Goal: Task Accomplishment & Management: Manage account settings

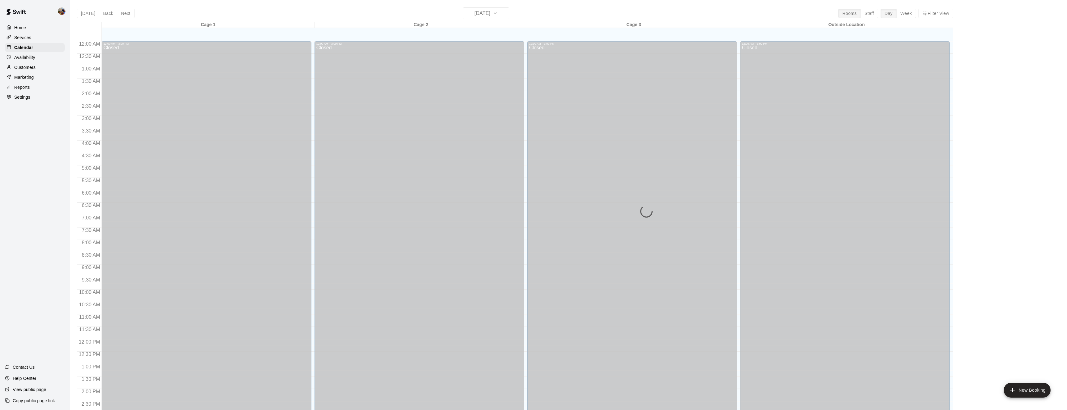
scroll to position [132, 0]
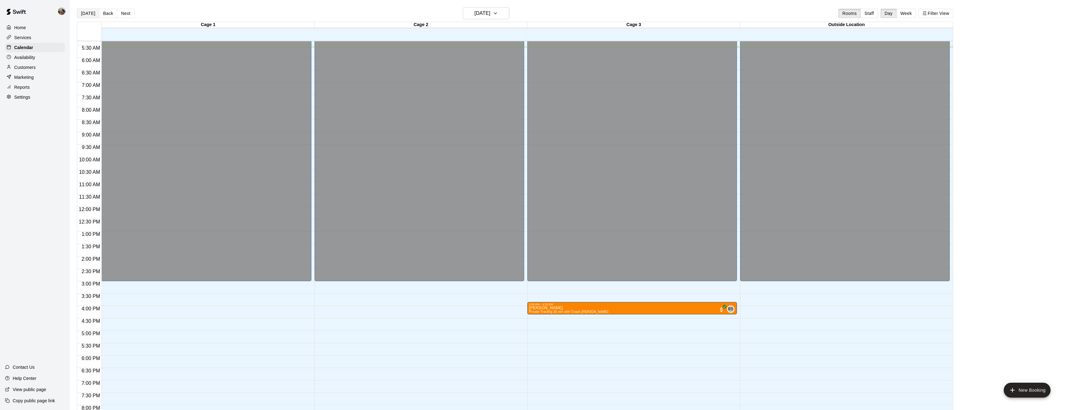
click at [85, 14] on button "[DATE]" at bounding box center [88, 13] width 22 height 9
click at [910, 15] on button "Week" at bounding box center [907, 13] width 20 height 9
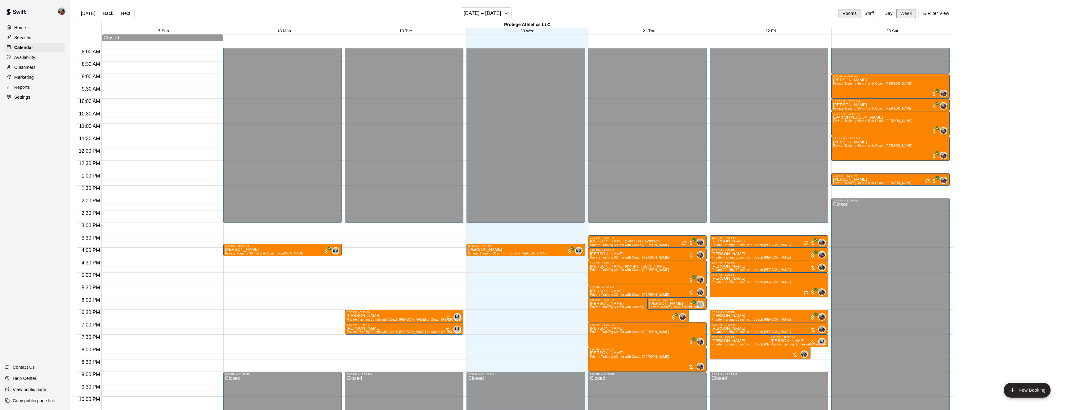
scroll to position [200, 0]
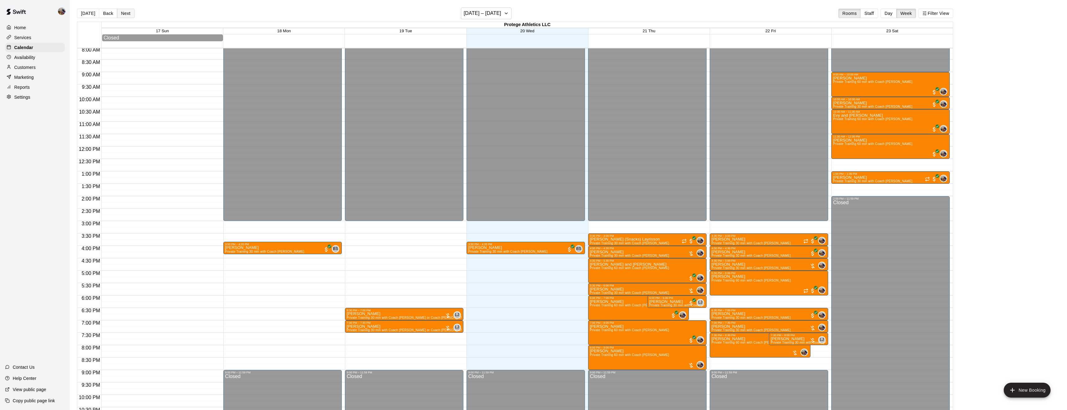
click at [126, 12] on button "Next" at bounding box center [125, 13] width 17 height 9
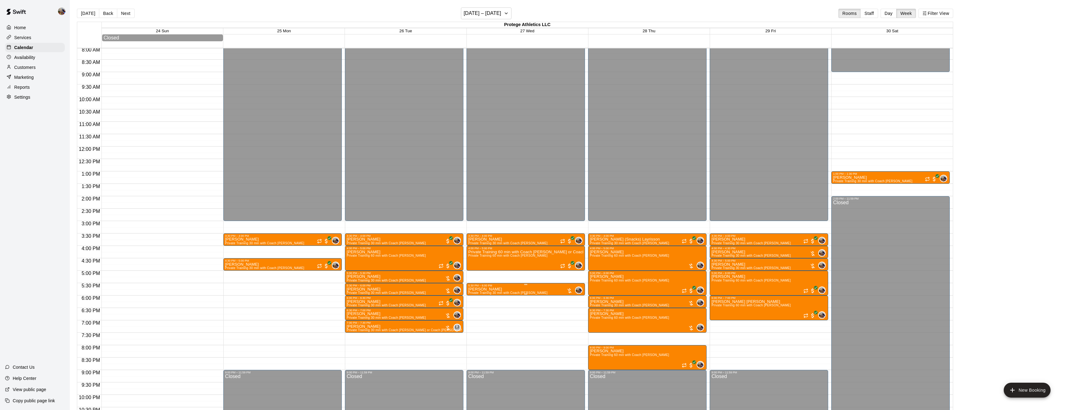
click at [477, 297] on icon "edit" at bounding box center [474, 293] width 7 height 7
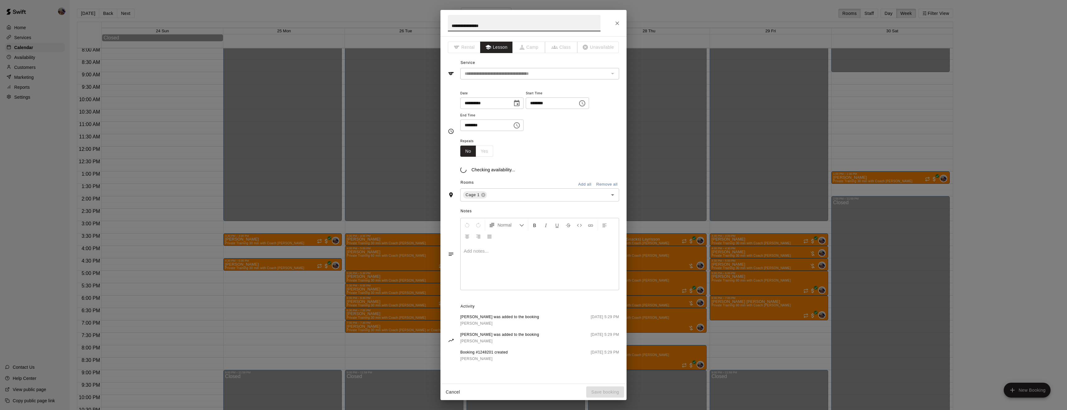
type input "**********"
click at [620, 26] on button "Close" at bounding box center [617, 23] width 11 height 11
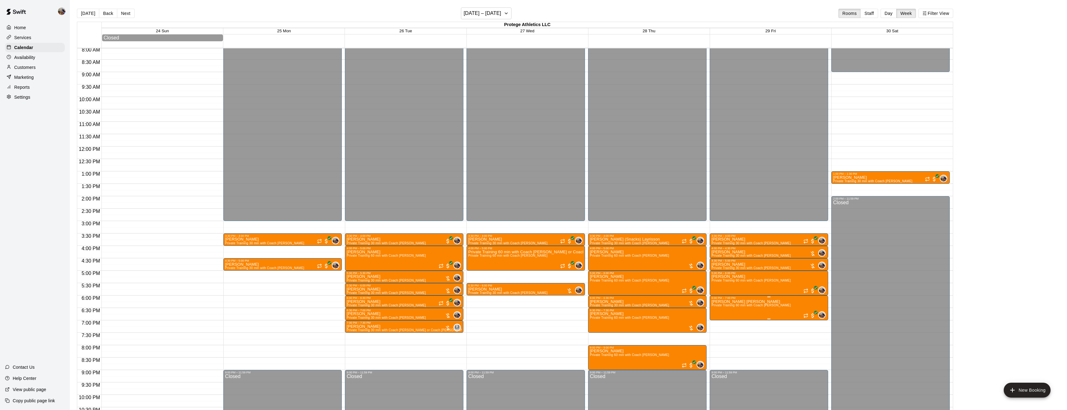
click at [717, 336] on icon "delete" at bounding box center [718, 336] width 4 height 6
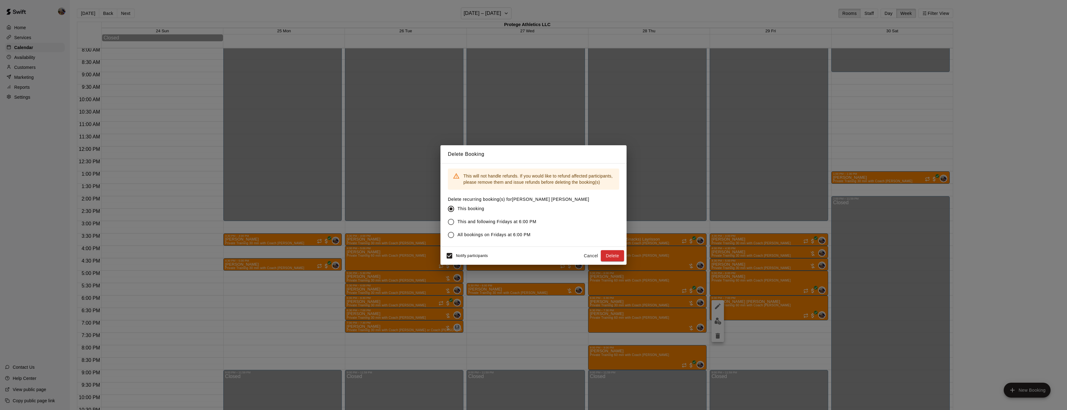
click at [502, 237] on span "All bookings on Fridays at 6:00 PM" at bounding box center [494, 234] width 73 height 7
click at [614, 254] on button "Delete" at bounding box center [612, 255] width 23 height 11
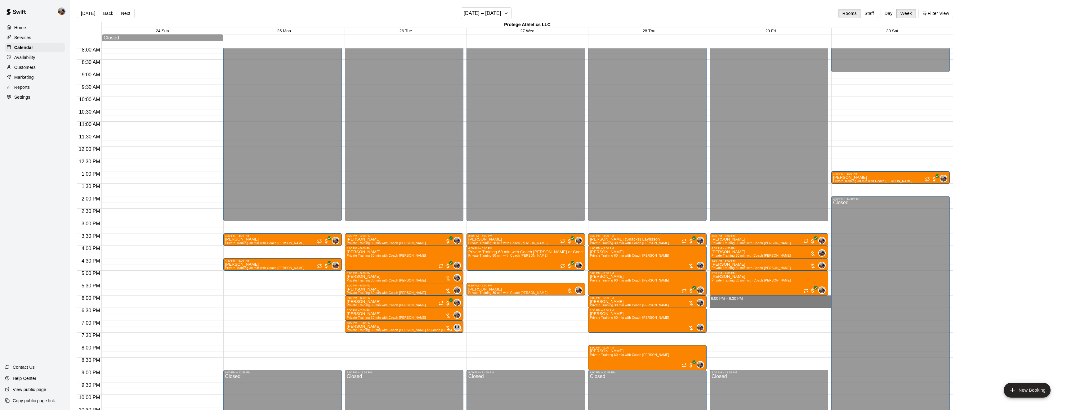
drag, startPoint x: 757, startPoint y: 298, endPoint x: 758, endPoint y: 307, distance: 9.0
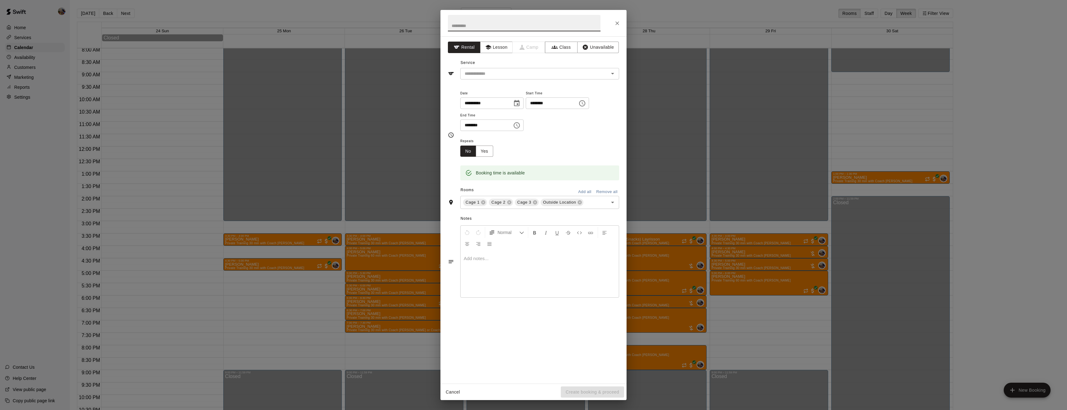
click at [490, 25] on input "text" at bounding box center [524, 23] width 153 height 16
type input "**********"
click at [498, 47] on button "Lesson" at bounding box center [496, 47] width 33 height 11
click at [500, 77] on input "text" at bounding box center [530, 74] width 137 height 8
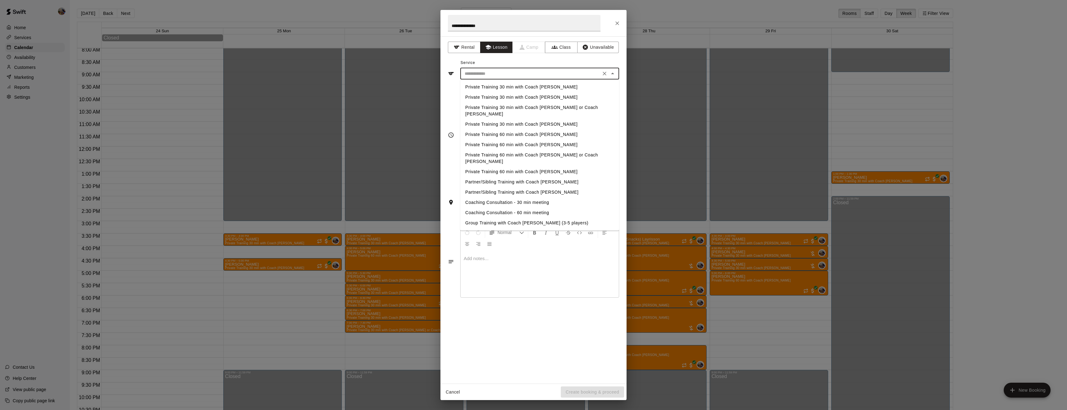
click at [499, 90] on li "Private Training 30 min with Coach [PERSON_NAME]" at bounding box center [539, 87] width 159 height 10
type input "**********"
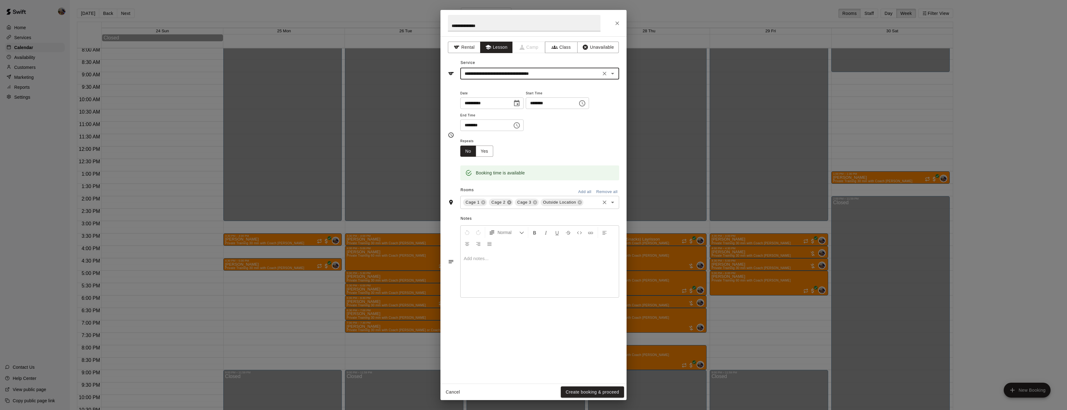
click at [507, 205] on icon at bounding box center [509, 202] width 5 height 5
click at [527, 205] on icon at bounding box center [528, 202] width 5 height 5
click at [489, 157] on button "Yes" at bounding box center [484, 151] width 17 height 11
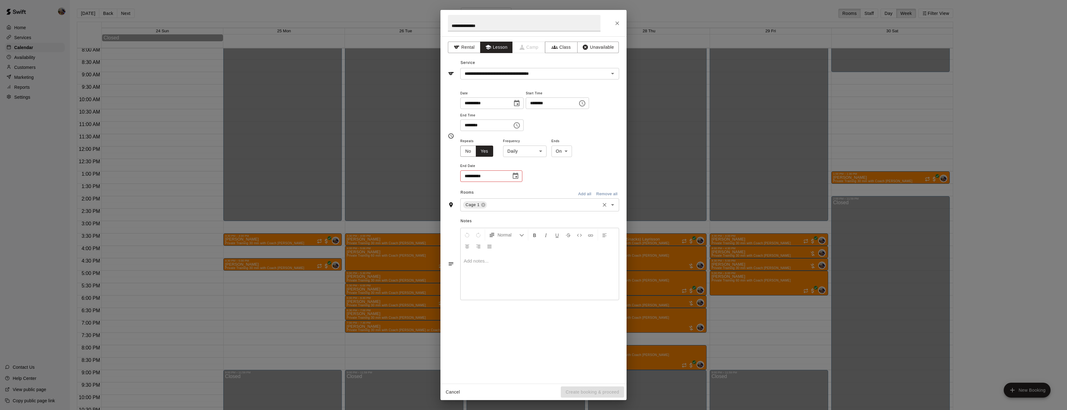
click at [516, 179] on icon "Choose date" at bounding box center [516, 176] width 6 height 6
click at [549, 211] on icon "Next month" at bounding box center [549, 213] width 7 height 7
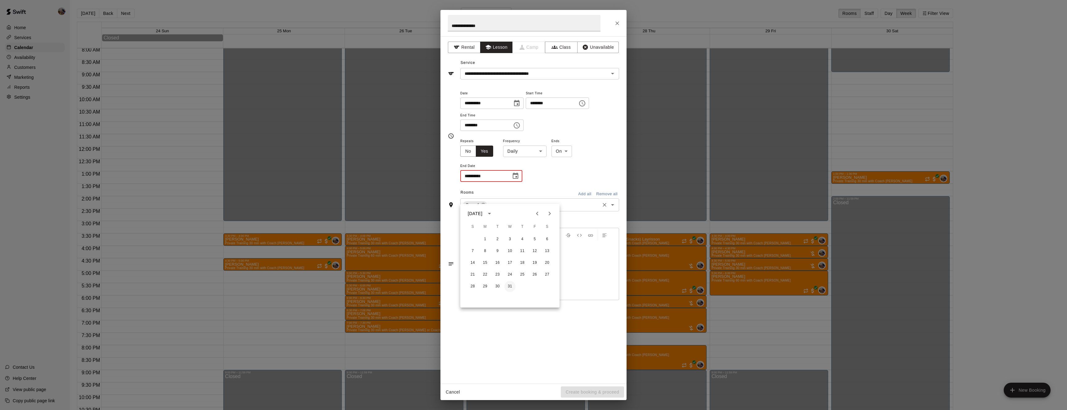
click at [508, 283] on button "31" at bounding box center [510, 286] width 11 height 11
type input "**********"
click at [521, 176] on body "Home Services Calendar Availability Customers Marketing Reports Settings Contac…" at bounding box center [533, 210] width 1067 height 420
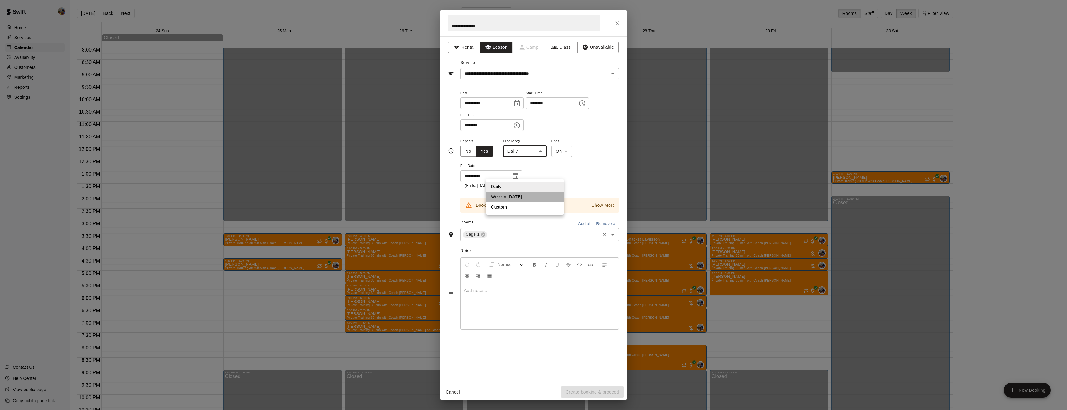
click at [518, 197] on li "Weekly on Friday" at bounding box center [525, 197] width 78 height 10
type input "******"
click at [605, 209] on p "Show More" at bounding box center [604, 205] width 24 height 7
click at [605, 209] on p "Hide" at bounding box center [607, 205] width 10 height 7
click at [617, 22] on icon "Close" at bounding box center [618, 23] width 4 height 4
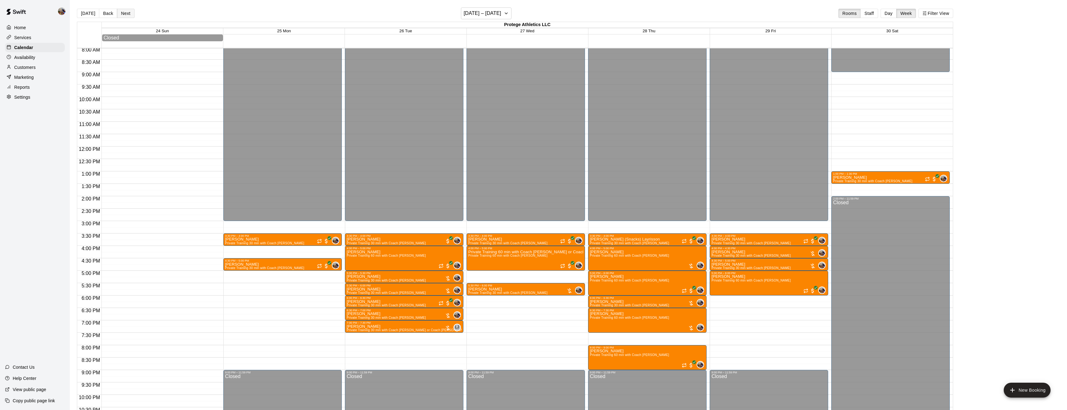
click at [128, 12] on button "Next" at bounding box center [125, 13] width 17 height 9
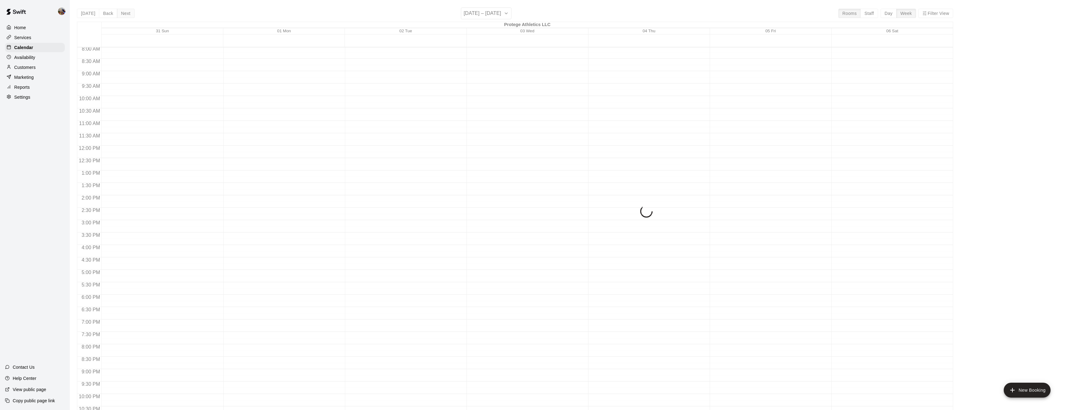
click at [128, 12] on div "Today Back Next August 31 – September 06 Rooms Staff Day Week Filter View Prote…" at bounding box center [515, 212] width 877 height 410
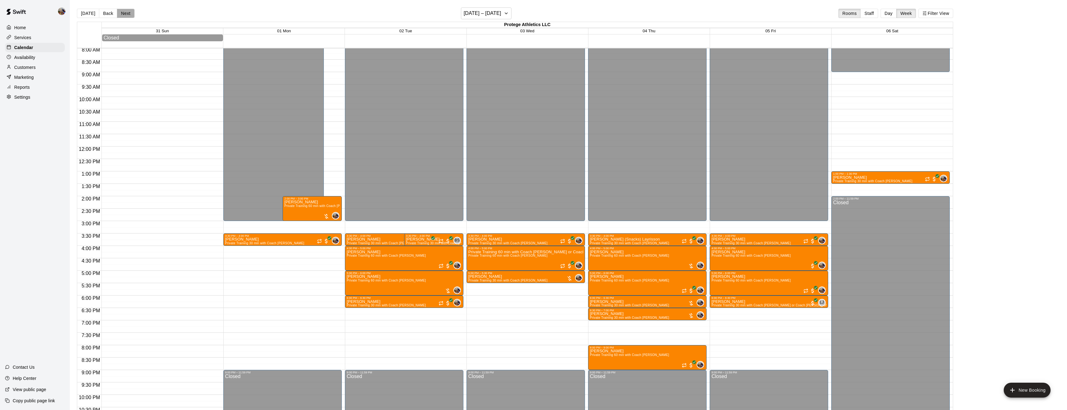
click at [128, 12] on button "Next" at bounding box center [125, 13] width 17 height 9
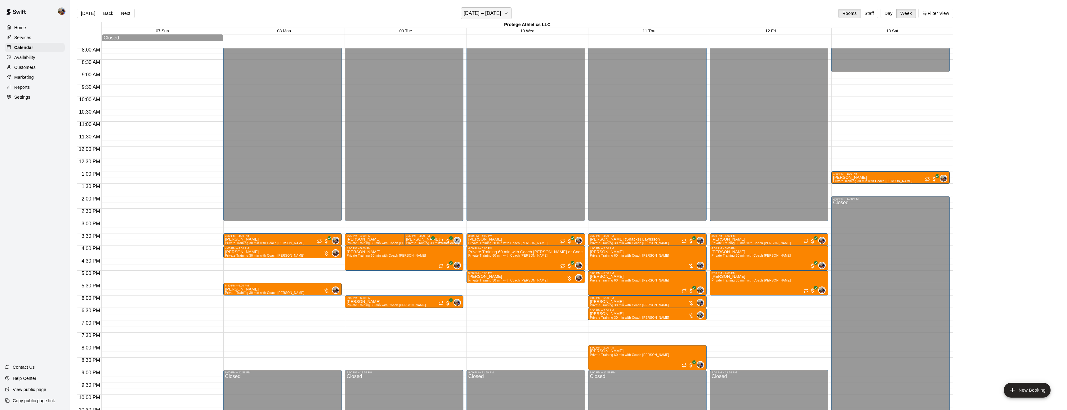
click at [507, 16] on icon "button" at bounding box center [506, 13] width 5 height 7
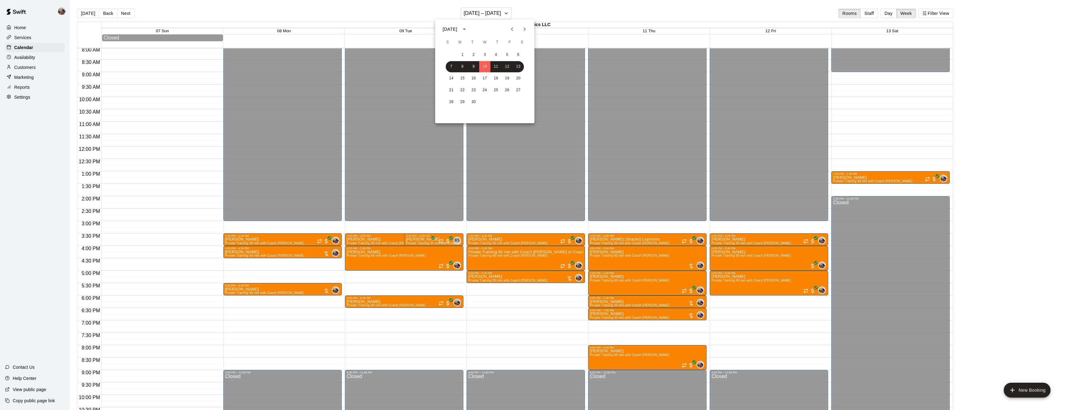
click at [524, 29] on icon "Next month" at bounding box center [524, 28] width 7 height 7
click at [505, 77] on button "14" at bounding box center [507, 78] width 11 height 11
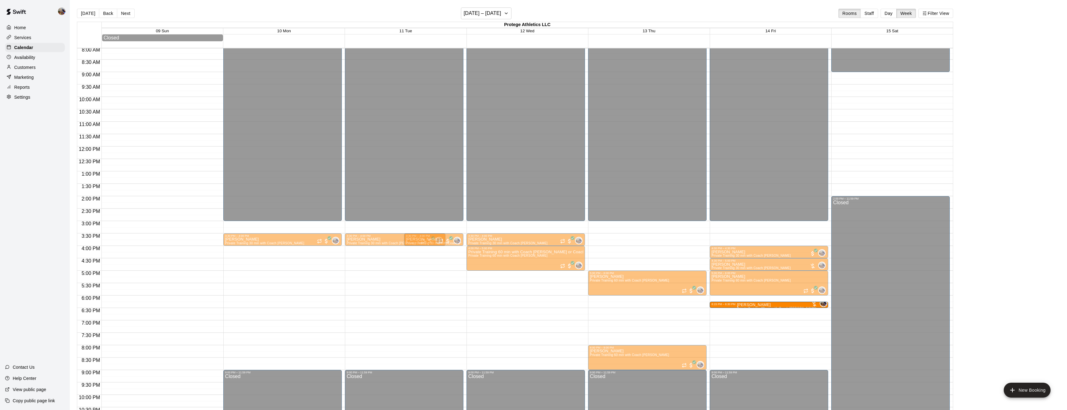
drag, startPoint x: 780, startPoint y: 298, endPoint x: 784, endPoint y: 326, distance: 28.2
drag, startPoint x: 771, startPoint y: 300, endPoint x: 771, endPoint y: 317, distance: 17.7
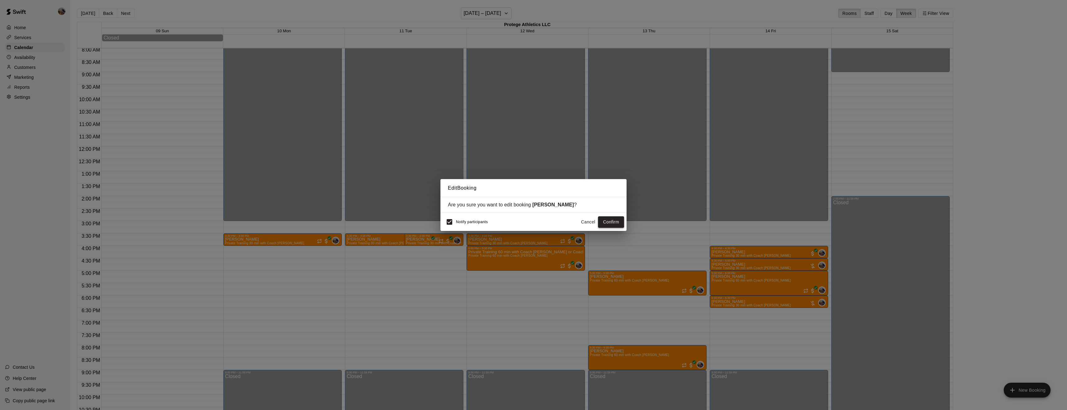
click at [612, 224] on button "Confirm" at bounding box center [611, 221] width 26 height 11
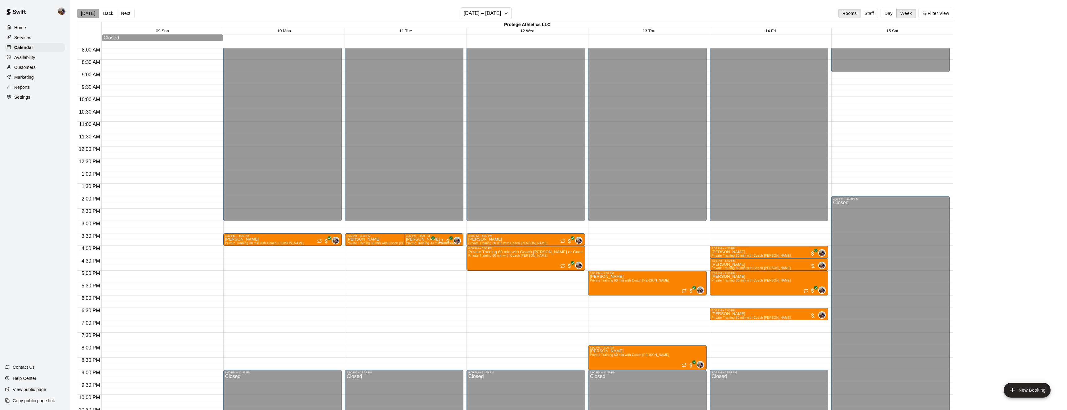
click at [89, 11] on button "[DATE]" at bounding box center [88, 13] width 22 height 9
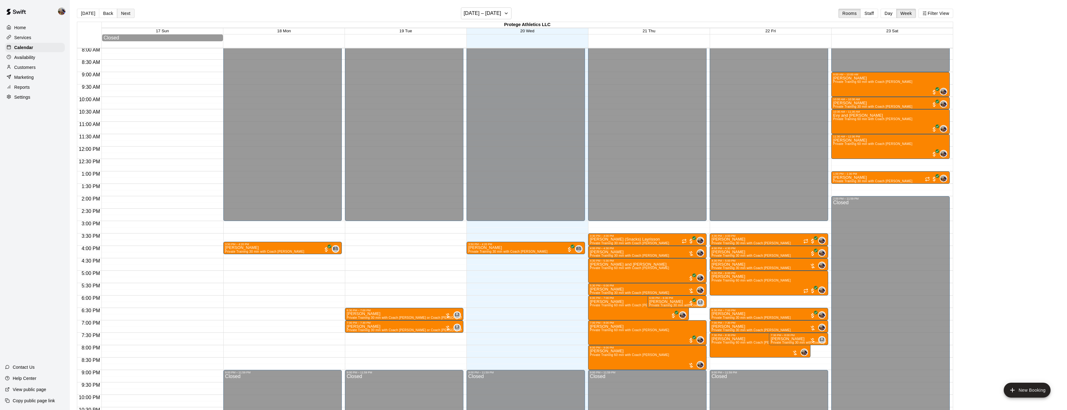
click at [128, 15] on button "Next" at bounding box center [125, 13] width 17 height 9
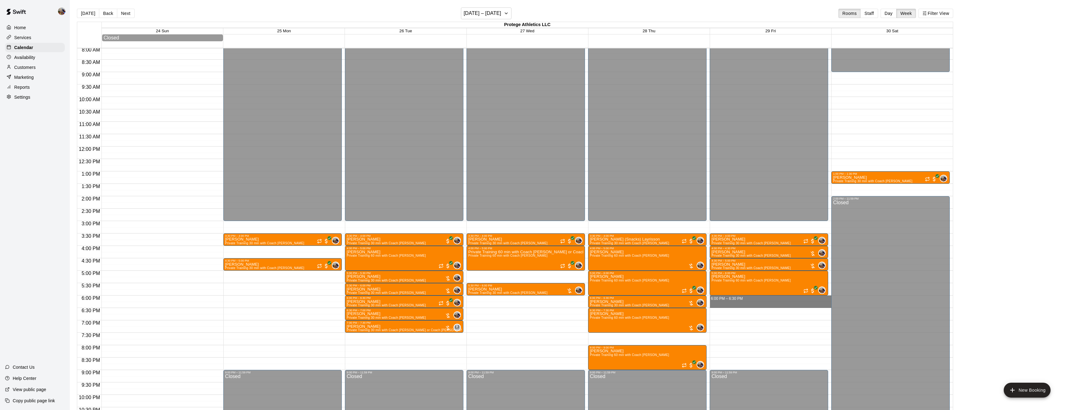
drag, startPoint x: 752, startPoint y: 298, endPoint x: 754, endPoint y: 307, distance: 9.1
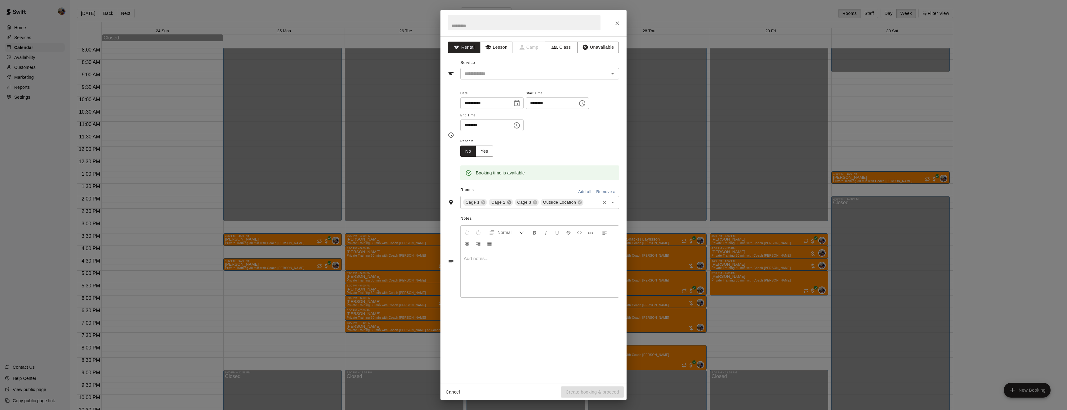
click at [509, 205] on icon at bounding box center [509, 202] width 5 height 5
click at [527, 204] on icon at bounding box center [528, 202] width 4 height 4
click at [466, 24] on input "text" at bounding box center [524, 23] width 153 height 16
type input "**********"
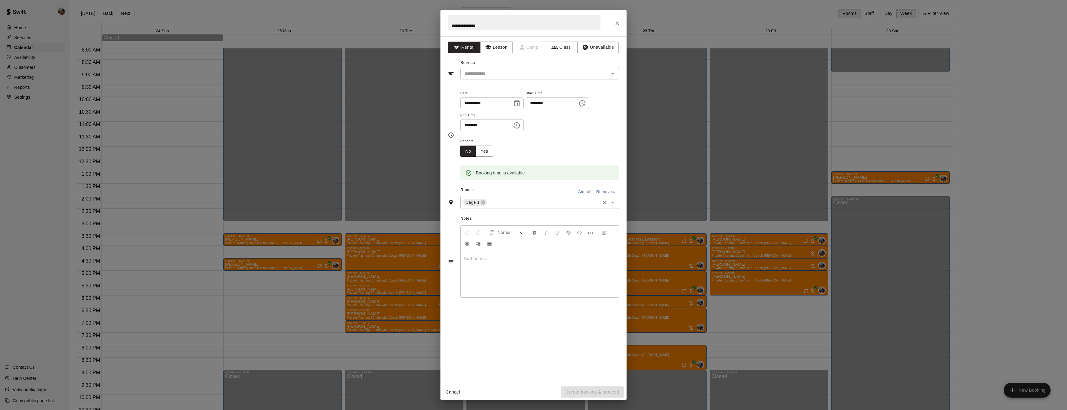
click at [502, 45] on button "Lesson" at bounding box center [496, 47] width 33 height 11
click at [502, 75] on input "text" at bounding box center [530, 74] width 137 height 8
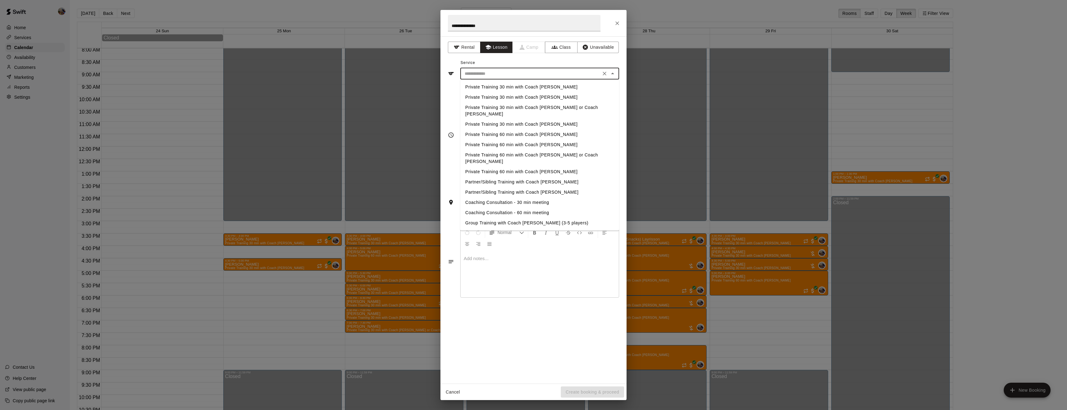
click at [504, 90] on li "Private Training 30 min with Coach [PERSON_NAME]" at bounding box center [539, 87] width 159 height 10
type input "**********"
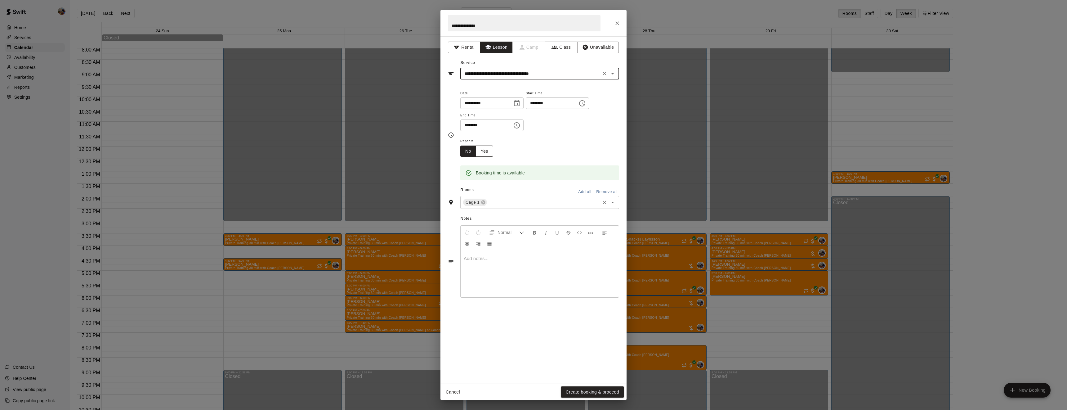
click at [484, 157] on button "Yes" at bounding box center [484, 151] width 17 height 11
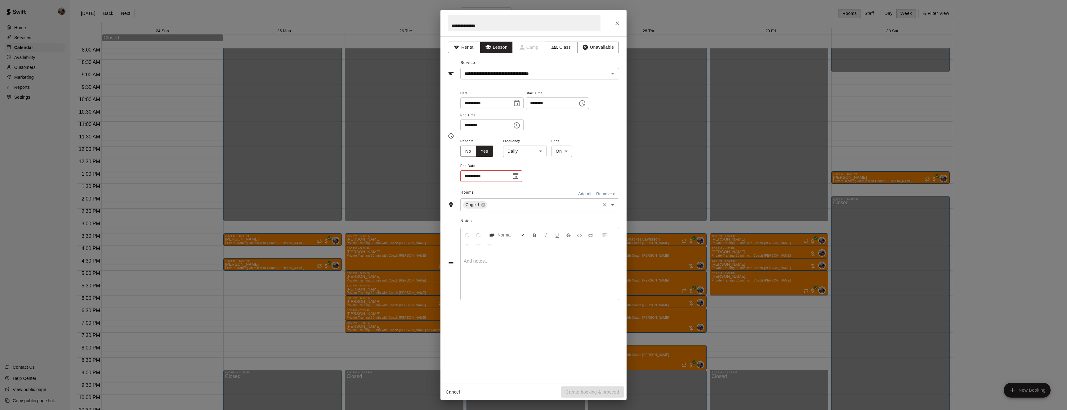
click at [530, 172] on body "Home Services Calendar Availability Customers Marketing Reports Settings Contac…" at bounding box center [533, 210] width 1067 height 420
click at [517, 196] on li "Weekly on Friday" at bounding box center [525, 197] width 78 height 10
type input "******"
click at [515, 180] on icon "Choose date" at bounding box center [515, 175] width 7 height 7
click at [550, 213] on icon "Next month" at bounding box center [549, 213] width 7 height 7
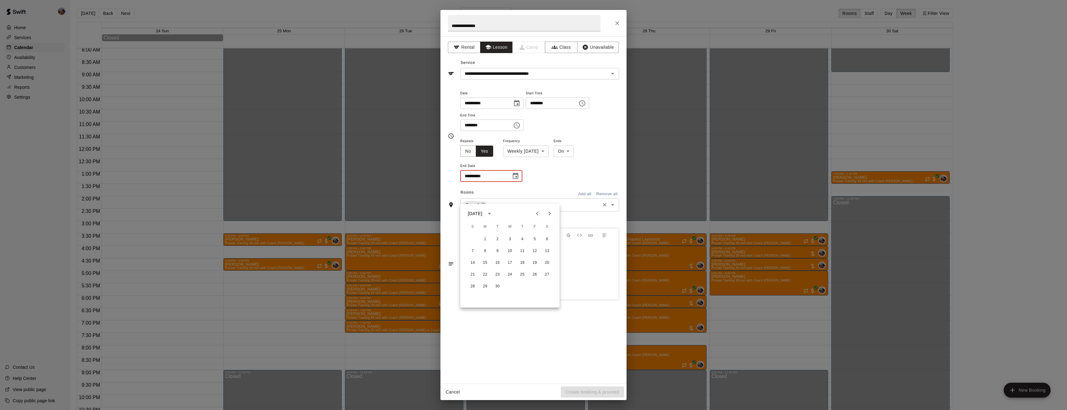
click at [550, 213] on icon "Next month" at bounding box center [549, 213] width 7 height 7
click at [507, 285] on button "31" at bounding box center [510, 286] width 11 height 11
type input "**********"
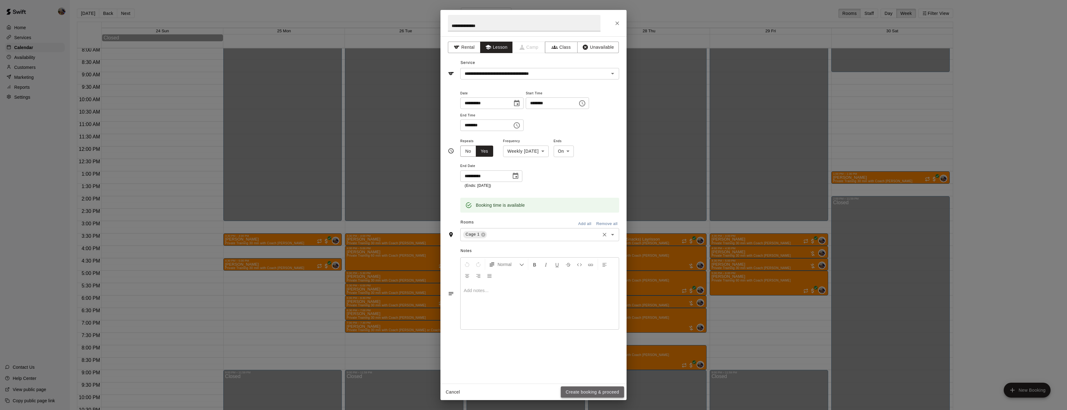
click at [609, 389] on button "Create booking & proceed" at bounding box center [592, 391] width 63 height 11
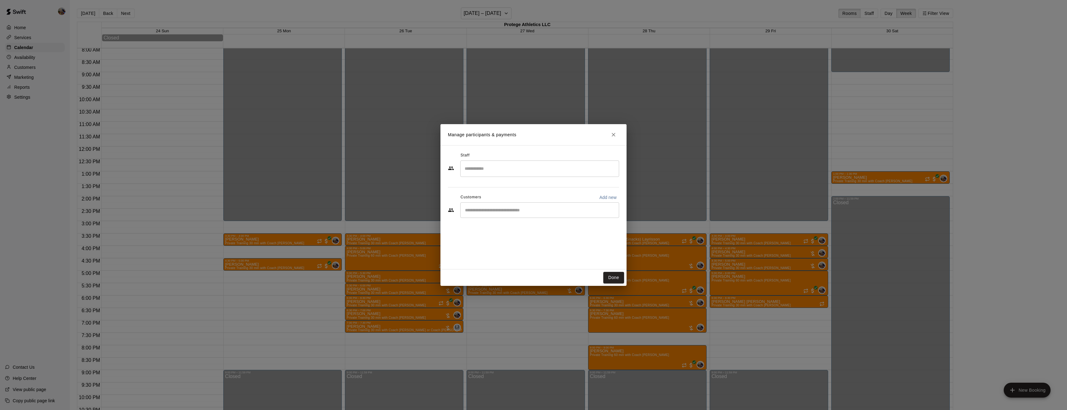
click at [580, 176] on div "​" at bounding box center [539, 168] width 159 height 16
click at [563, 187] on div "Blaine Johnson Owner" at bounding box center [545, 190] width 138 height 12
type input "****"
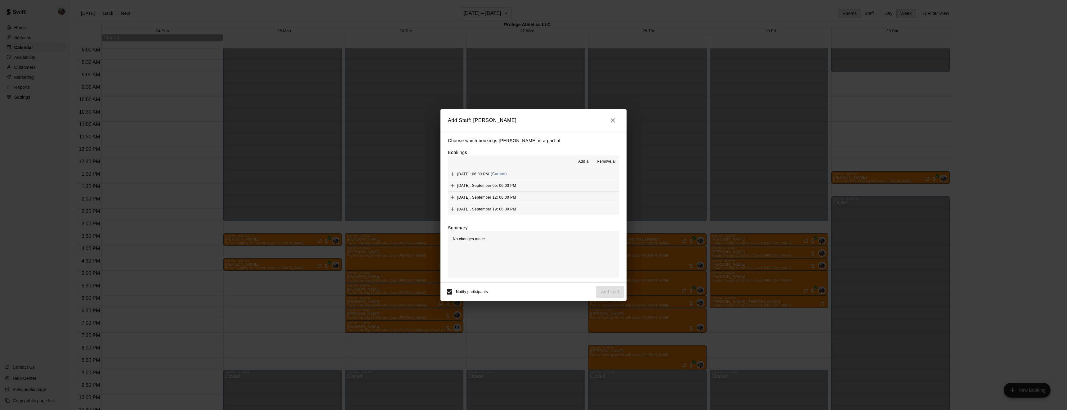
click at [586, 157] on button "Add all" at bounding box center [585, 162] width 20 height 10
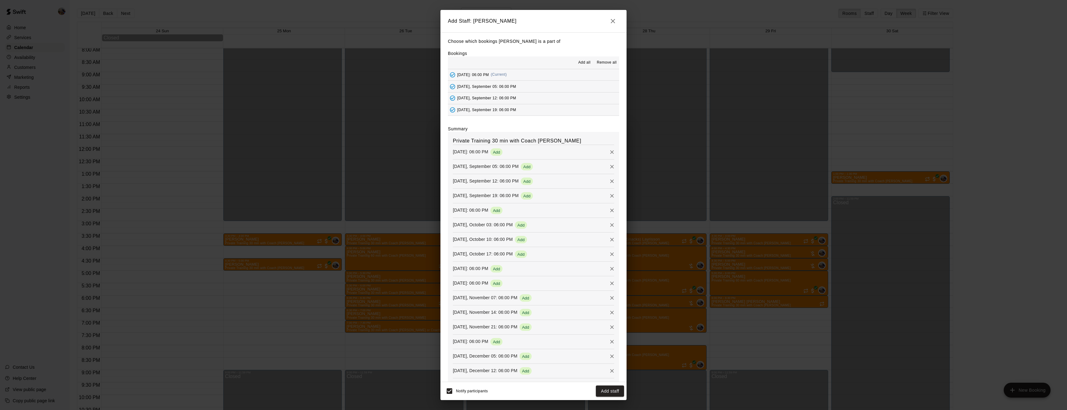
scroll to position [36, 0]
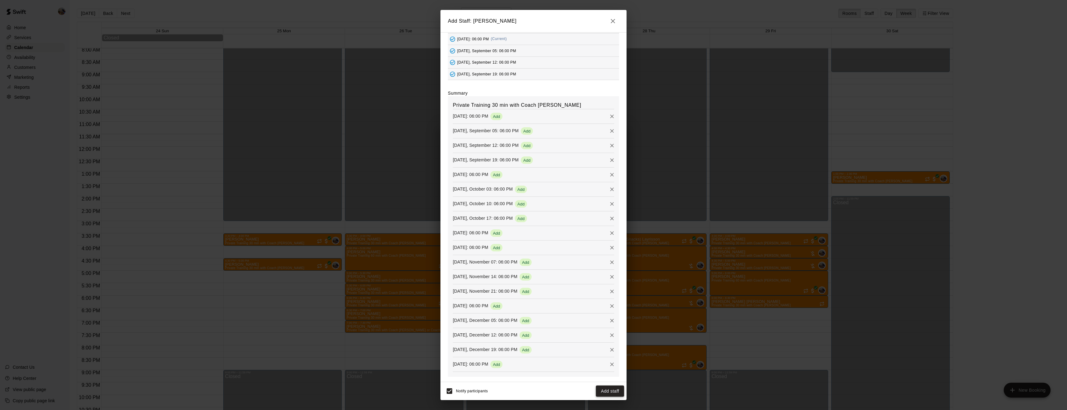
click at [615, 389] on button "Add staff" at bounding box center [610, 390] width 28 height 11
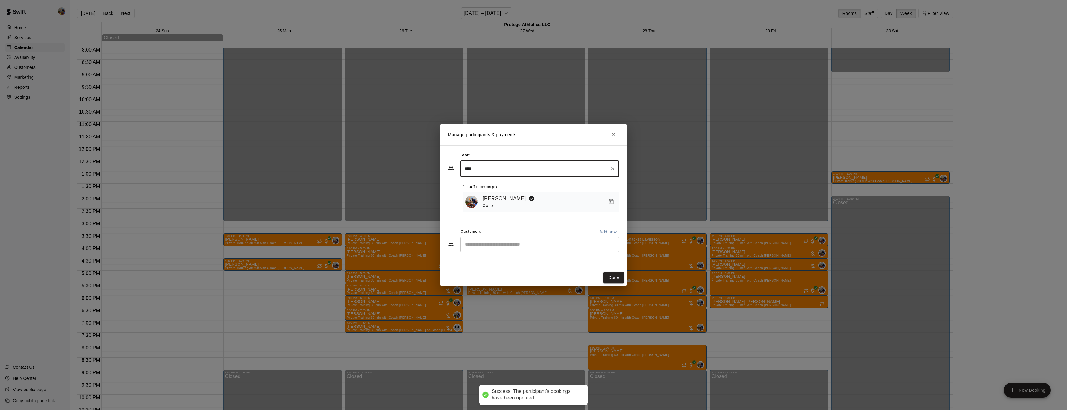
click at [527, 242] on input "Start typing to search customers..." at bounding box center [539, 244] width 153 height 6
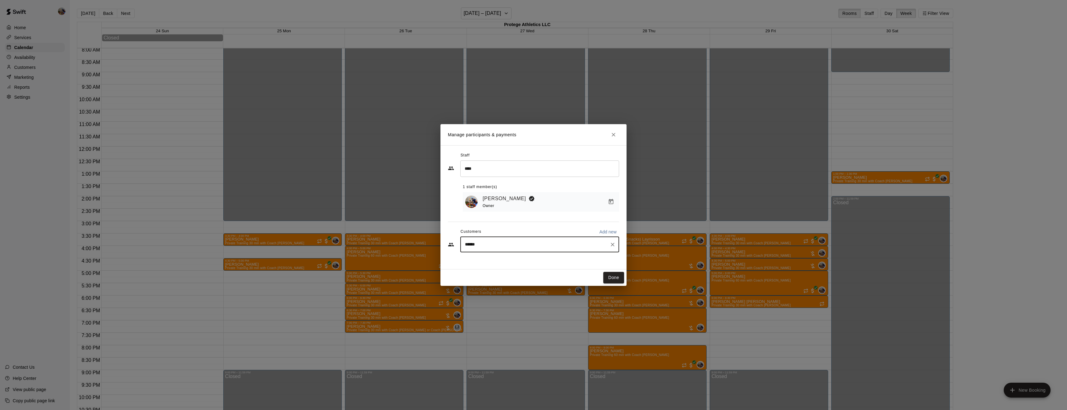
type input "*******"
click at [520, 263] on div "Jose Salinas salinasj3865@gmail.com" at bounding box center [511, 262] width 67 height 13
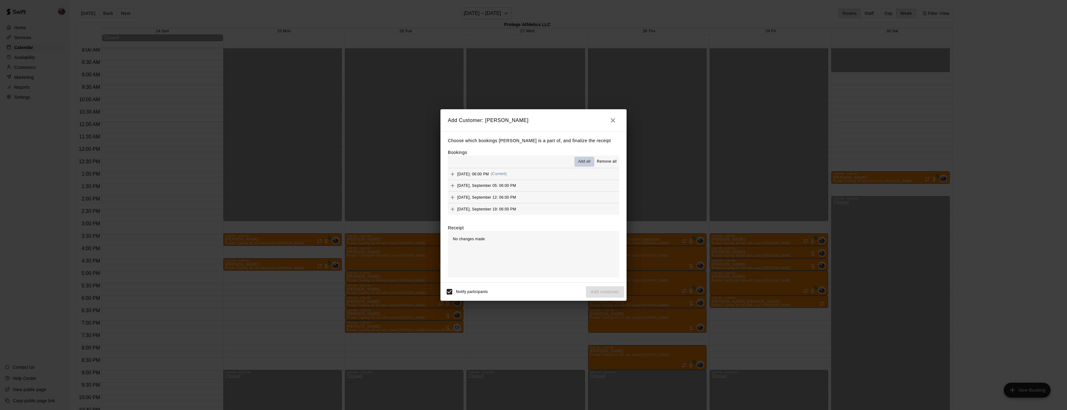
click at [583, 160] on span "Add all" at bounding box center [584, 162] width 12 height 6
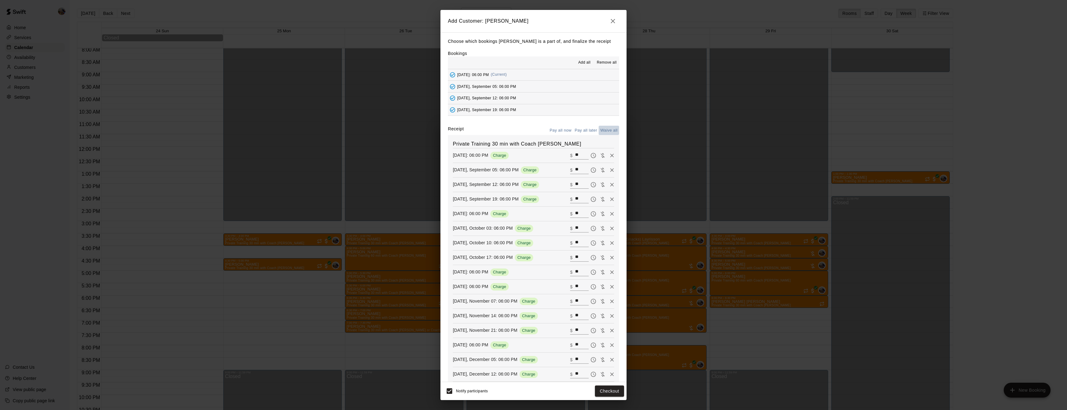
click at [611, 131] on button "Waive all" at bounding box center [609, 131] width 20 height 10
type input "*"
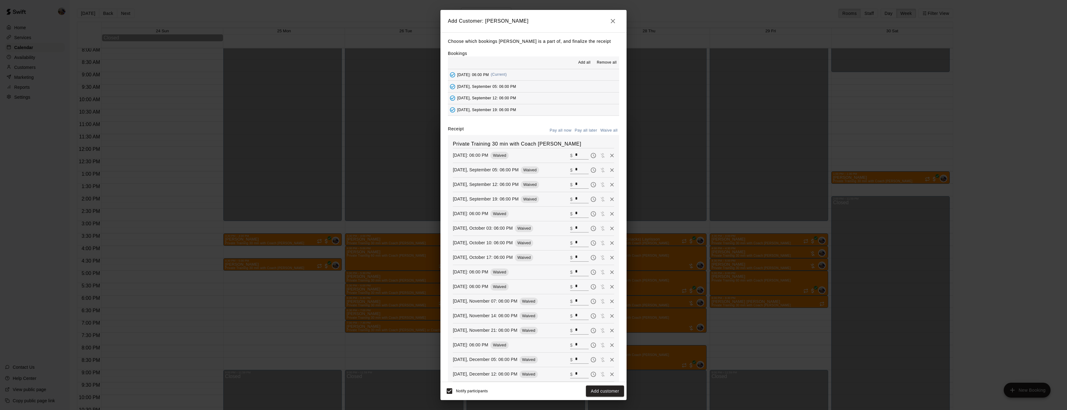
type input "*"
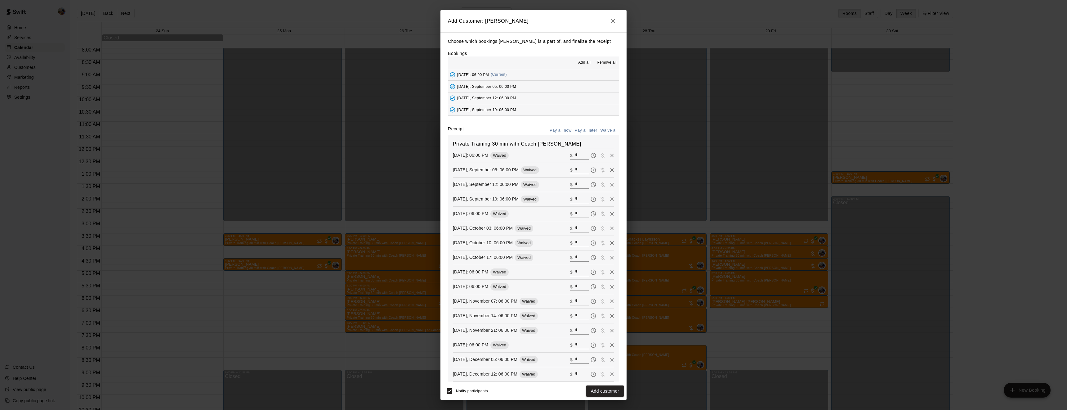
type input "*"
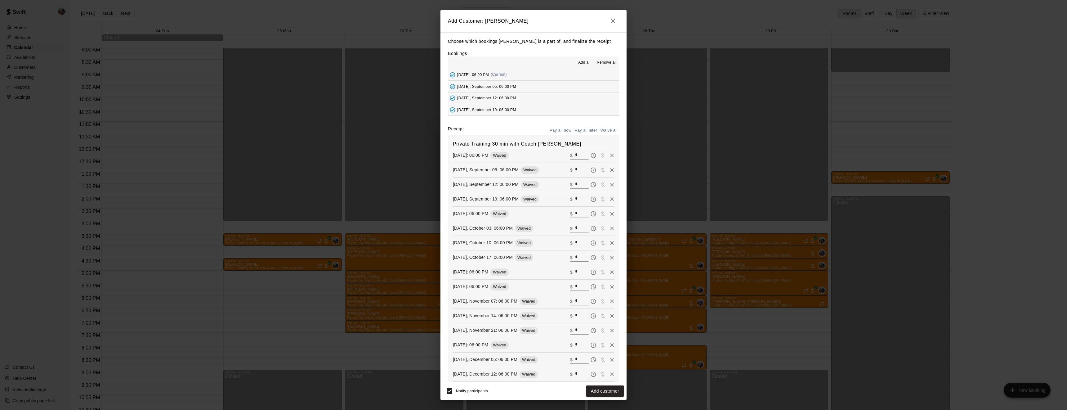
type input "*"
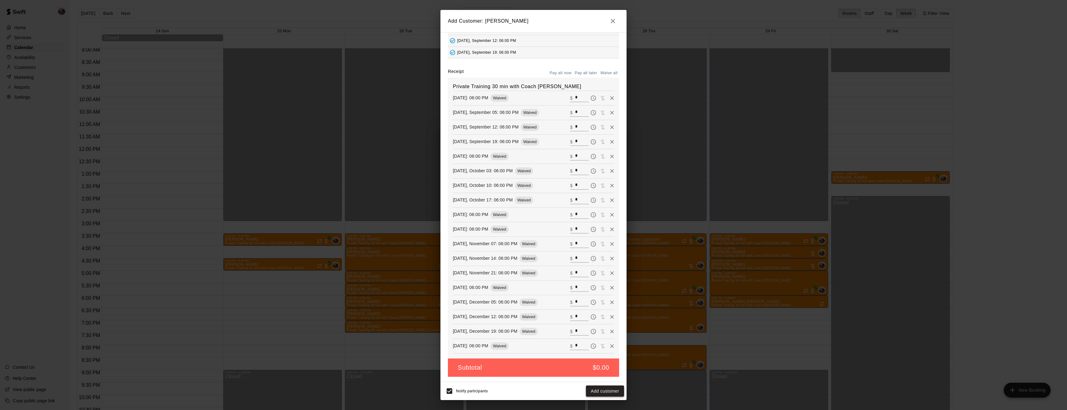
click at [599, 389] on button "Add customer" at bounding box center [605, 390] width 38 height 11
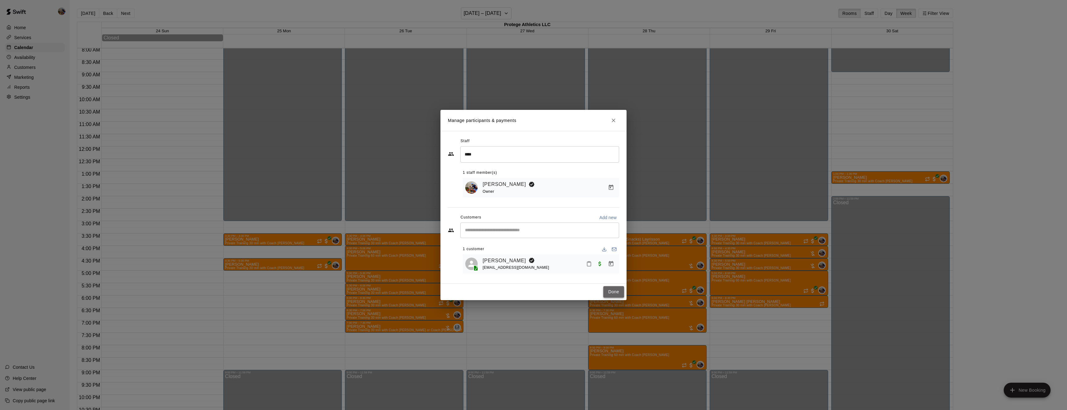
click at [622, 290] on button "Done" at bounding box center [614, 291] width 21 height 11
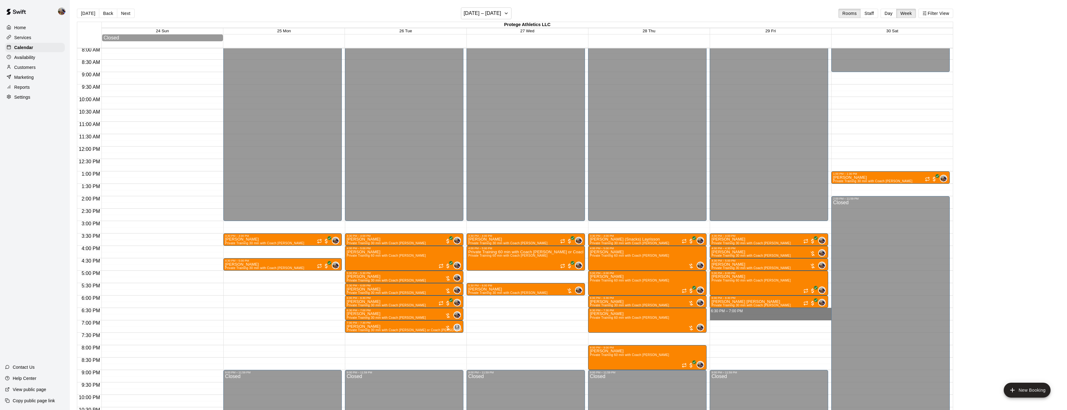
drag, startPoint x: 760, startPoint y: 310, endPoint x: 762, endPoint y: 321, distance: 10.4
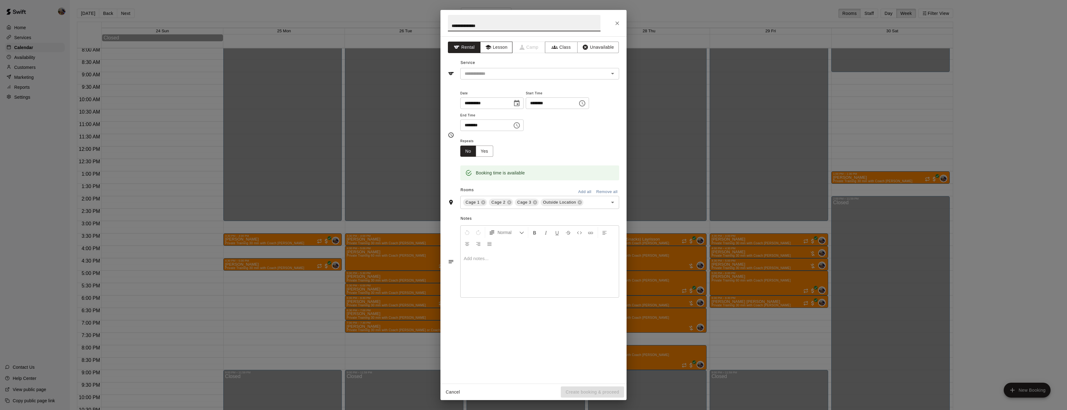
type input "**********"
click at [497, 47] on button "Lesson" at bounding box center [496, 47] width 33 height 11
click at [504, 73] on input "text" at bounding box center [530, 74] width 137 height 8
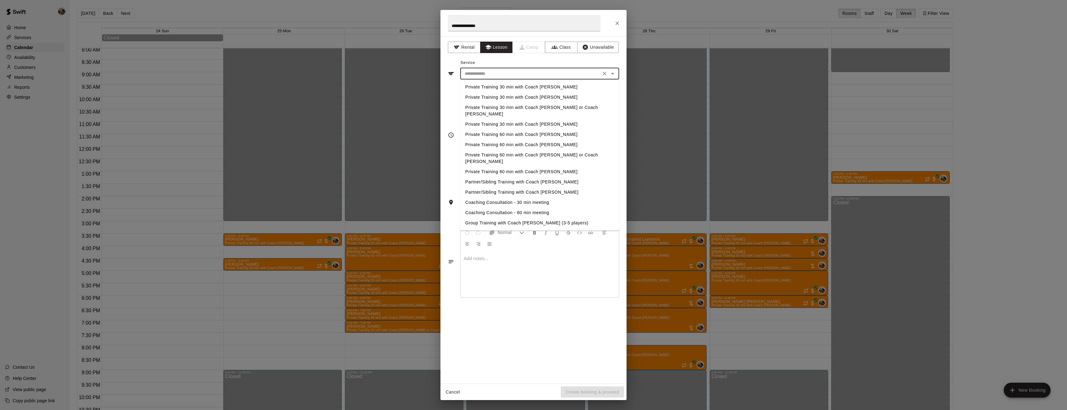
click at [518, 109] on li "Private Training 30 min with Coach [PERSON_NAME] or Coach [PERSON_NAME]" at bounding box center [539, 110] width 159 height 17
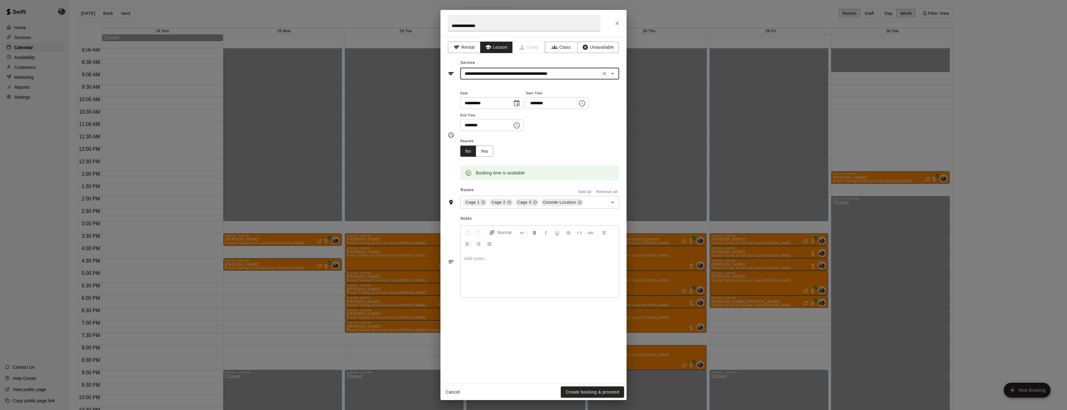
type input "**********"
click at [508, 204] on icon at bounding box center [509, 202] width 4 height 4
click at [527, 204] on icon at bounding box center [528, 202] width 4 height 4
click at [484, 157] on button "Yes" at bounding box center [484, 151] width 17 height 11
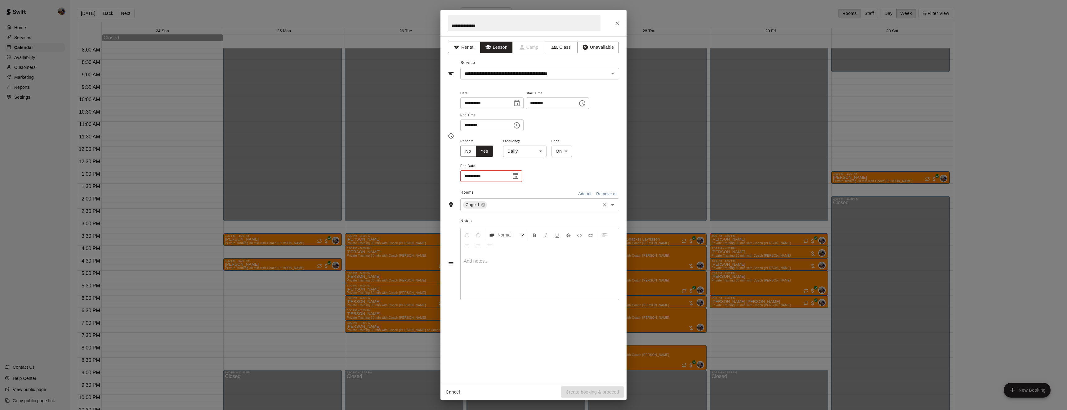
click at [527, 174] on body "Home Services Calendar Availability Customers Marketing Reports Settings Contac…" at bounding box center [533, 210] width 1067 height 420
click at [521, 198] on li "Weekly on Friday" at bounding box center [525, 197] width 78 height 10
type input "******"
click at [515, 180] on icon "Choose date" at bounding box center [515, 175] width 7 height 7
click at [549, 213] on icon "Next month" at bounding box center [549, 213] width 7 height 7
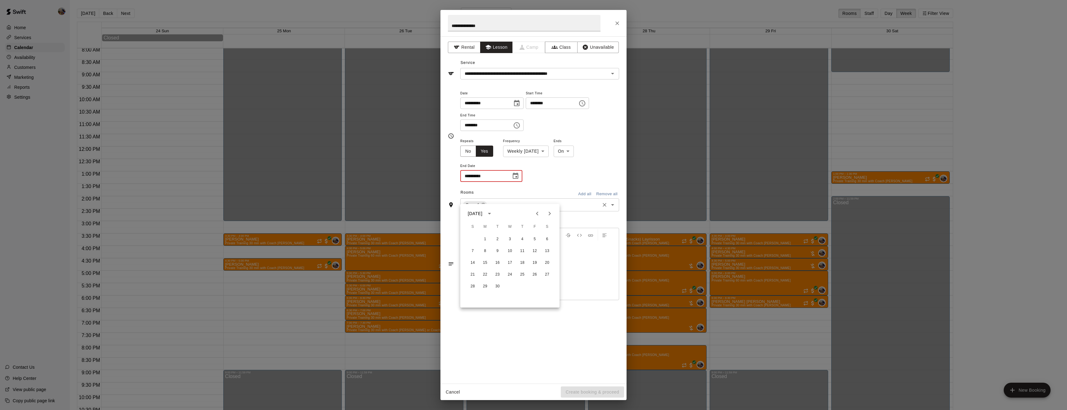
click at [549, 213] on icon "Next month" at bounding box center [549, 213] width 7 height 7
click at [509, 288] on button "31" at bounding box center [510, 286] width 11 height 11
type input "**********"
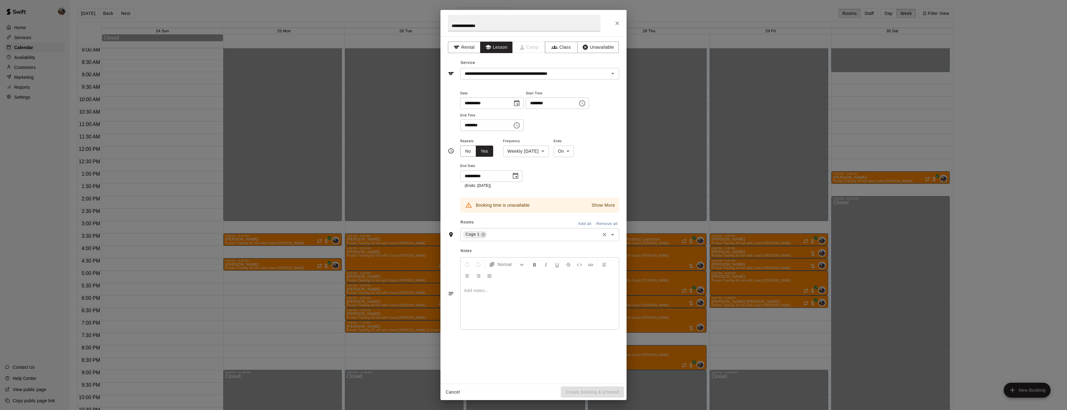
click at [602, 209] on p "Show More" at bounding box center [604, 205] width 24 height 7
click at [602, 209] on p "Hide" at bounding box center [607, 205] width 10 height 7
click at [601, 70] on div at bounding box center [608, 73] width 16 height 9
click at [612, 72] on icon "Open" at bounding box center [612, 73] width 7 height 7
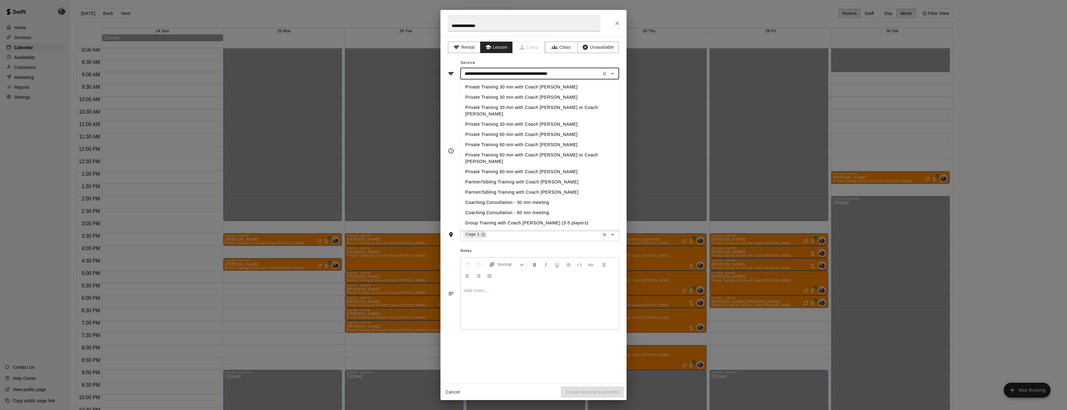
click at [548, 96] on li "Private Training 30 min with Coach Thomas" at bounding box center [539, 97] width 159 height 10
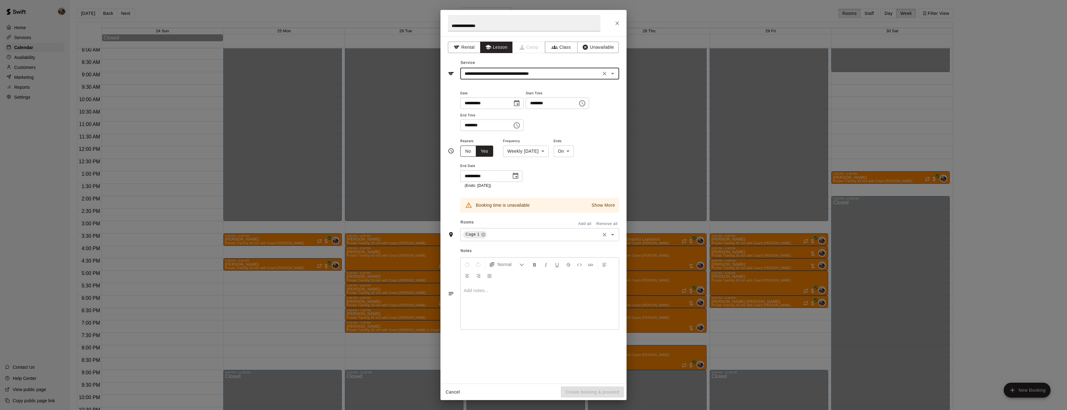
click at [470, 157] on button "No" at bounding box center [468, 151] width 16 height 11
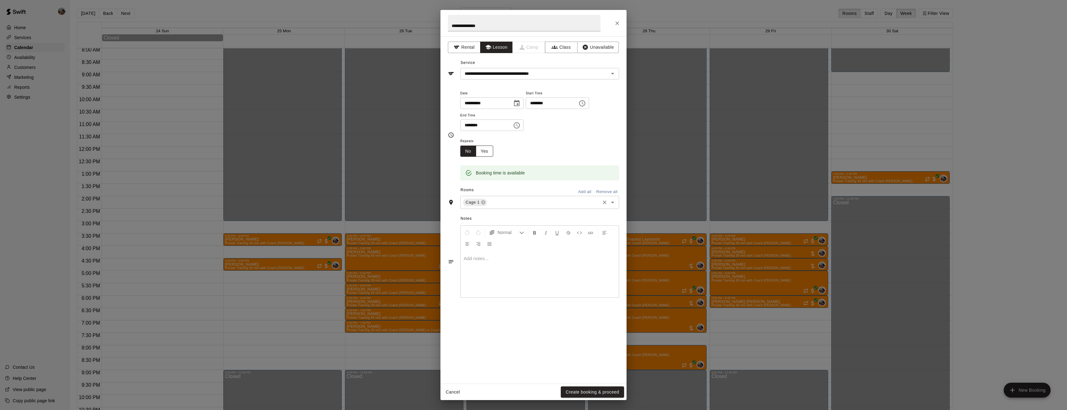
click at [479, 157] on button "Yes" at bounding box center [484, 151] width 17 height 11
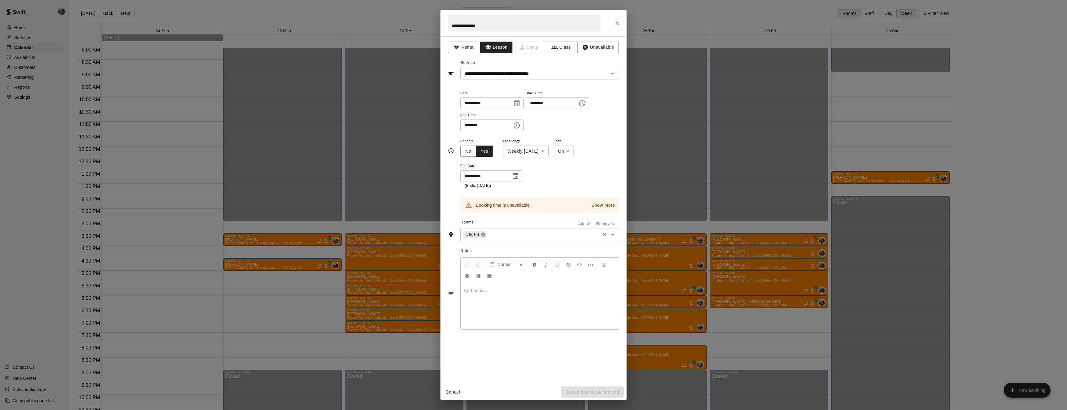
click at [484, 237] on icon at bounding box center [483, 234] width 5 height 5
click at [480, 214] on input "text" at bounding box center [534, 210] width 145 height 8
click at [478, 229] on li "Cage 2" at bounding box center [539, 223] width 159 height 10
click at [608, 209] on p "Show More" at bounding box center [604, 205] width 24 height 7
click at [608, 209] on p "Hide" at bounding box center [607, 205] width 10 height 7
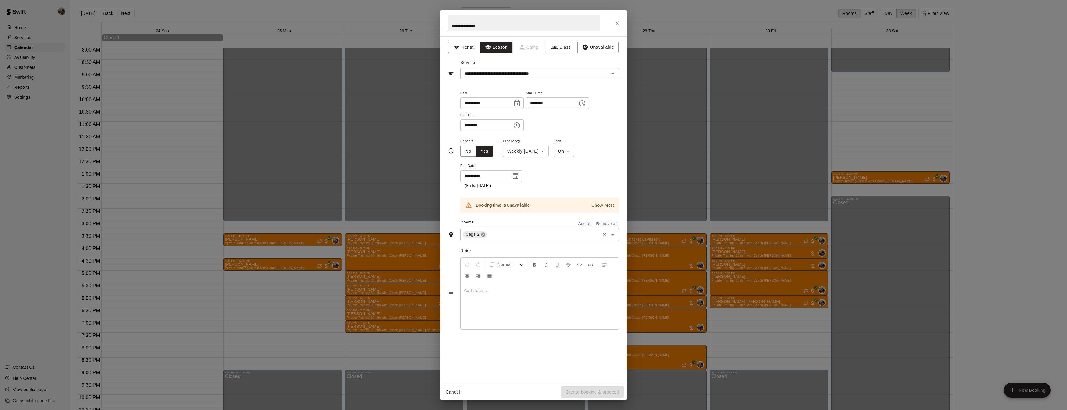
click at [482, 237] on icon at bounding box center [483, 234] width 5 height 5
click at [478, 214] on input "text" at bounding box center [534, 210] width 145 height 8
click at [477, 239] on li "Cage 3" at bounding box center [539, 234] width 159 height 10
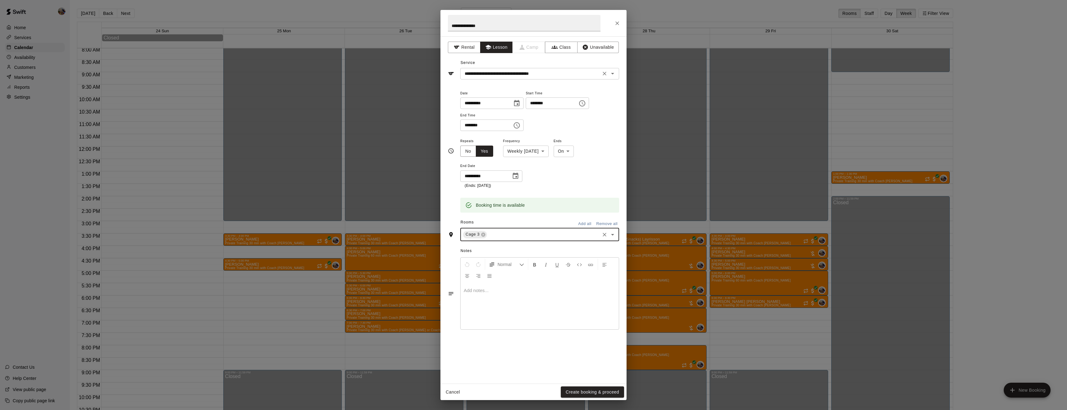
click at [572, 74] on input "**********" at bounding box center [530, 74] width 137 height 8
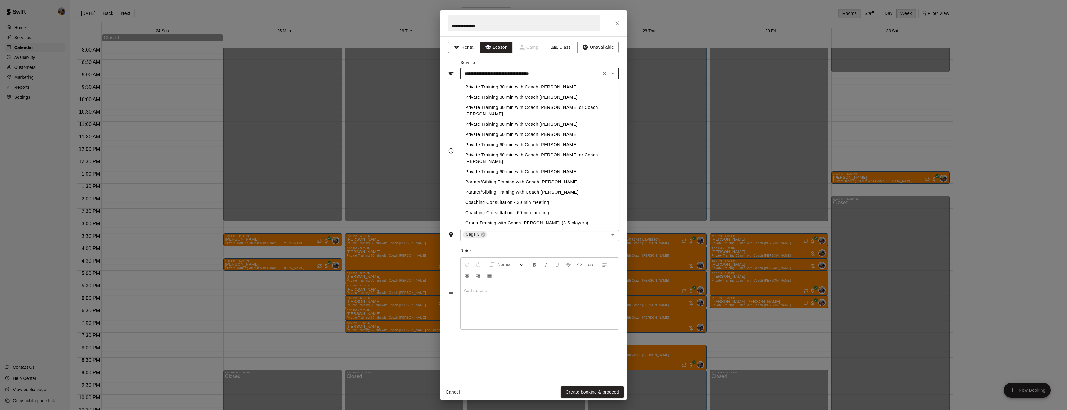
click at [557, 106] on li "Private Training 30 min with Coach [PERSON_NAME] or Coach [PERSON_NAME]" at bounding box center [539, 110] width 159 height 17
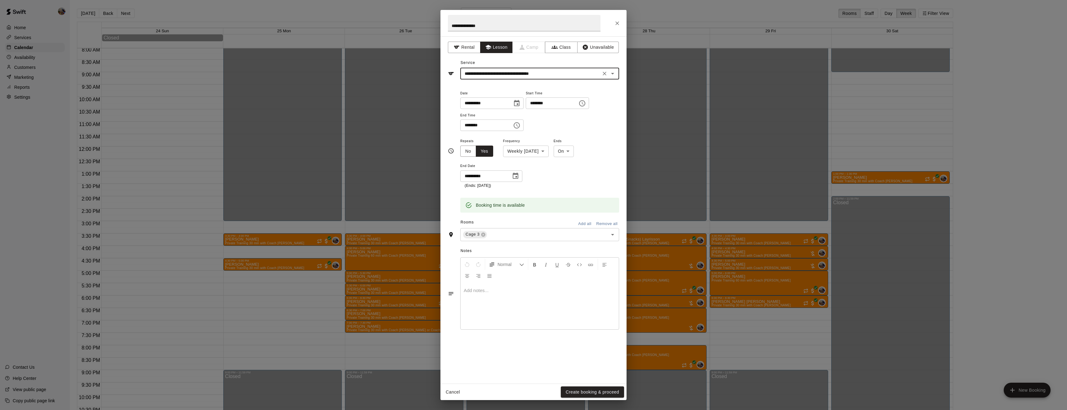
type input "**********"
click at [588, 387] on button "Create booking & proceed" at bounding box center [592, 391] width 63 height 11
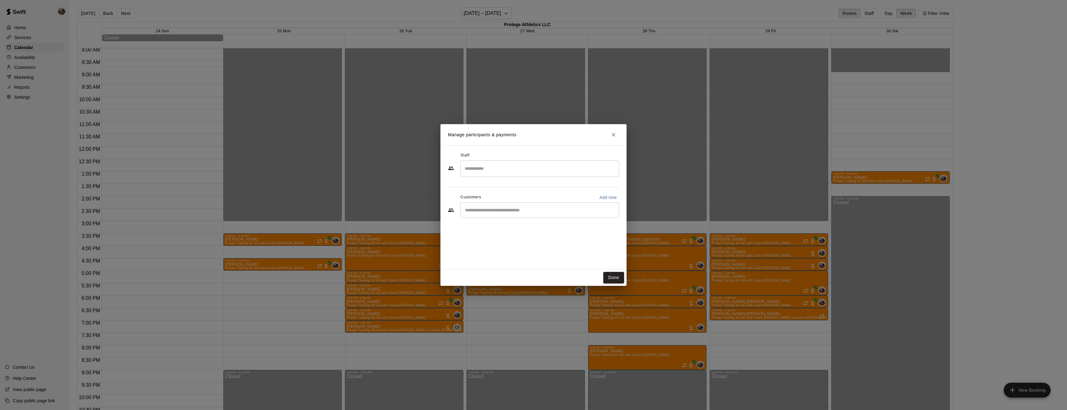
click at [485, 171] on input "Search staff" at bounding box center [539, 168] width 153 height 11
click at [488, 238] on li "Larry Johnson Instructor" at bounding box center [539, 229] width 159 height 21
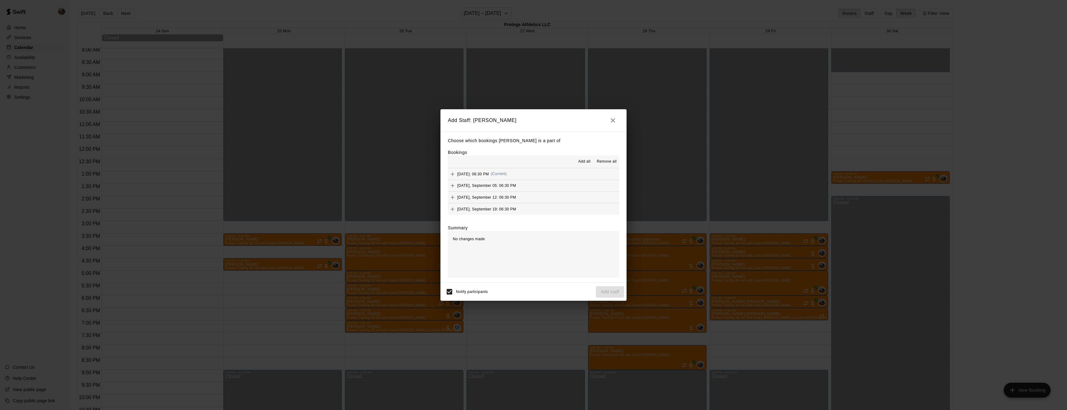
click at [582, 161] on span "Add all" at bounding box center [584, 162] width 12 height 6
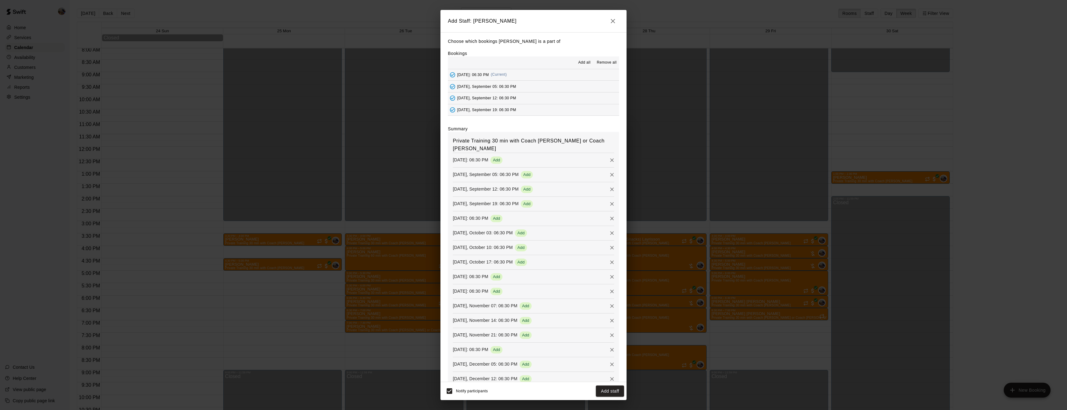
scroll to position [36, 0]
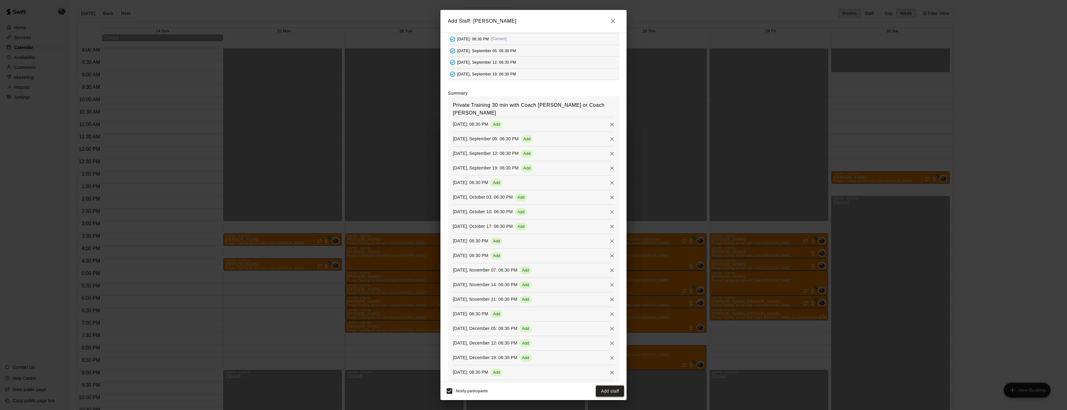
click at [610, 389] on button "Add staff" at bounding box center [610, 390] width 28 height 11
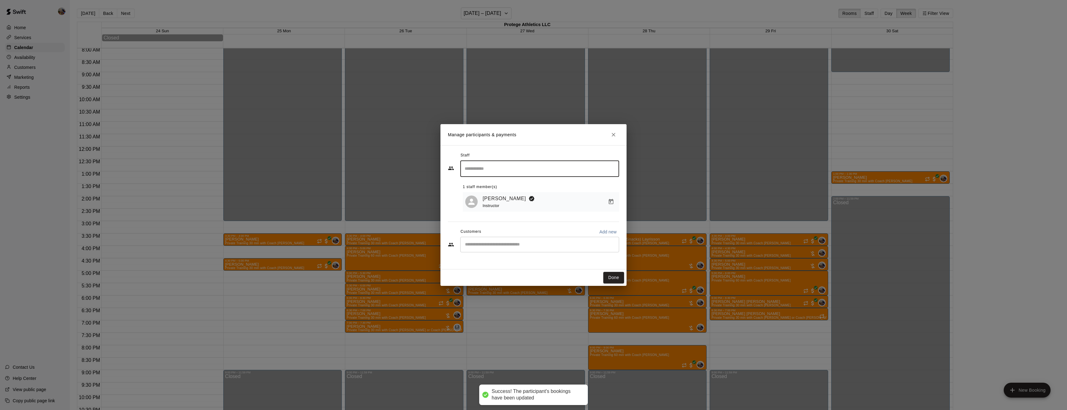
scroll to position [0, 0]
click at [487, 249] on div "​" at bounding box center [539, 245] width 159 height 16
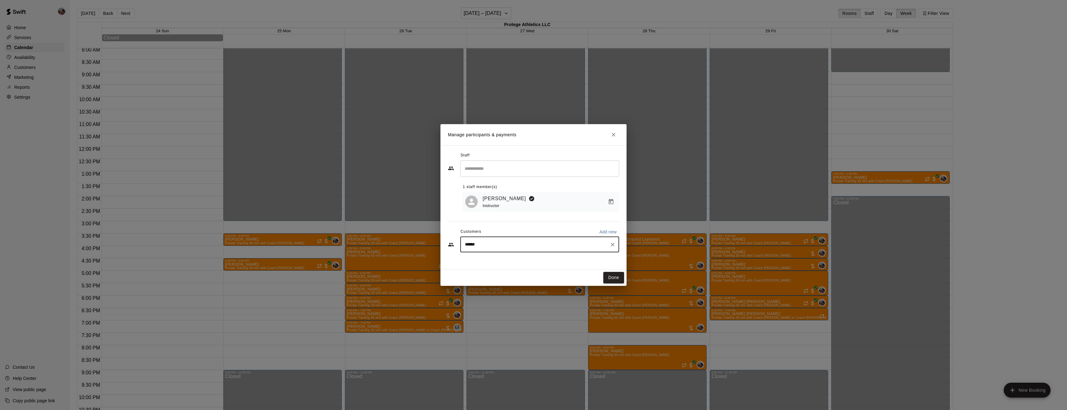
type input "*******"
click at [490, 265] on span "salinasj3865@gmail.com" at bounding box center [511, 266] width 67 height 4
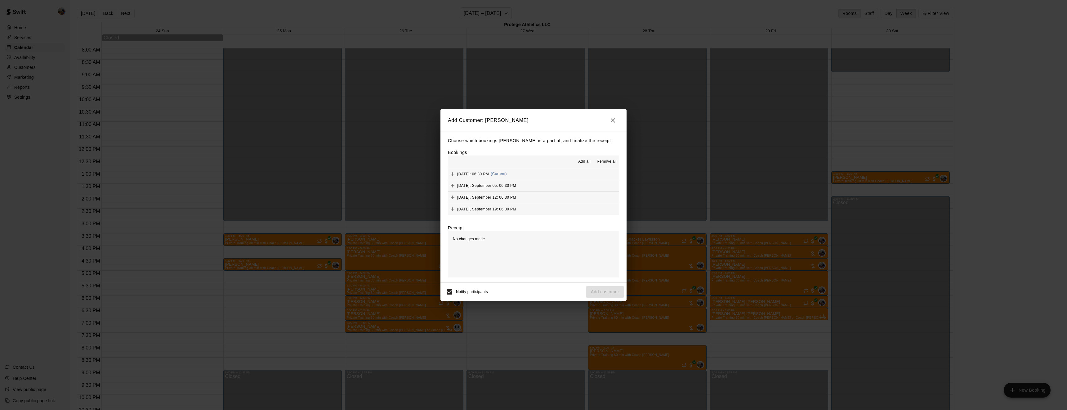
click at [583, 160] on span "Add all" at bounding box center [584, 162] width 12 height 6
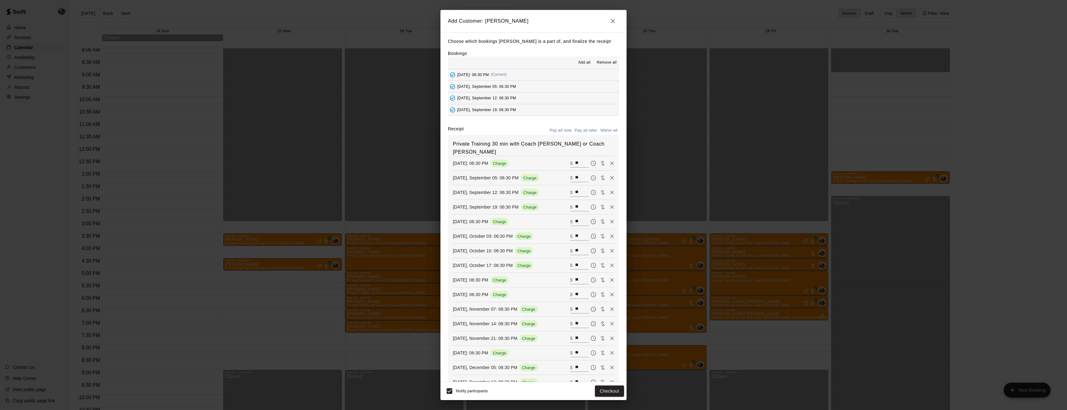
scroll to position [57, 0]
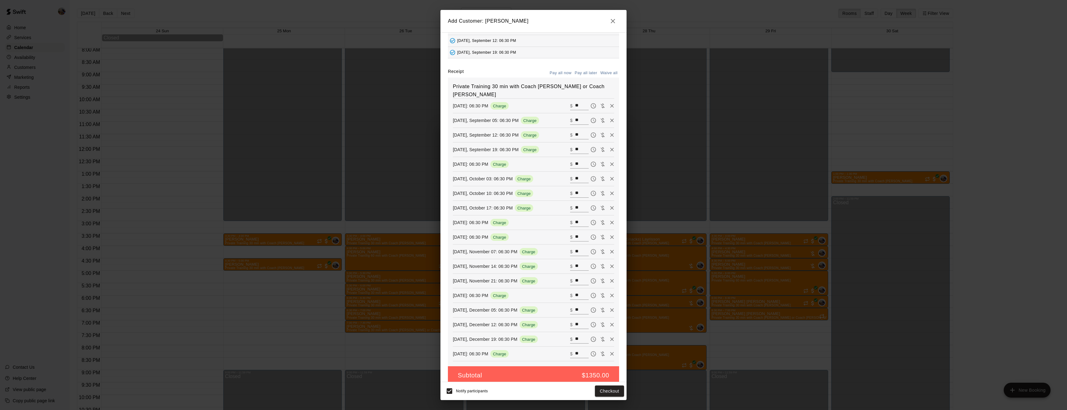
click at [608, 71] on button "Waive all" at bounding box center [609, 73] width 20 height 10
type input "*"
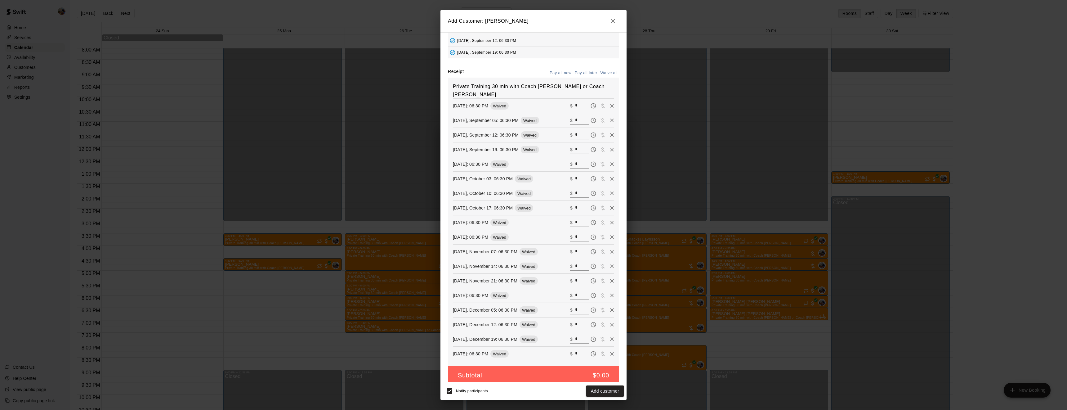
type input "*"
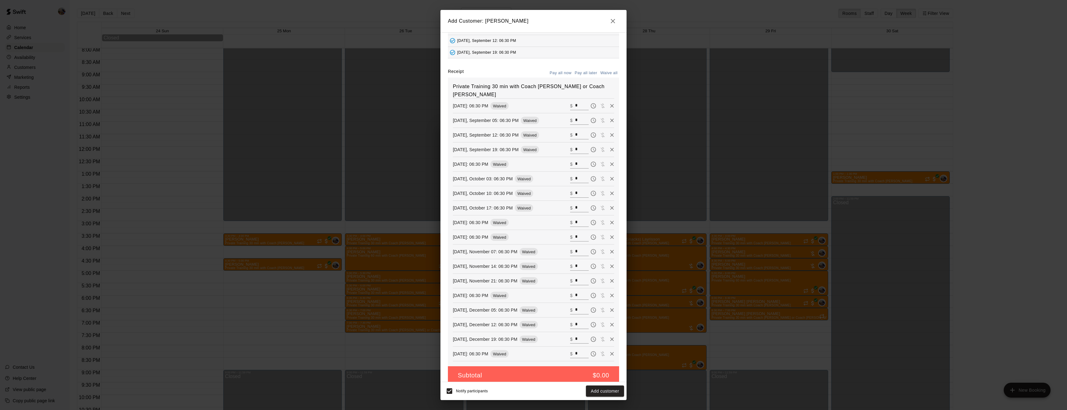
type input "*"
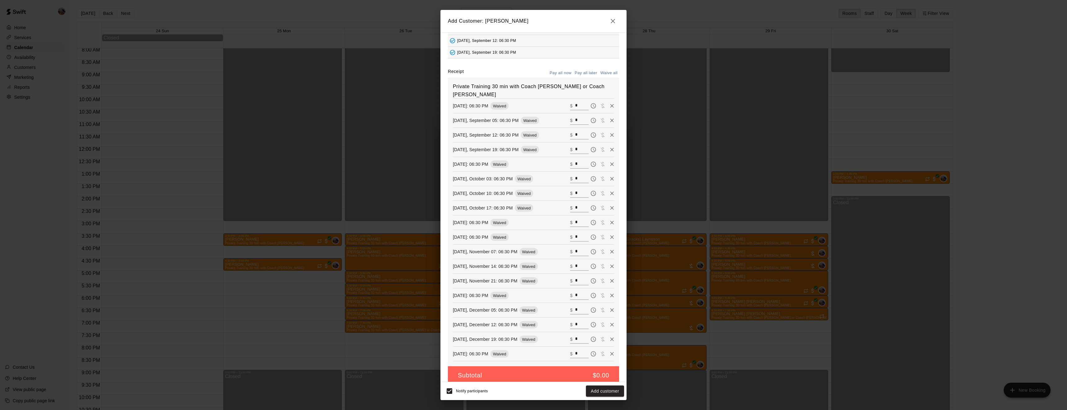
type input "*"
click at [605, 387] on button "Add customer" at bounding box center [605, 390] width 38 height 11
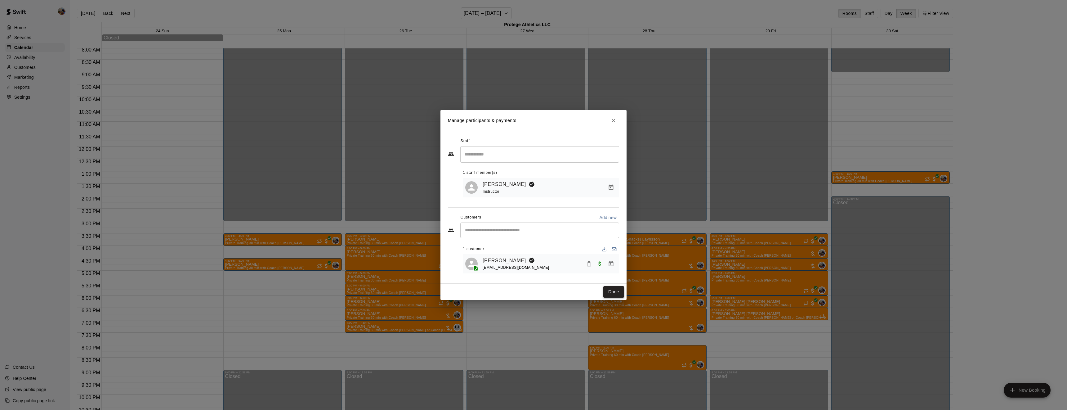
click at [617, 293] on button "Done" at bounding box center [614, 291] width 21 height 11
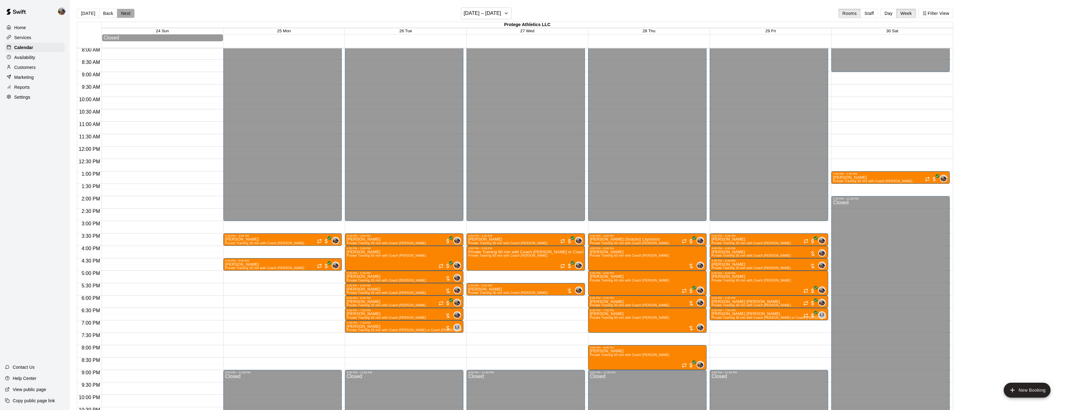
click at [128, 12] on button "Next" at bounding box center [125, 13] width 17 height 9
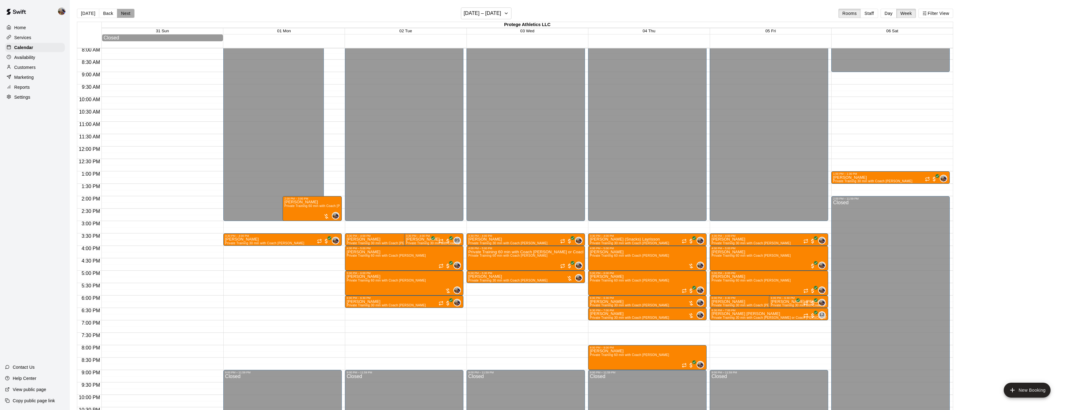
click at [129, 12] on button "Next" at bounding box center [125, 13] width 17 height 9
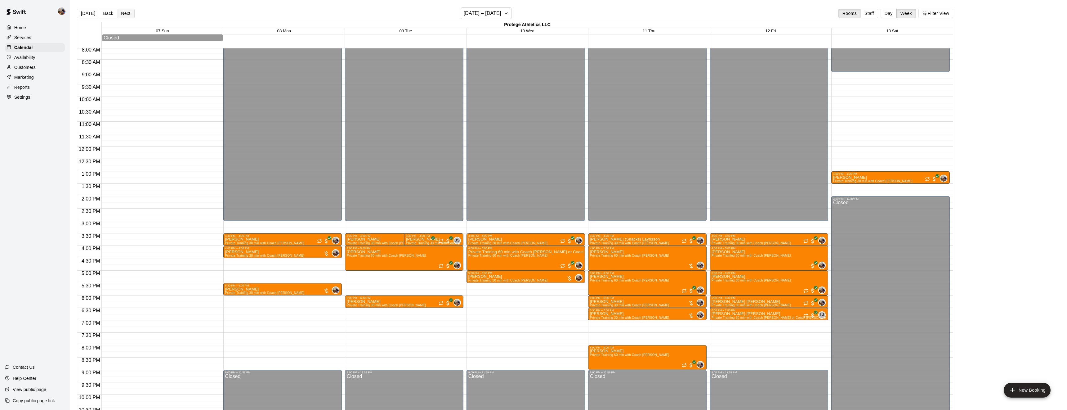
click at [125, 14] on button "Next" at bounding box center [125, 13] width 17 height 9
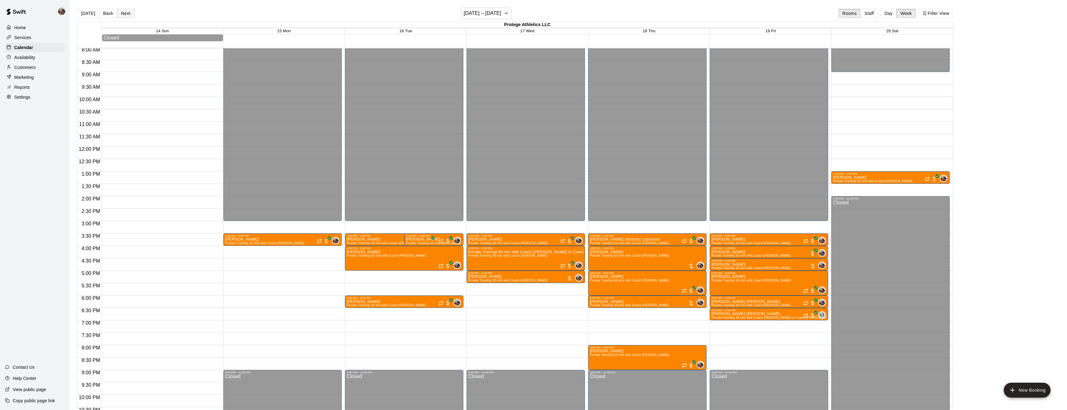
click at [125, 14] on button "Next" at bounding box center [125, 13] width 17 height 9
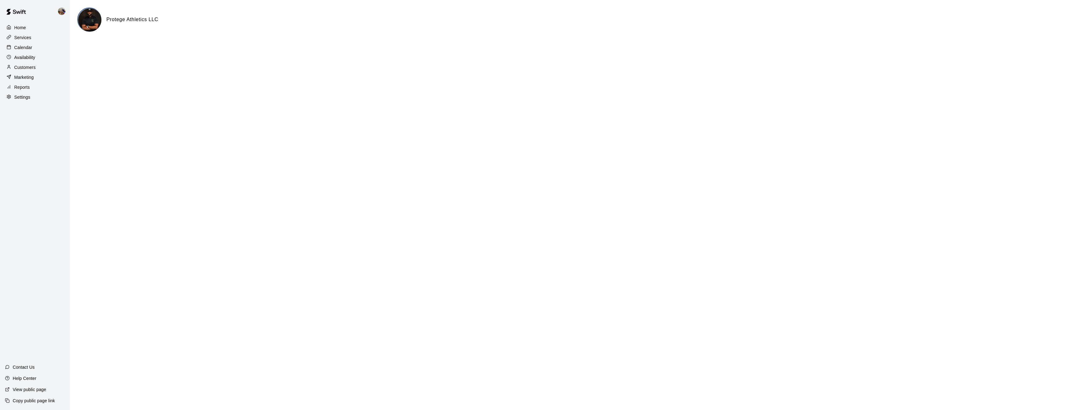
click at [29, 87] on p "Reports" at bounding box center [22, 87] width 16 height 6
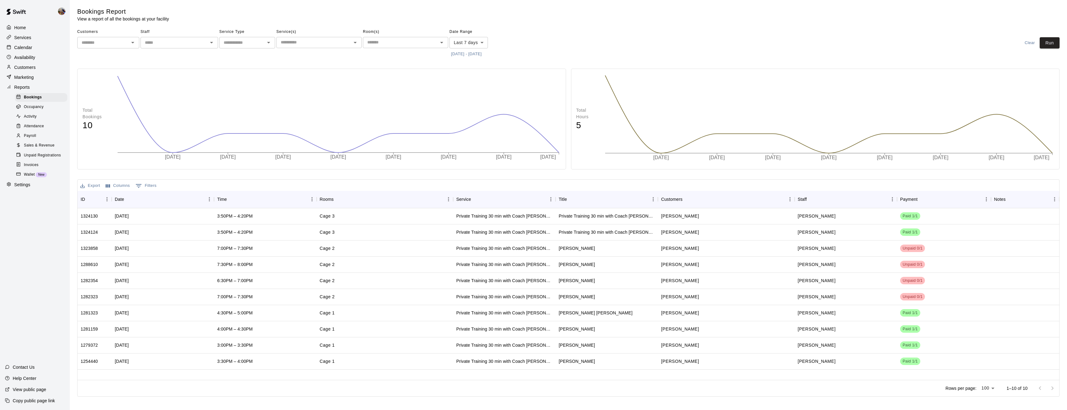
click at [44, 146] on span "Sales & Revenue" at bounding box center [39, 145] width 31 height 6
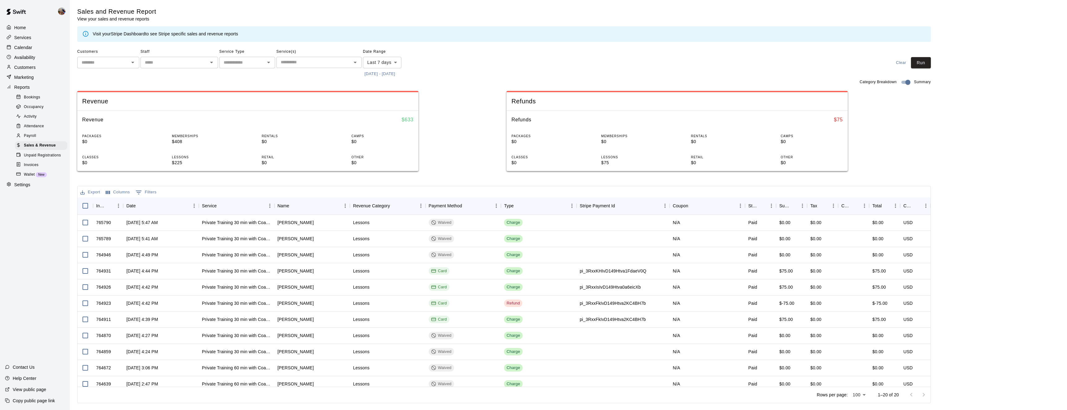
click at [377, 72] on button "8/13/2025 - 8/20/2025" at bounding box center [380, 74] width 34 height 10
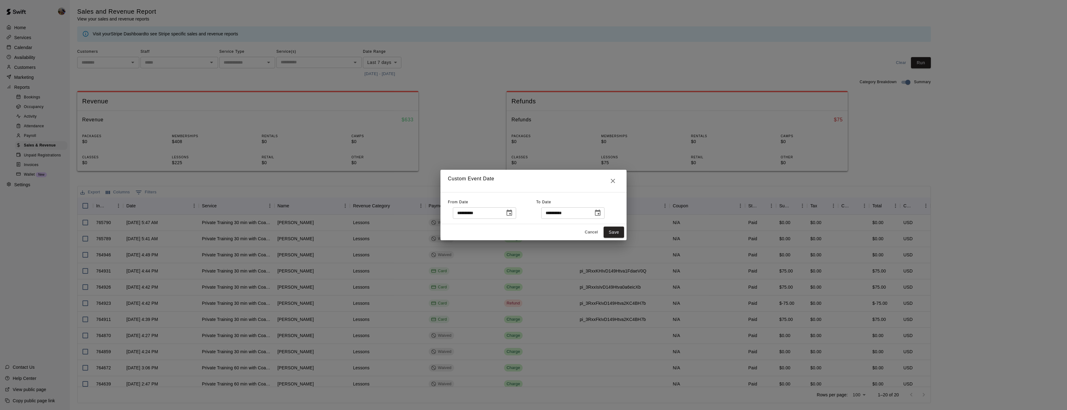
click at [513, 212] on icon "Choose date, selected date is Aug 13, 2025" at bounding box center [509, 212] width 7 height 7
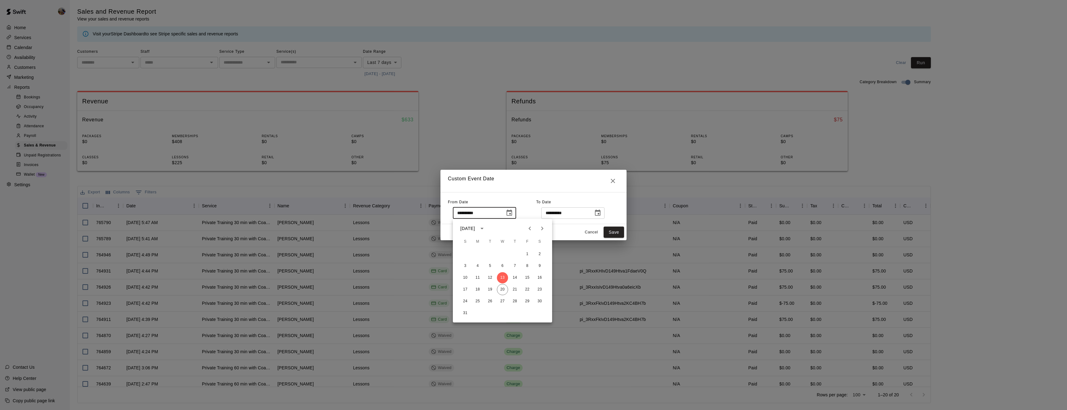
click at [529, 231] on icon "Previous month" at bounding box center [529, 228] width 7 height 7
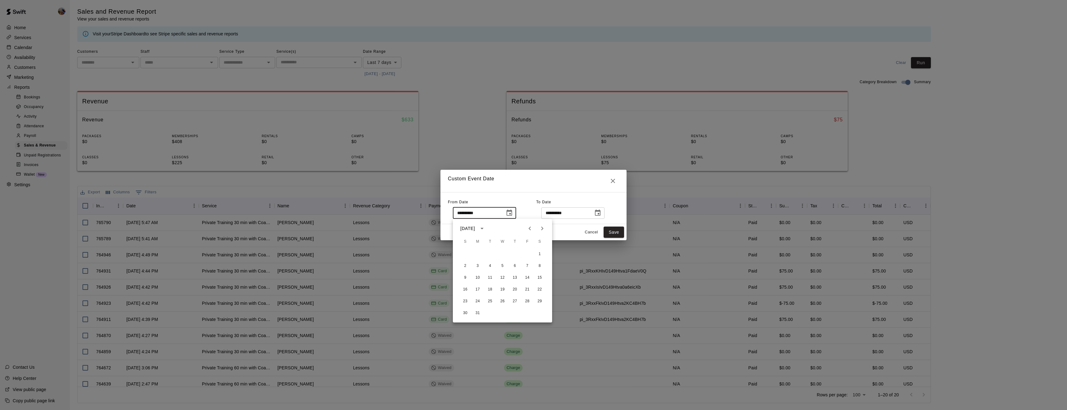
click at [529, 231] on icon "Previous month" at bounding box center [529, 228] width 7 height 7
click at [527, 303] on button "31" at bounding box center [527, 301] width 11 height 11
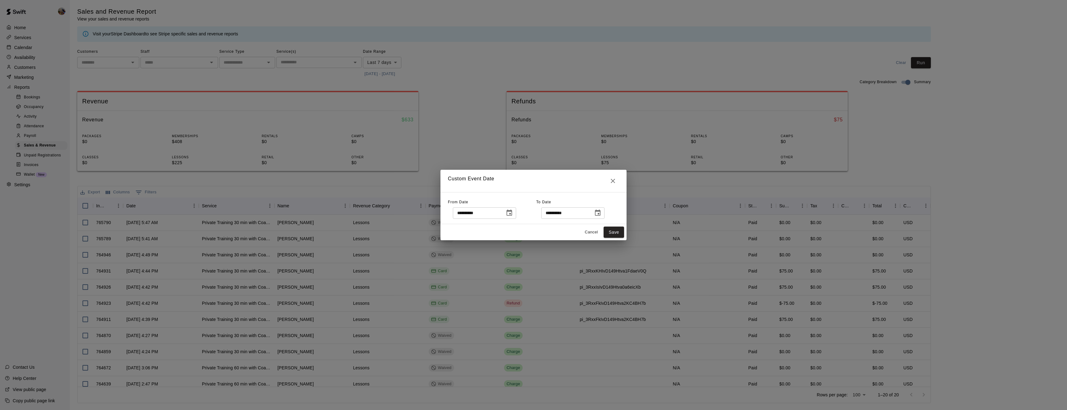
type input "**********"
click at [614, 231] on button "Save" at bounding box center [614, 232] width 20 height 11
type input "******"
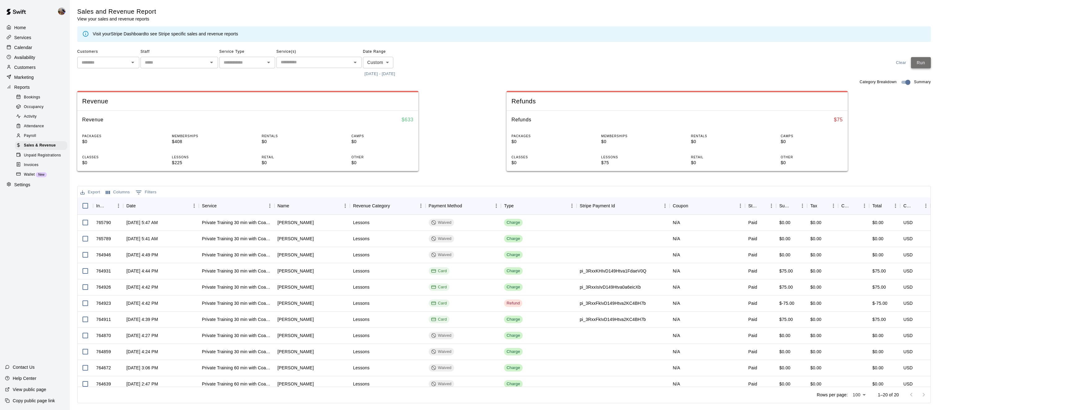
click at [919, 65] on button "Run" at bounding box center [921, 62] width 20 height 11
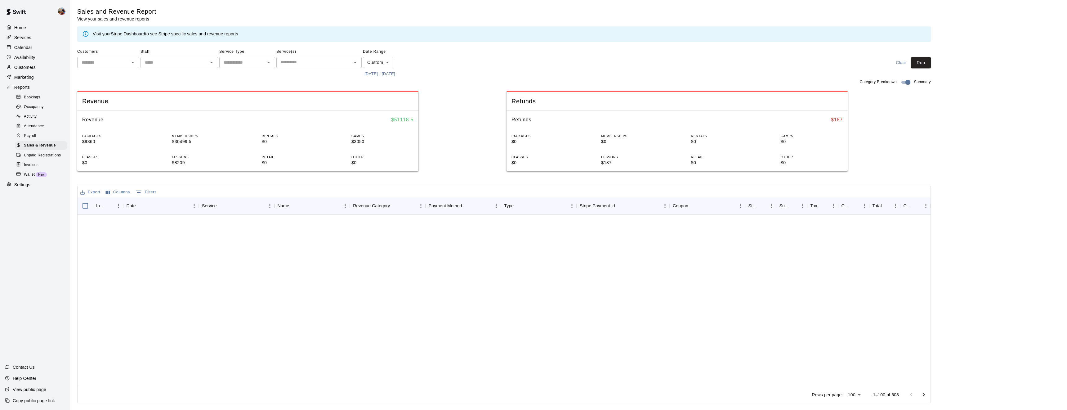
scroll to position [140, 0]
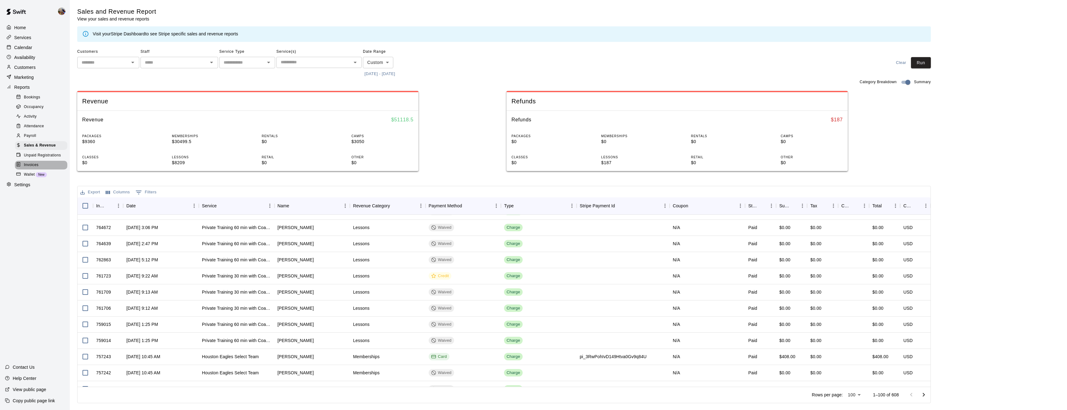
click at [36, 163] on span "Invoices" at bounding box center [31, 165] width 15 height 6
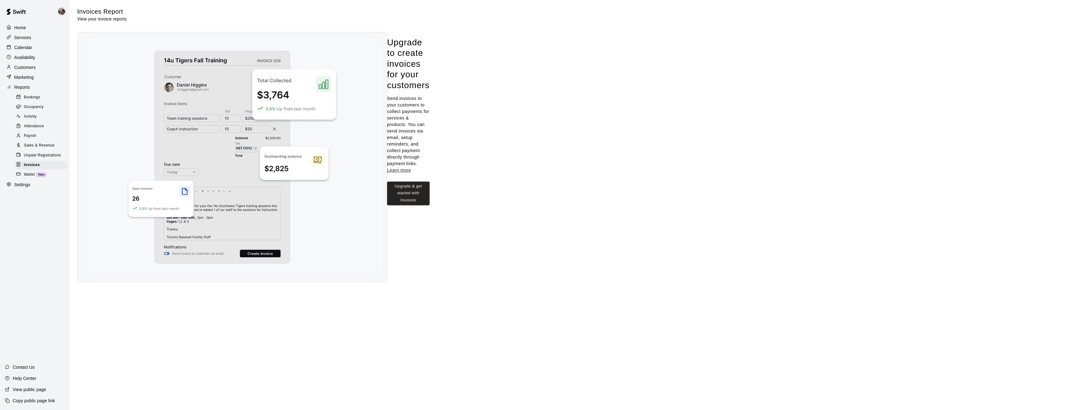
click at [33, 175] on span "Wallet" at bounding box center [29, 175] width 11 height 6
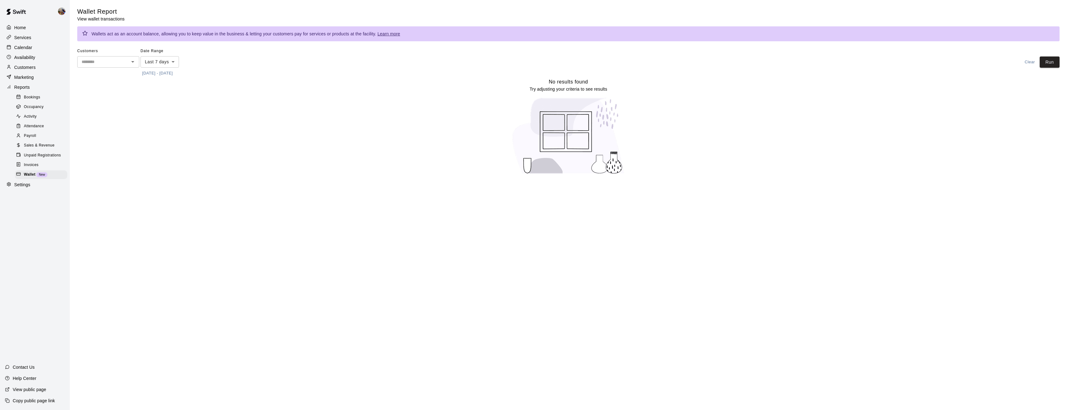
click at [36, 115] on span "Activity" at bounding box center [30, 117] width 13 height 6
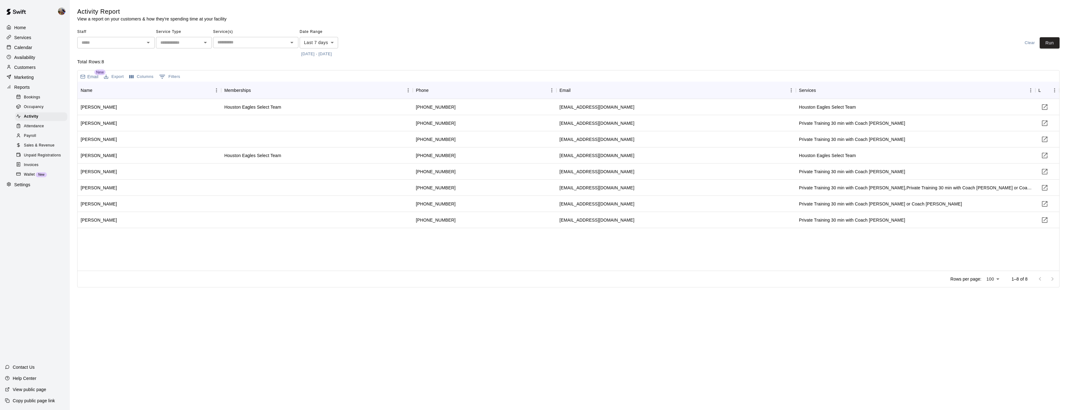
click at [35, 105] on span "Occupancy" at bounding box center [34, 107] width 20 height 6
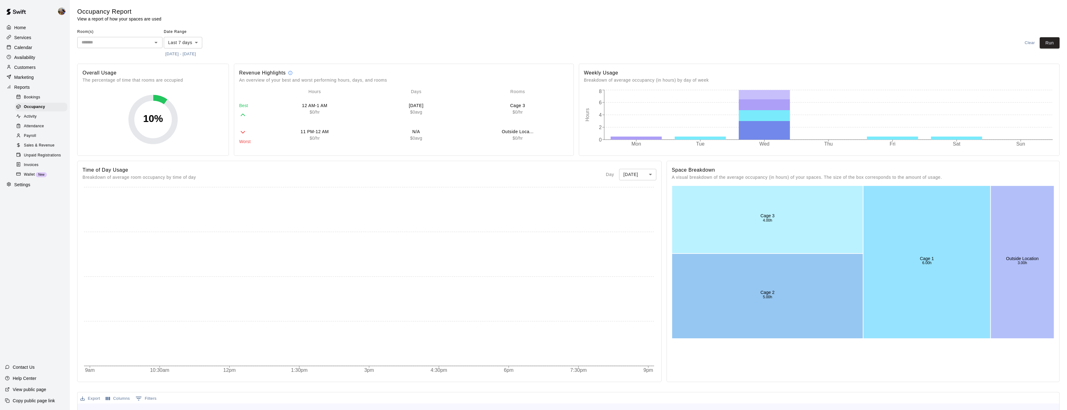
click at [38, 97] on span "Bookings" at bounding box center [32, 97] width 16 height 6
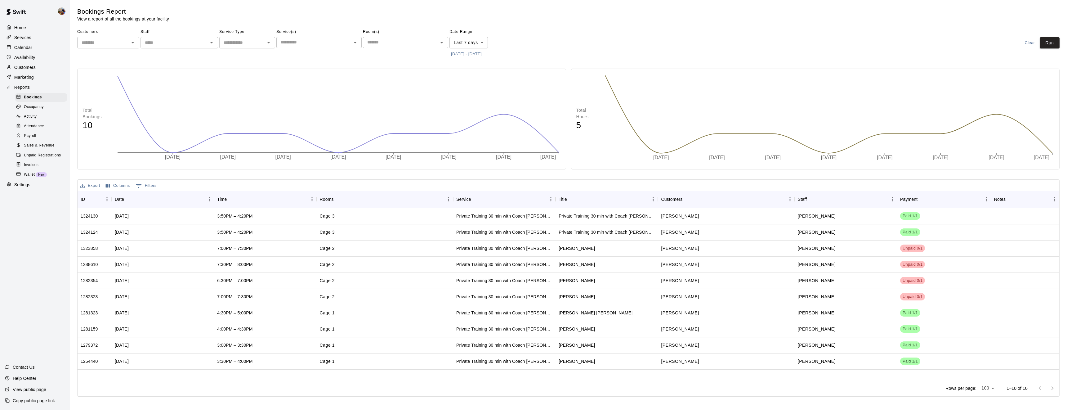
click at [29, 71] on div "Customers" at bounding box center [35, 67] width 60 height 9
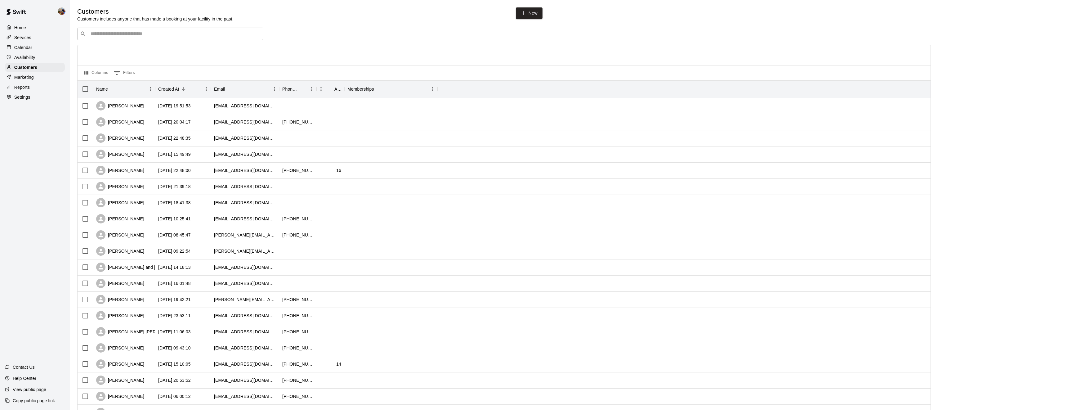
click at [154, 39] on div "​ ​" at bounding box center [170, 34] width 186 height 12
type input "*****"
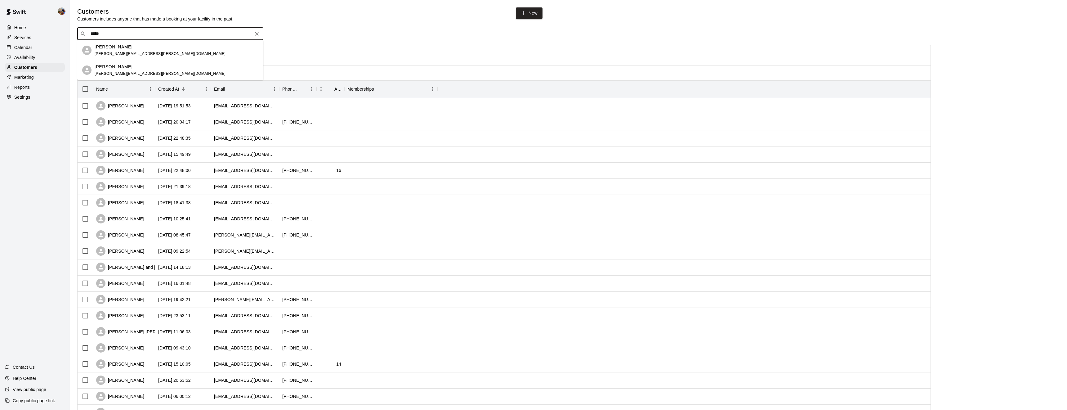
click at [155, 56] on div "Logan Cumby cumby.richard@gmail.com" at bounding box center [177, 50] width 164 height 13
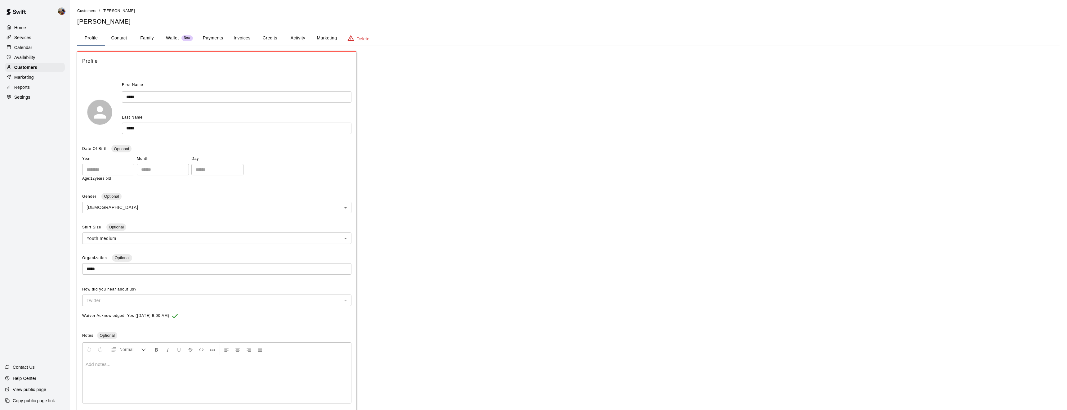
click at [216, 38] on button "Payments" at bounding box center [213, 38] width 30 height 15
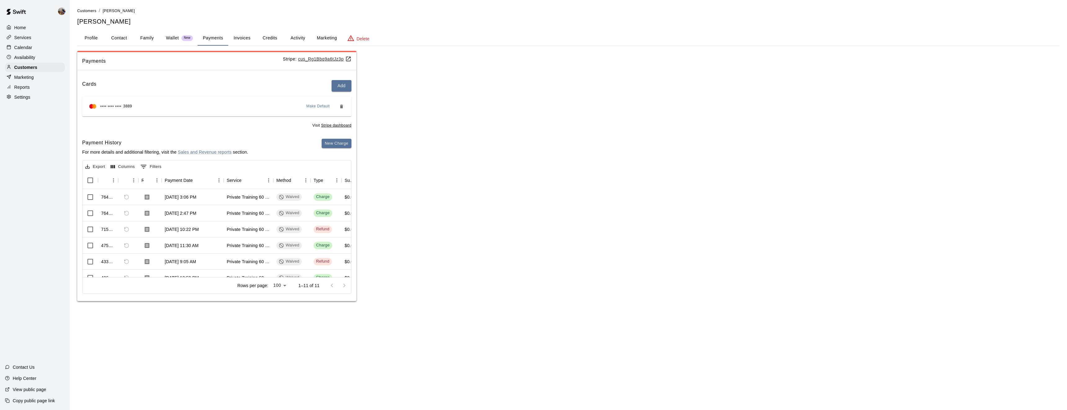
click at [300, 38] on button "Activity" at bounding box center [298, 38] width 28 height 15
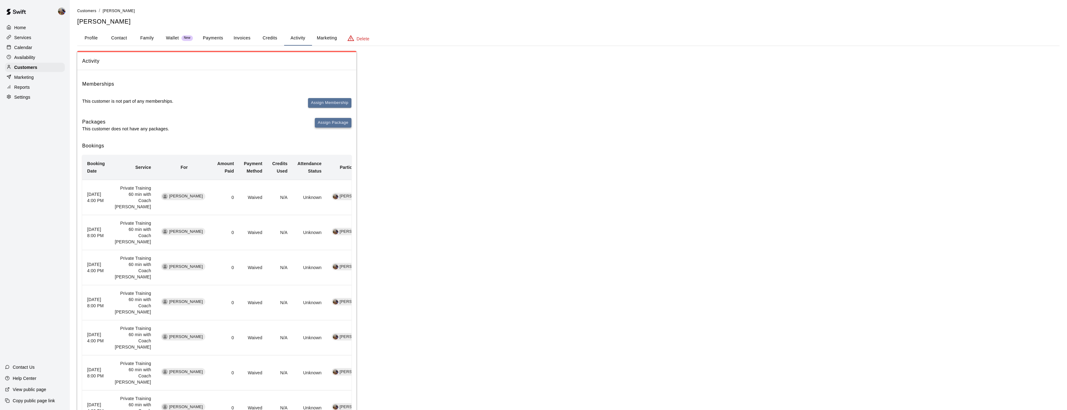
click at [339, 121] on button "Assign Package" at bounding box center [333, 123] width 37 height 10
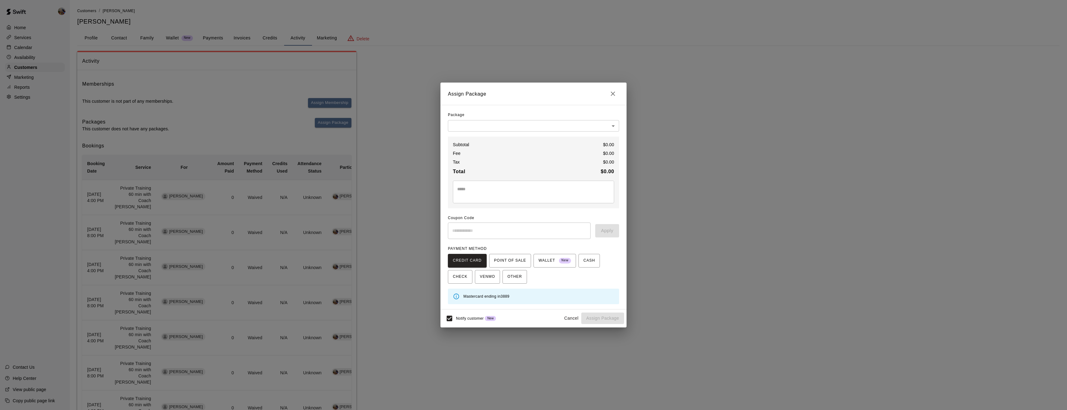
click at [596, 123] on body "Home Services Calendar Availability Customers Marketing Reports Settings Contac…" at bounding box center [533, 283] width 1067 height 567
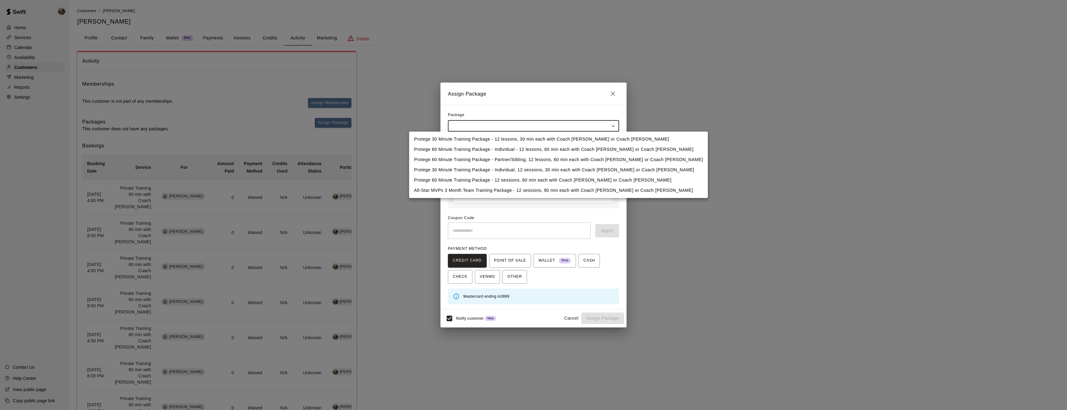
click at [596, 123] on div at bounding box center [533, 205] width 1067 height 410
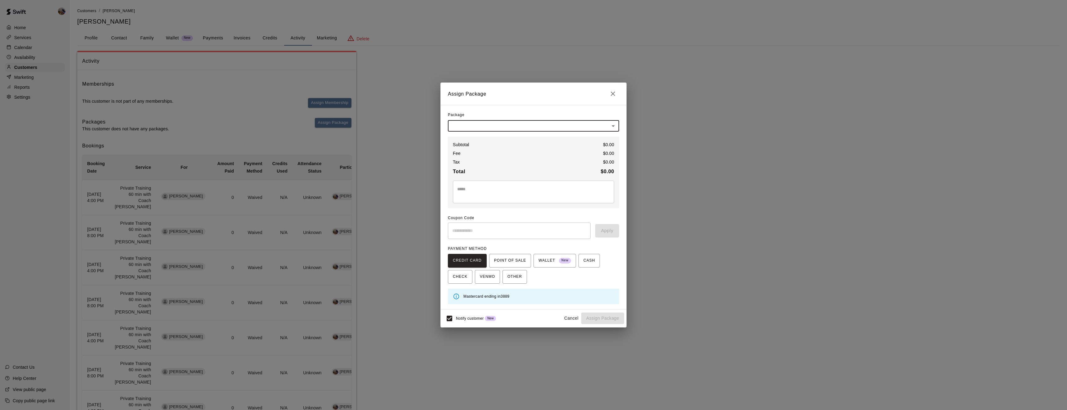
click at [596, 123] on body "Home Services Calendar Availability Customers Marketing Reports Settings Contac…" at bounding box center [533, 283] width 1067 height 567
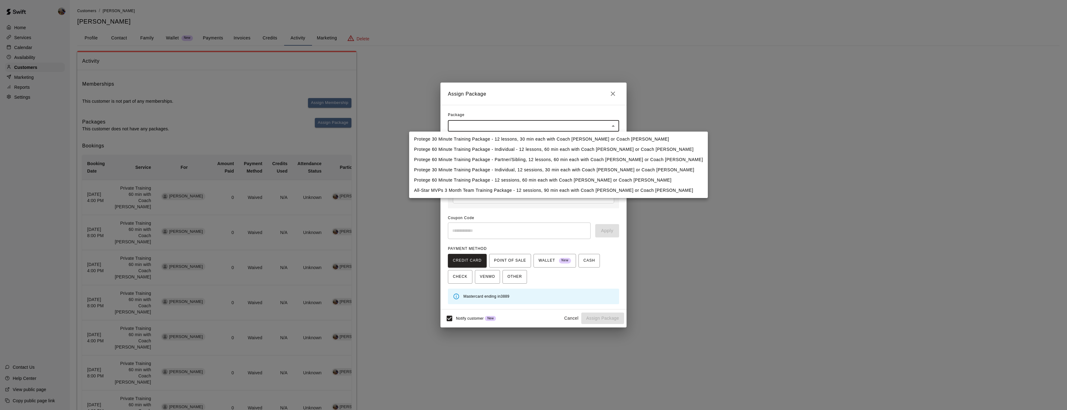
click at [596, 123] on div at bounding box center [533, 205] width 1067 height 410
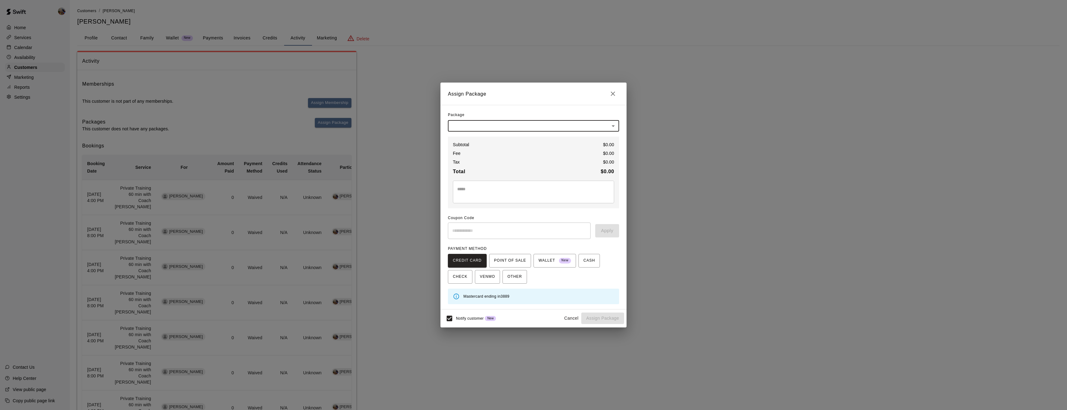
click at [596, 123] on body "Home Services Calendar Availability Customers Marketing Reports Settings Contac…" at bounding box center [533, 283] width 1067 height 567
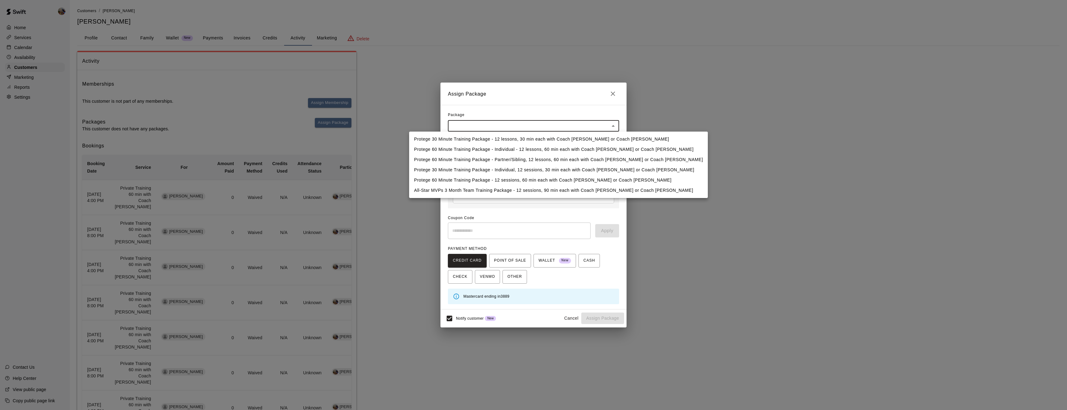
click at [614, 97] on div at bounding box center [533, 205] width 1067 height 410
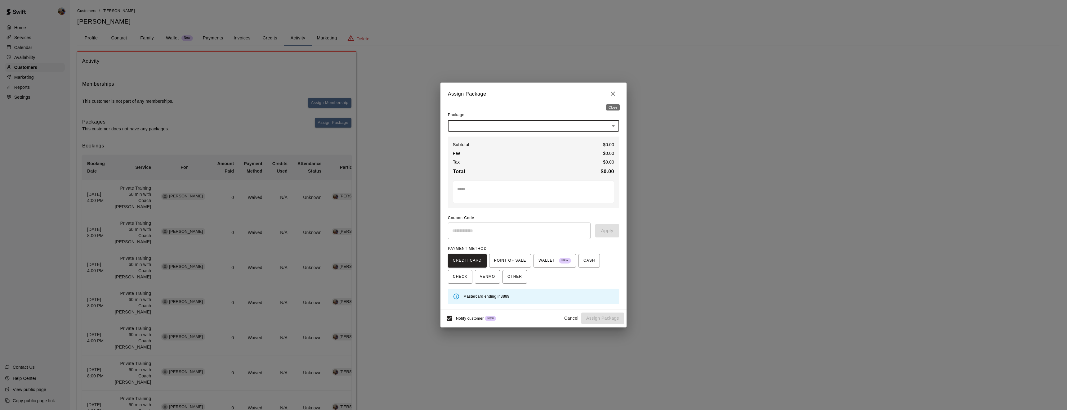
click at [614, 97] on icon "Close" at bounding box center [612, 93] width 7 height 7
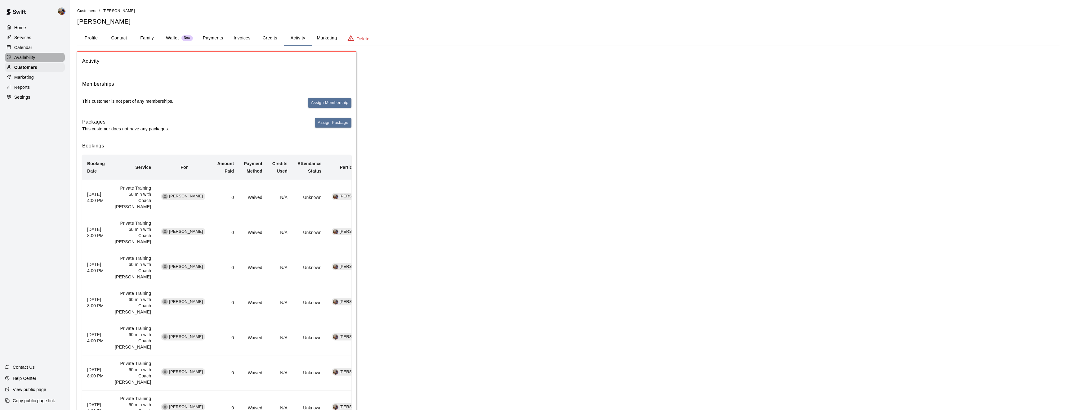
click at [32, 56] on p "Availability" at bounding box center [24, 57] width 21 height 6
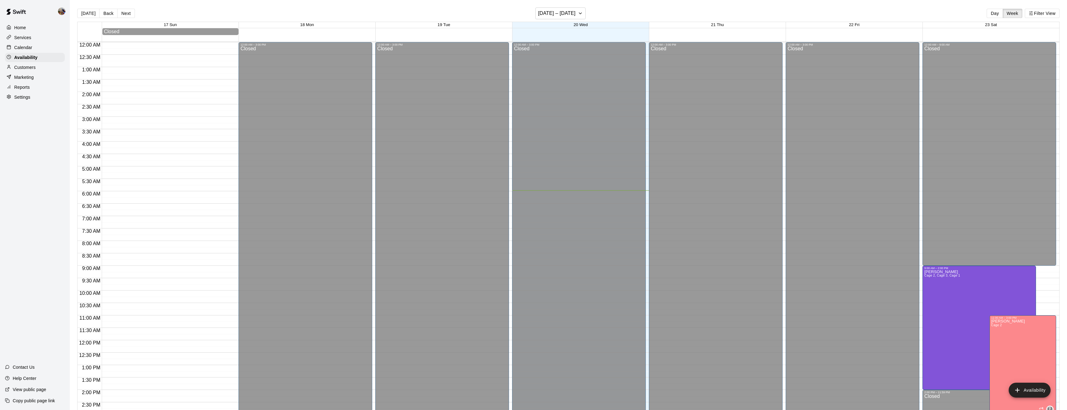
scroll to position [148, 0]
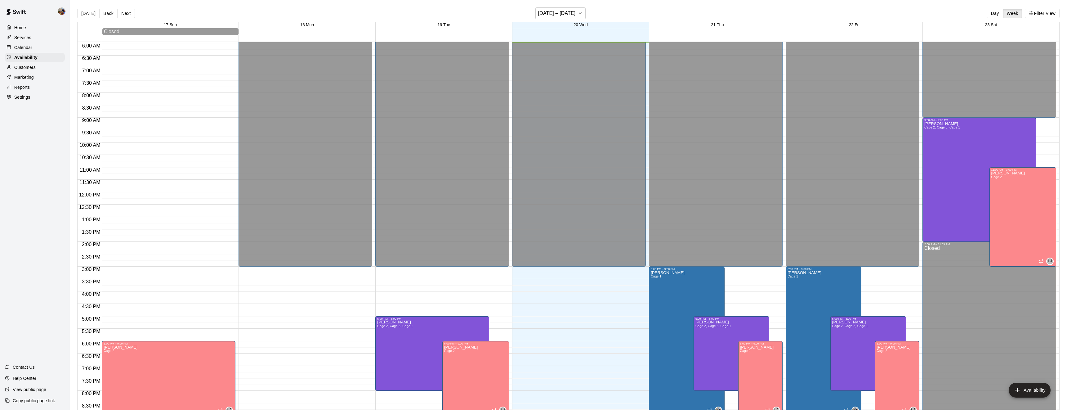
click at [27, 68] on p "Customers" at bounding box center [24, 67] width 21 height 6
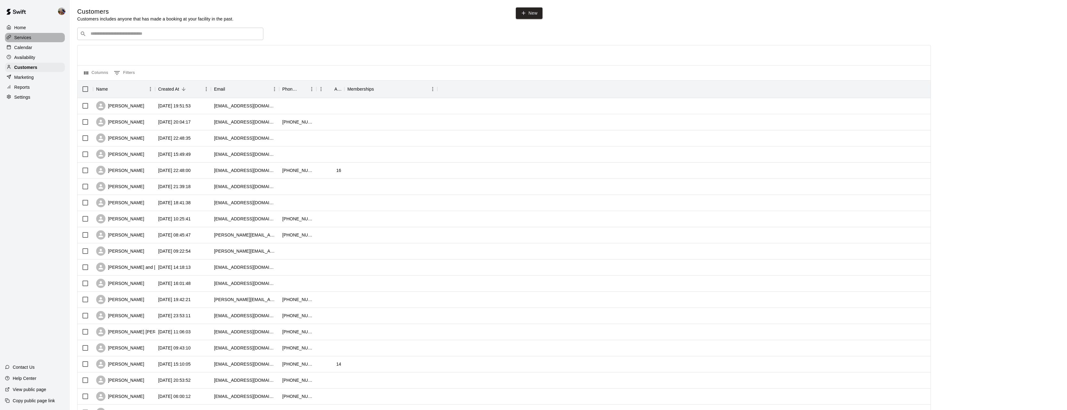
click at [26, 38] on p "Services" at bounding box center [22, 37] width 17 height 6
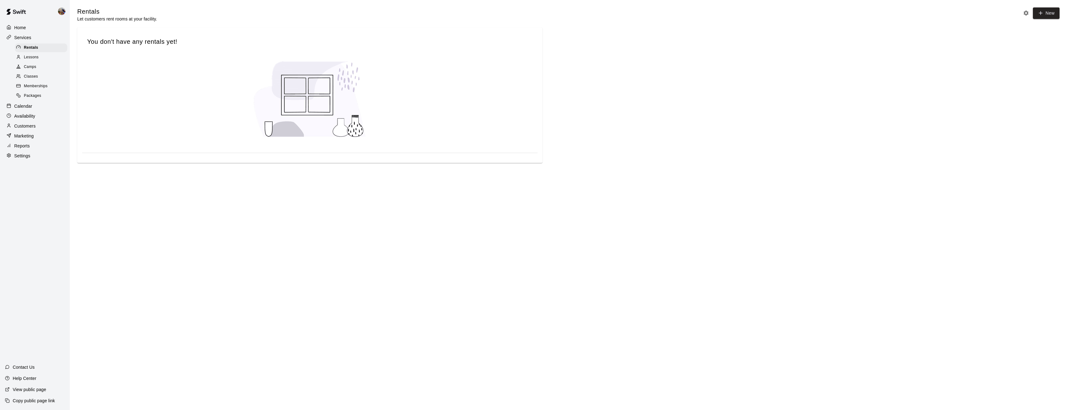
click at [25, 143] on p "Reports" at bounding box center [22, 146] width 16 height 6
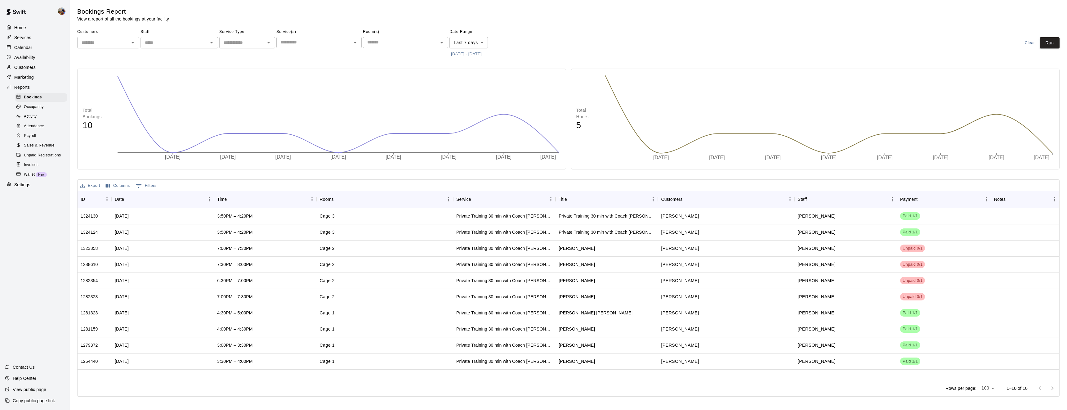
click at [110, 44] on input "text" at bounding box center [103, 43] width 48 height 8
click at [114, 53] on li "[PERSON_NAME]" at bounding box center [108, 56] width 62 height 10
type input "**********"
click at [478, 43] on body "**********" at bounding box center [533, 199] width 1067 height 399
click at [466, 117] on li "Custom" at bounding box center [469, 117] width 38 height 10
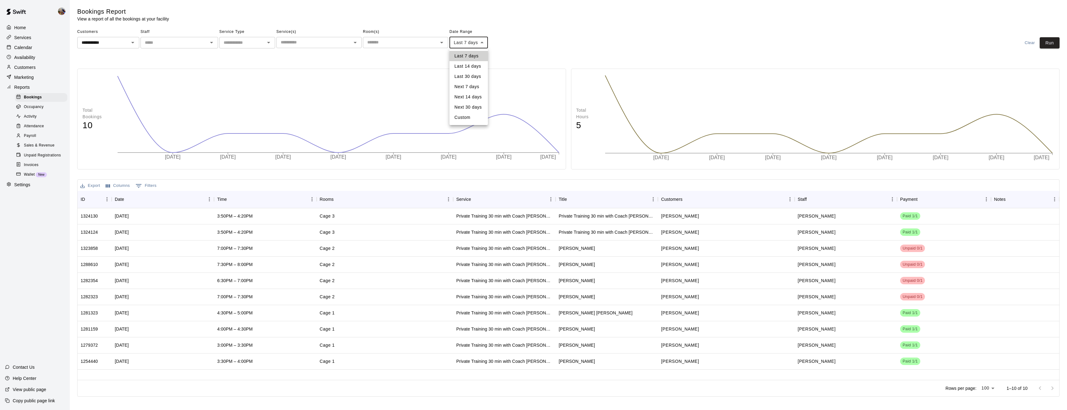
type input "******"
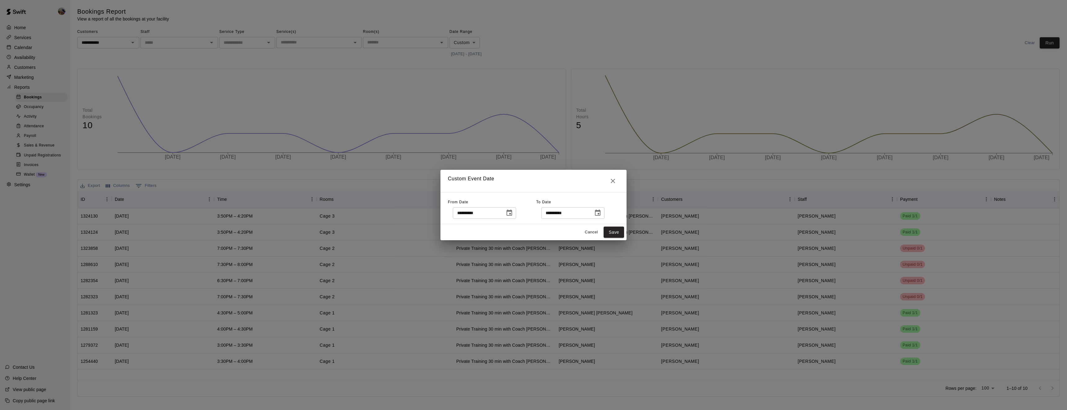
click at [513, 210] on icon "Choose date, selected date is Aug 13, 2025" at bounding box center [509, 212] width 7 height 7
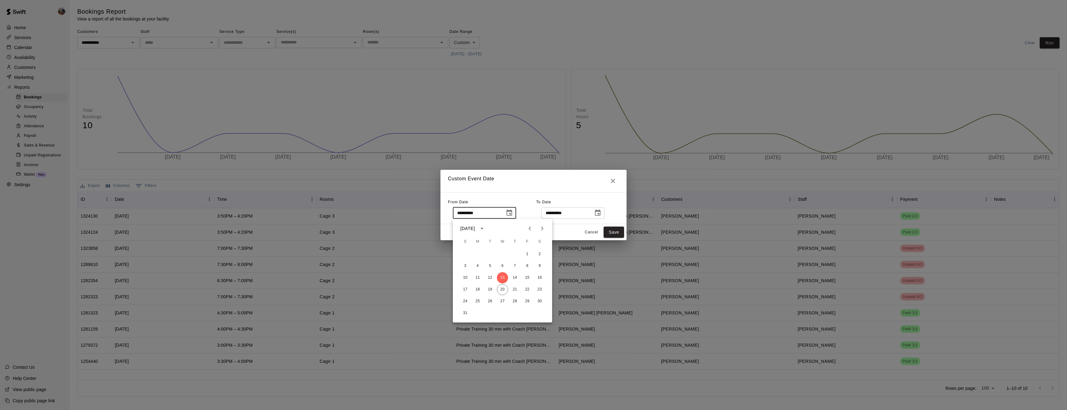
click at [533, 227] on icon "Previous month" at bounding box center [529, 228] width 7 height 7
click at [528, 227] on icon "Previous month" at bounding box center [529, 228] width 7 height 7
click at [516, 254] on button "1" at bounding box center [515, 254] width 11 height 11
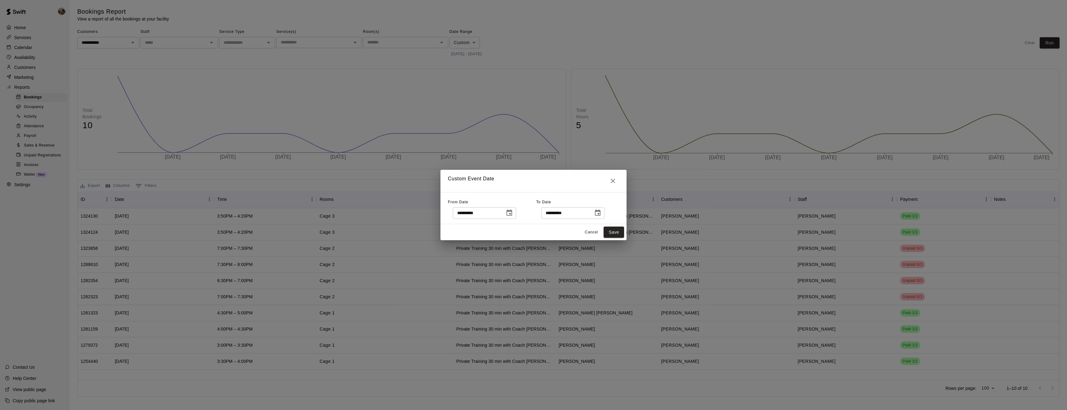
type input "**********"
click at [609, 233] on button "Save" at bounding box center [614, 232] width 20 height 11
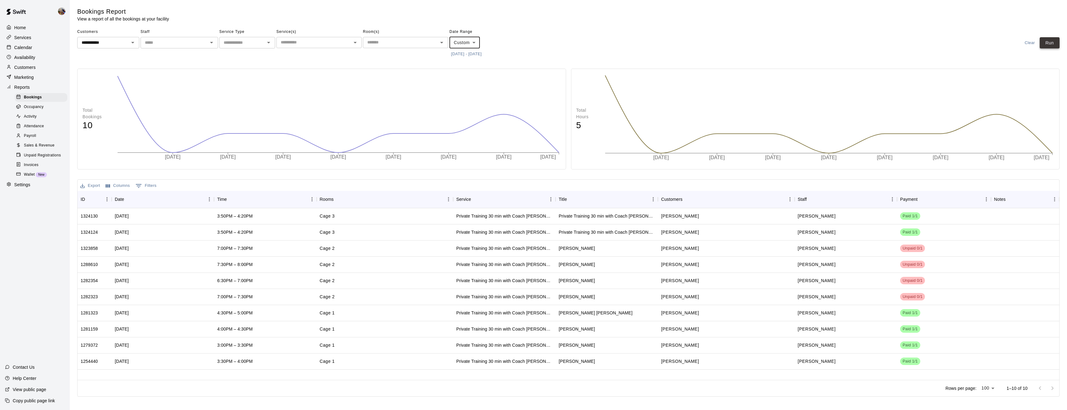
click at [1046, 47] on button "Run" at bounding box center [1050, 42] width 20 height 11
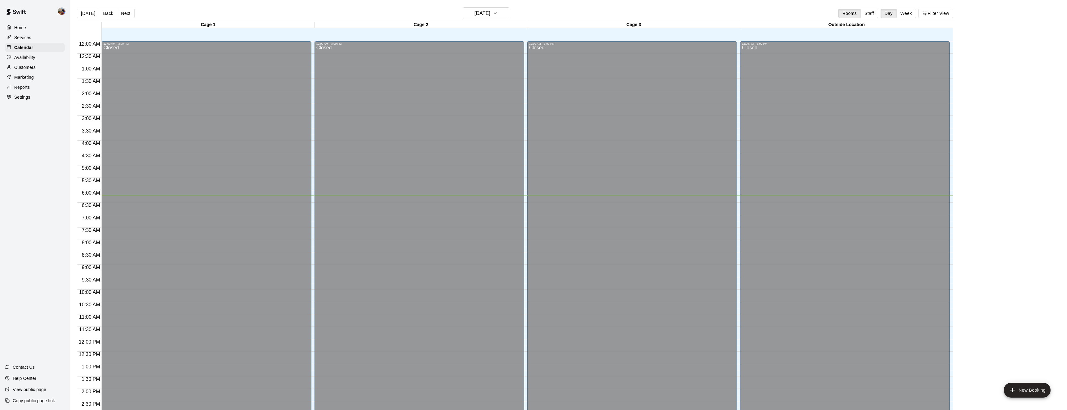
scroll to position [154, 0]
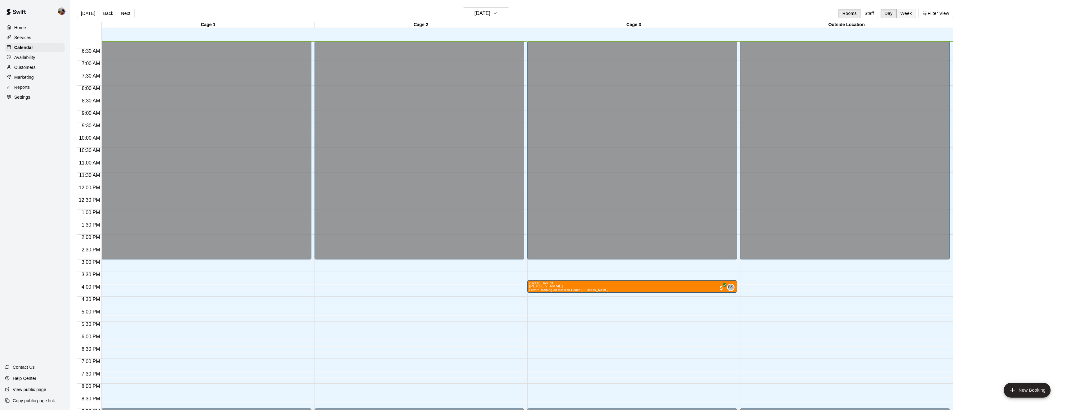
click at [907, 14] on button "Week" at bounding box center [907, 13] width 20 height 9
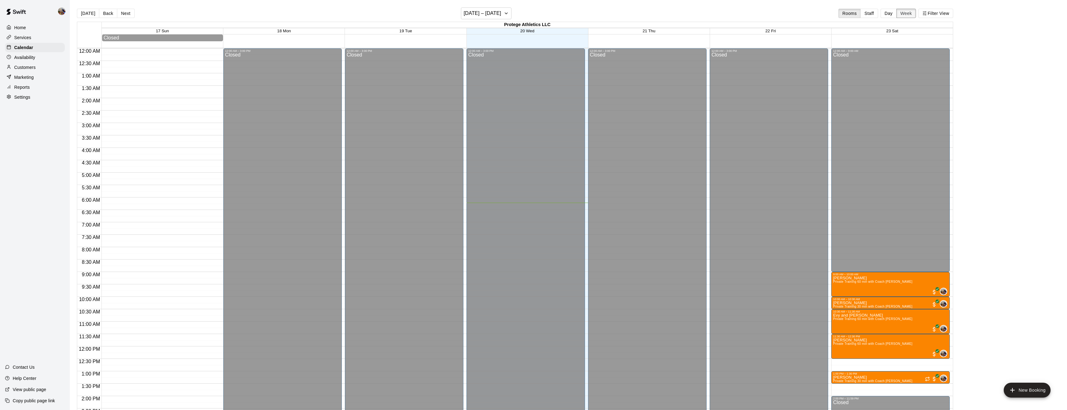
scroll to position [155, 0]
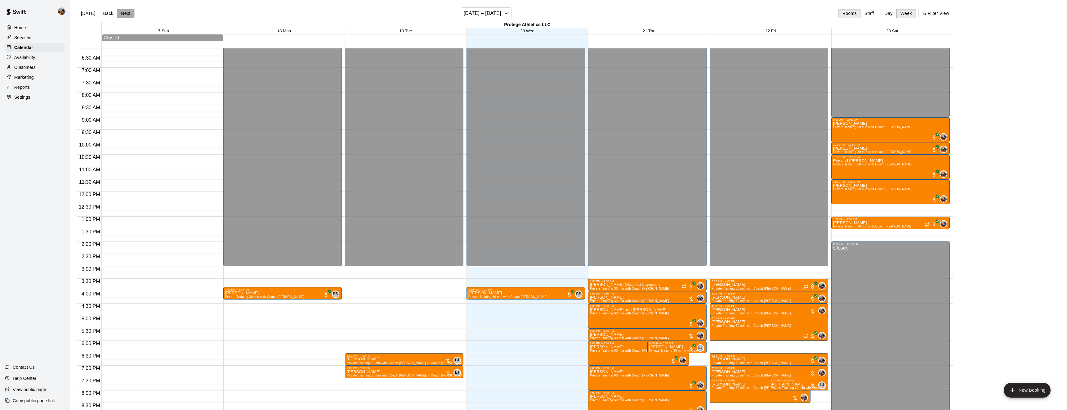
click at [123, 13] on button "Next" at bounding box center [125, 13] width 17 height 9
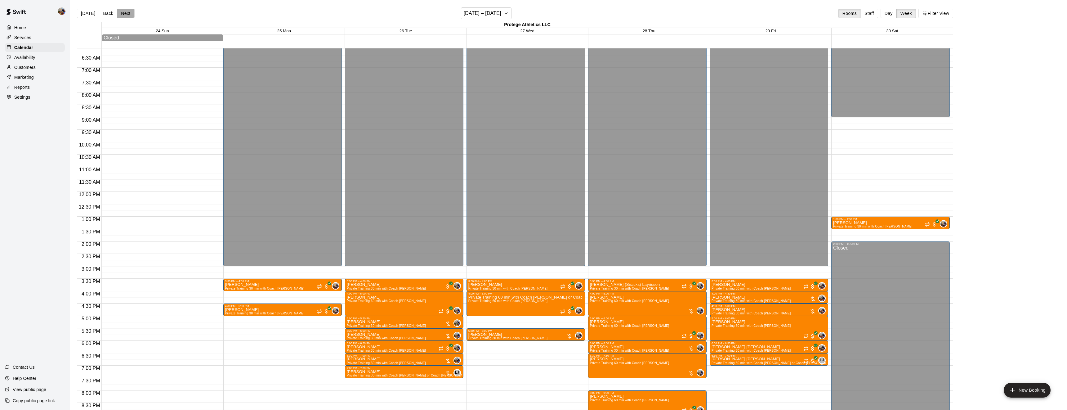
click at [124, 16] on button "Next" at bounding box center [125, 13] width 17 height 9
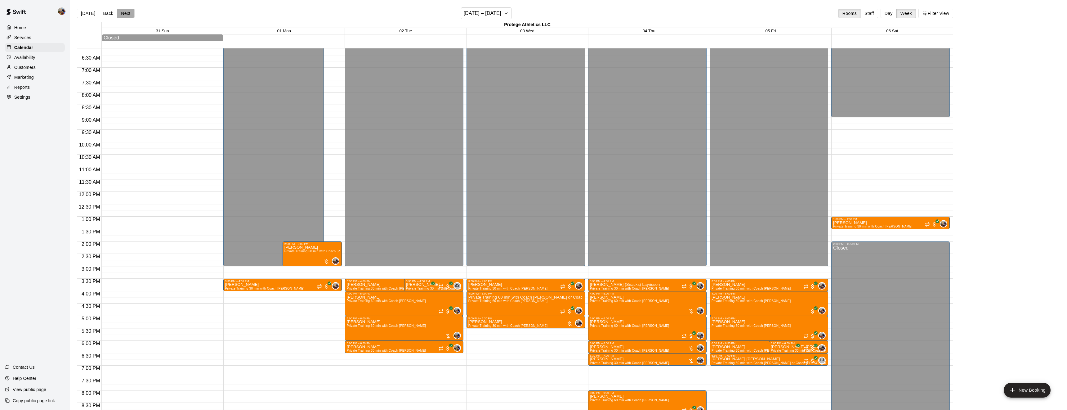
click at [127, 14] on button "Next" at bounding box center [125, 13] width 17 height 9
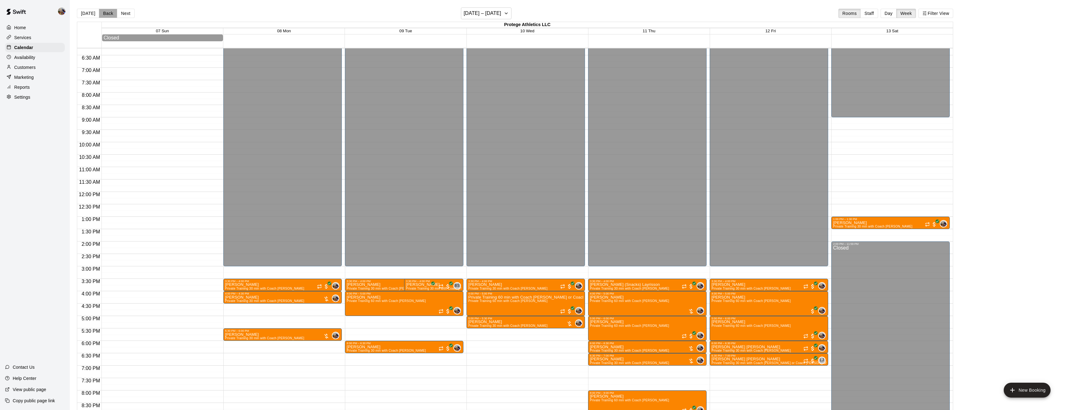
click at [104, 14] on button "Back" at bounding box center [108, 13] width 18 height 9
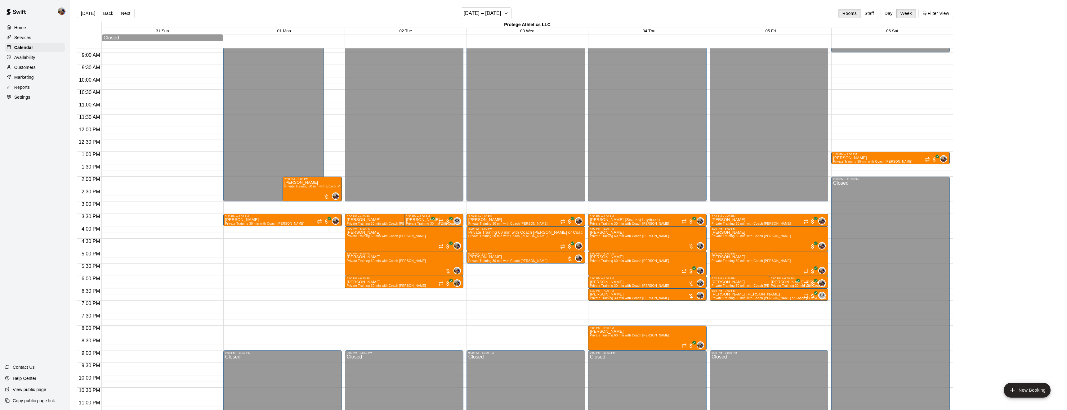
scroll to position [223, 0]
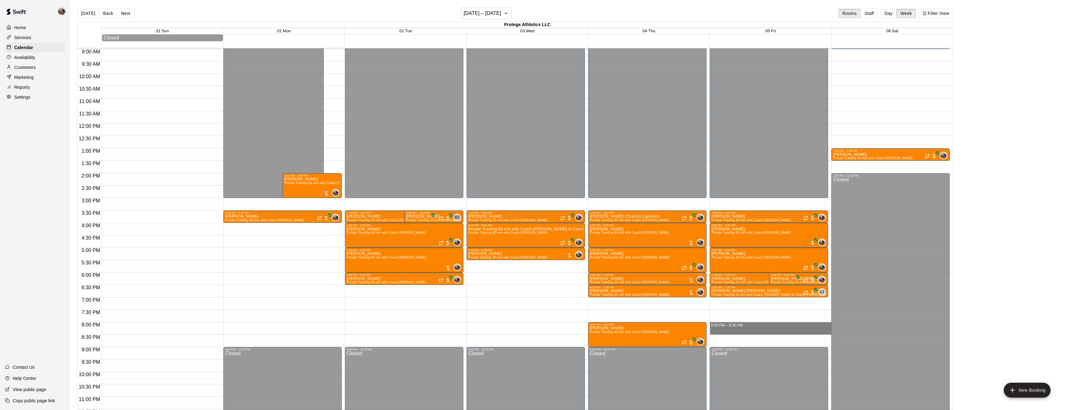
drag, startPoint x: 743, startPoint y: 326, endPoint x: 745, endPoint y: 334, distance: 7.6
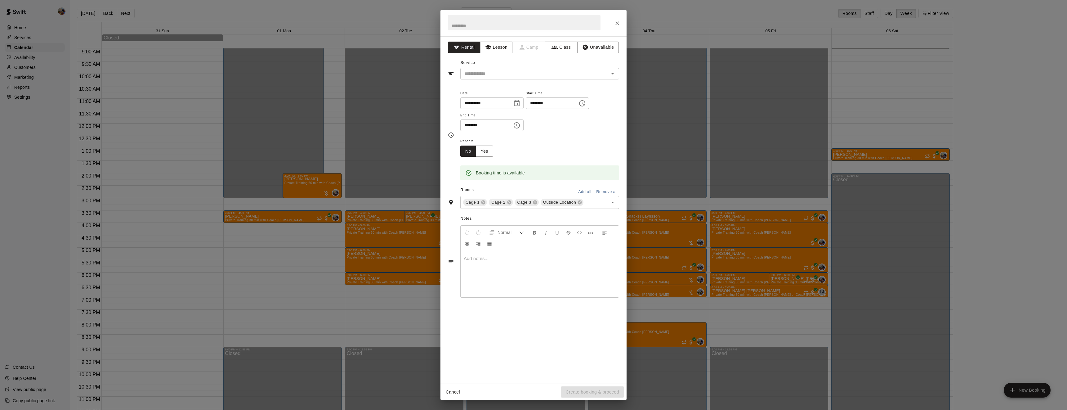
click at [480, 23] on input "text" at bounding box center [524, 23] width 153 height 16
type input "**********"
click at [496, 46] on button "Lesson" at bounding box center [496, 47] width 33 height 11
click at [506, 70] on input "text" at bounding box center [530, 74] width 137 height 8
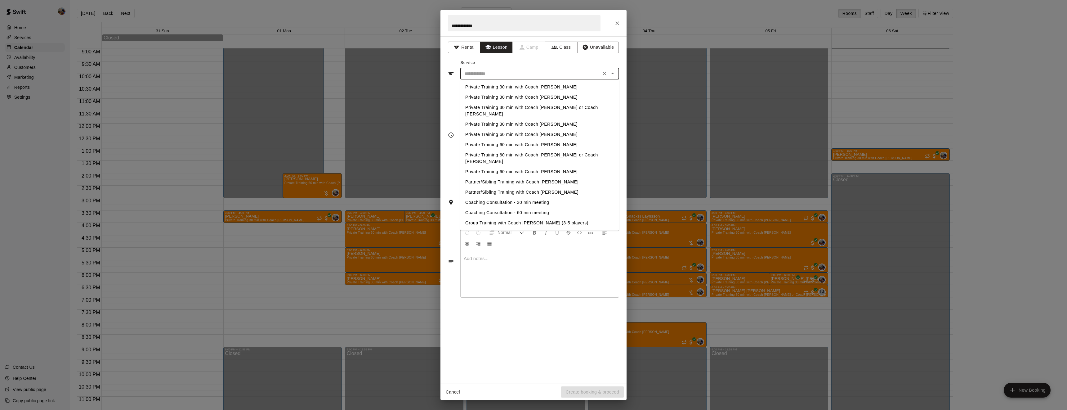
click at [510, 85] on li "Private Training 30 min with Coach [PERSON_NAME]" at bounding box center [539, 87] width 159 height 10
type input "**********"
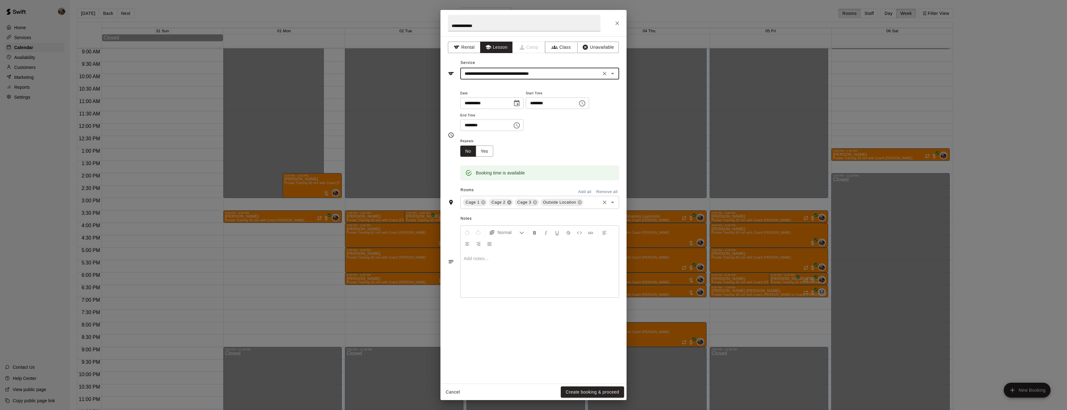
click at [508, 204] on icon at bounding box center [509, 202] width 4 height 4
click at [508, 224] on div "Notes Normal Add notes..." at bounding box center [533, 248] width 171 height 95
click at [527, 204] on icon at bounding box center [528, 202] width 4 height 4
click at [578, 131] on div "**********" at bounding box center [539, 110] width 159 height 42
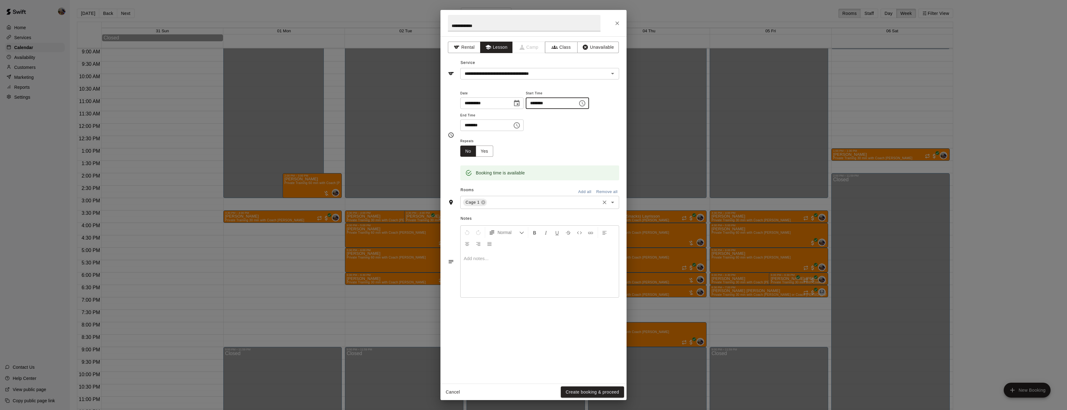
click at [526, 109] on input "********" at bounding box center [550, 102] width 48 height 11
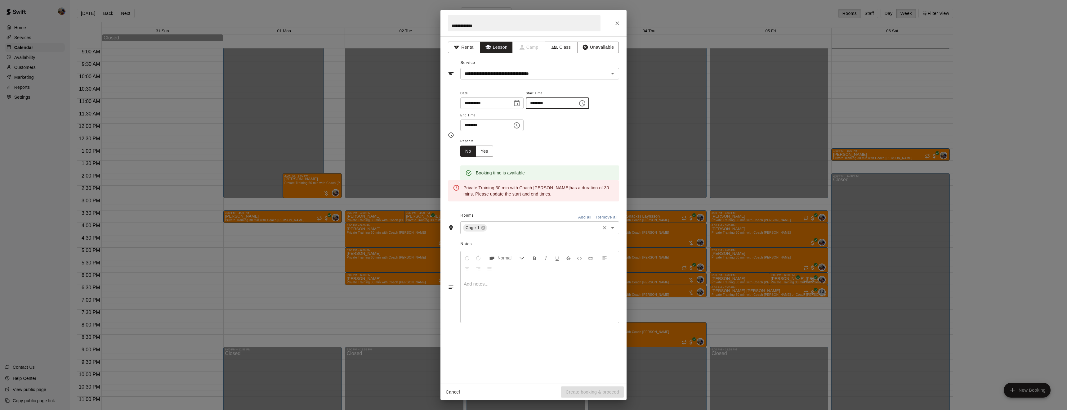
type input "********"
click at [472, 131] on input "********" at bounding box center [484, 124] width 48 height 11
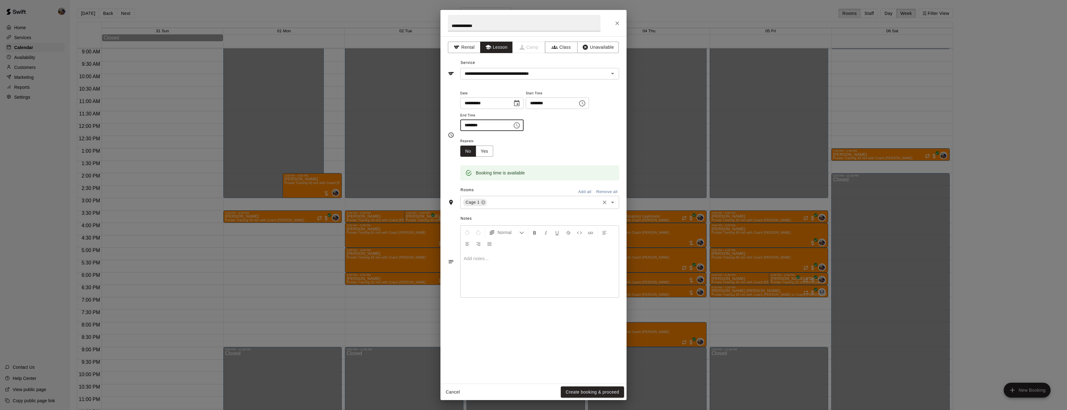
type input "********"
click at [521, 104] on icon "Choose date, selected date is Sep 5, 2025" at bounding box center [516, 103] width 7 height 7
click at [535, 116] on icon "Previous month" at bounding box center [537, 118] width 7 height 7
click at [534, 190] on button "29" at bounding box center [534, 191] width 11 height 11
type input "**********"
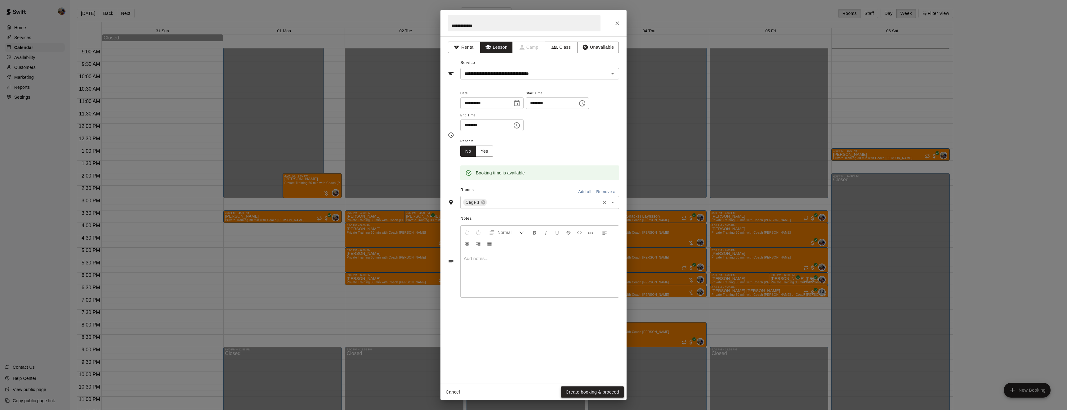
click at [599, 388] on button "Create booking & proceed" at bounding box center [592, 391] width 63 height 11
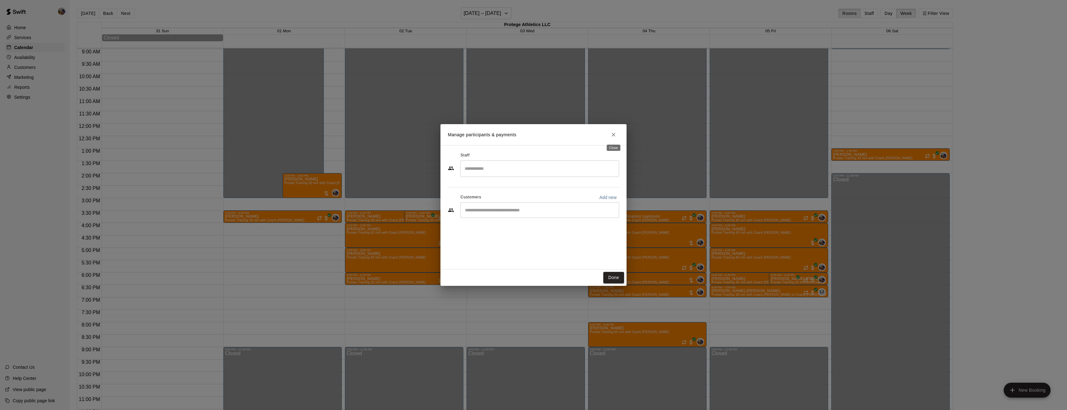
click at [616, 134] on icon "Close" at bounding box center [614, 135] width 6 height 6
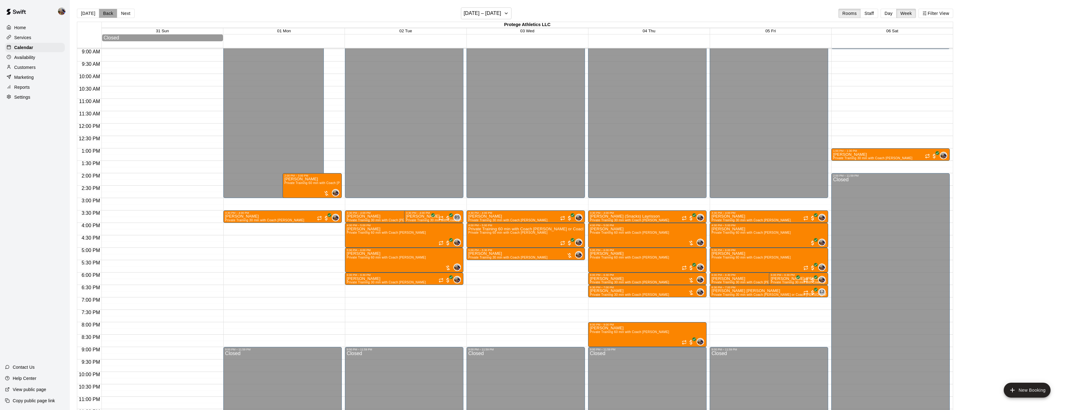
click at [114, 14] on button "Back" at bounding box center [108, 13] width 18 height 9
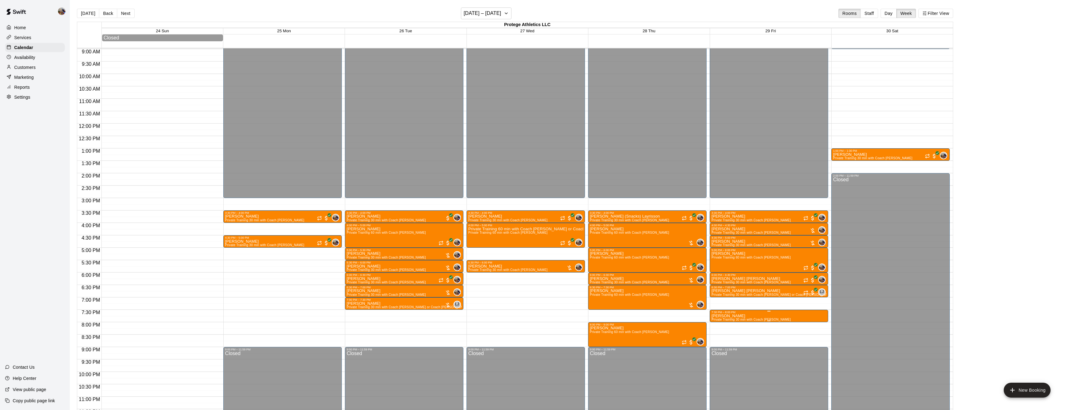
click at [715, 352] on icon "delete" at bounding box center [717, 349] width 7 height 7
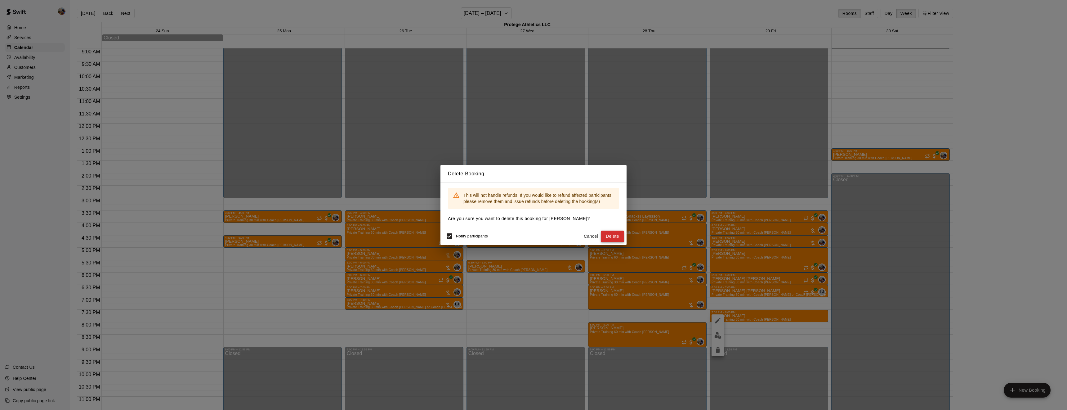
click at [612, 233] on button "Delete" at bounding box center [612, 236] width 23 height 11
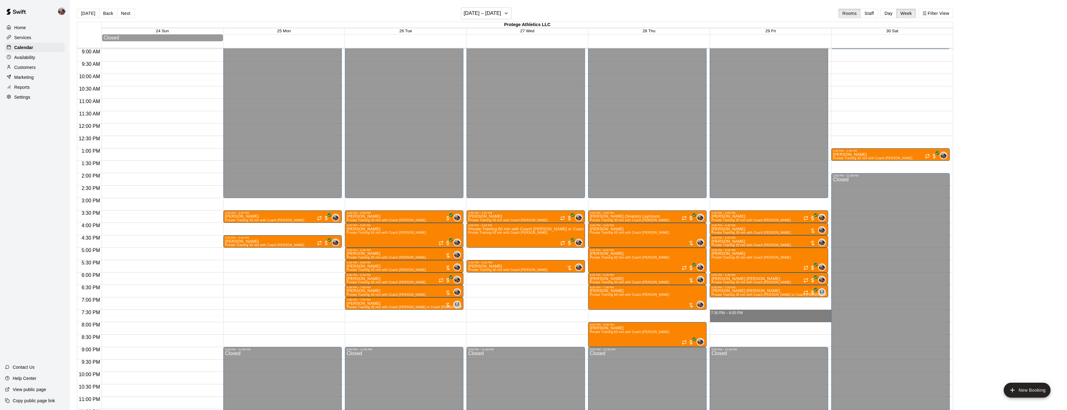
drag, startPoint x: 761, startPoint y: 312, endPoint x: 762, endPoint y: 321, distance: 9.9
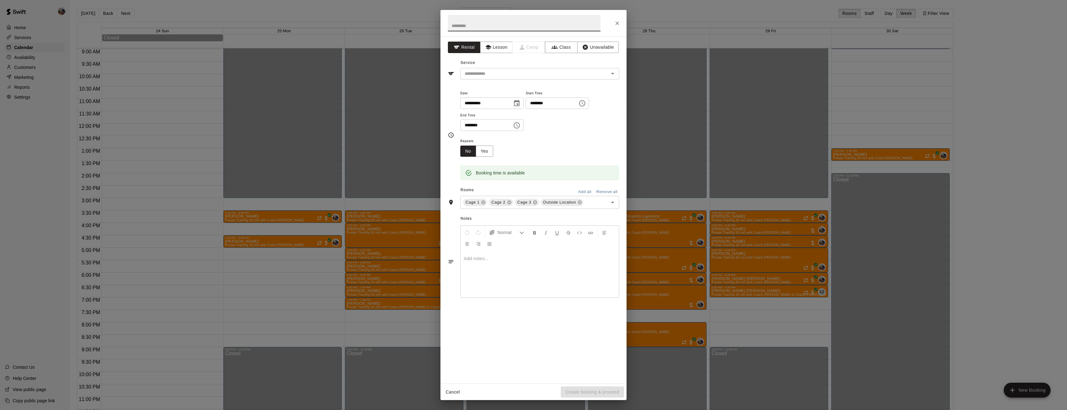
click at [486, 27] on input "text" at bounding box center [524, 23] width 153 height 16
type input "**********"
click at [493, 45] on button "Lesson" at bounding box center [496, 47] width 33 height 11
click at [509, 74] on input "text" at bounding box center [530, 74] width 137 height 8
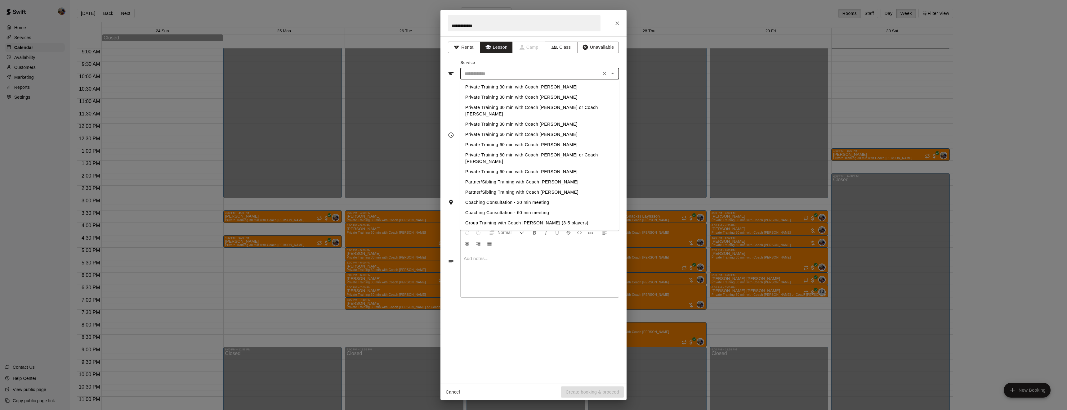
click at [512, 88] on li "Private Training 30 min with Coach [PERSON_NAME]" at bounding box center [539, 87] width 159 height 10
type input "**********"
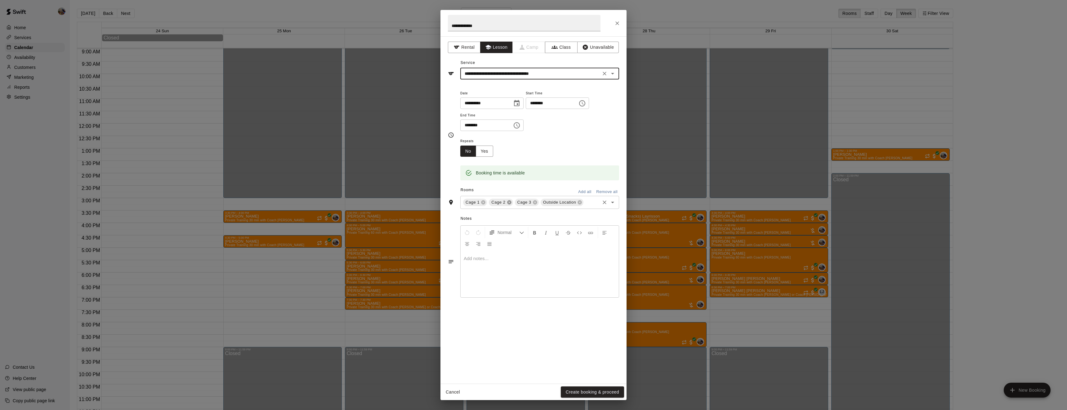
click at [508, 204] on icon at bounding box center [509, 202] width 4 height 4
click at [527, 205] on icon at bounding box center [528, 202] width 5 height 5
click at [605, 390] on button "Create booking & proceed" at bounding box center [592, 391] width 63 height 11
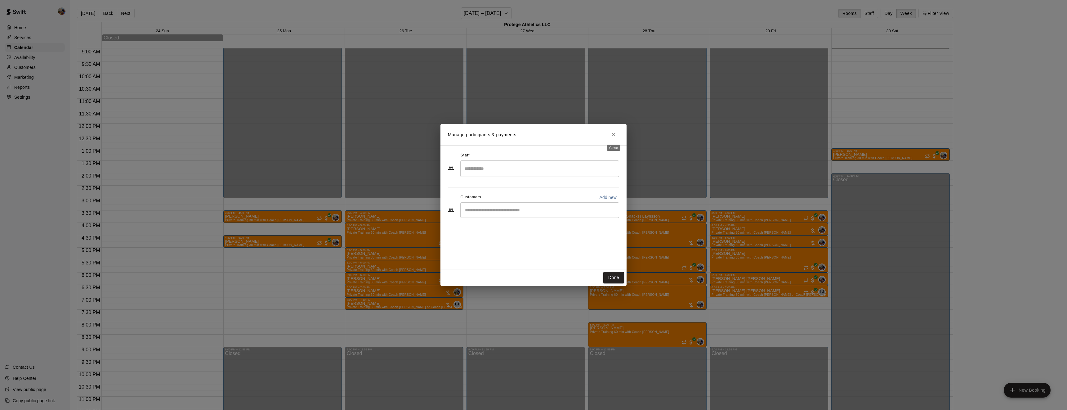
click at [613, 136] on icon "Close" at bounding box center [614, 135] width 6 height 6
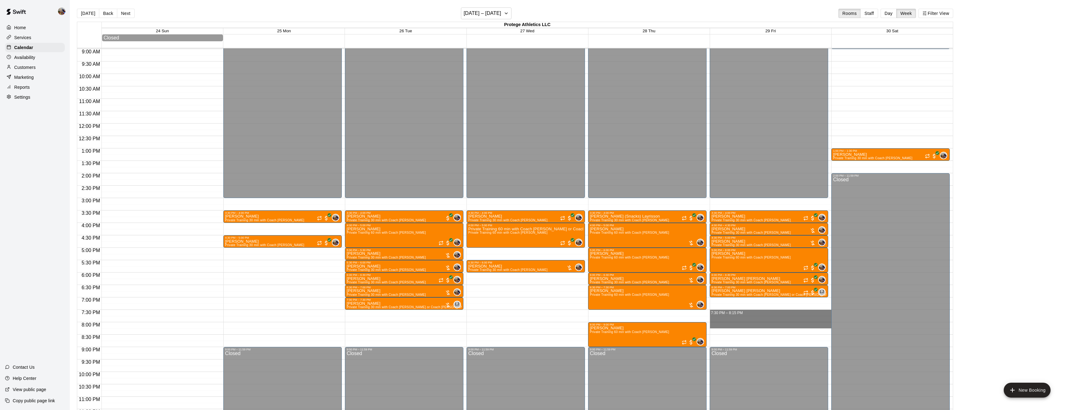
drag, startPoint x: 751, startPoint y: 313, endPoint x: 753, endPoint y: 323, distance: 10.2
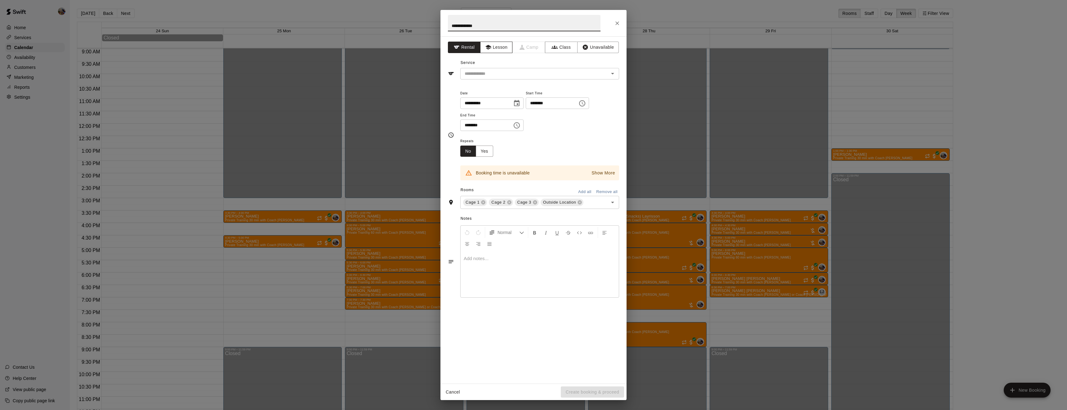
type input "**********"
click at [505, 44] on button "Lesson" at bounding box center [496, 47] width 33 height 11
click at [514, 68] on div "​" at bounding box center [539, 73] width 159 height 11
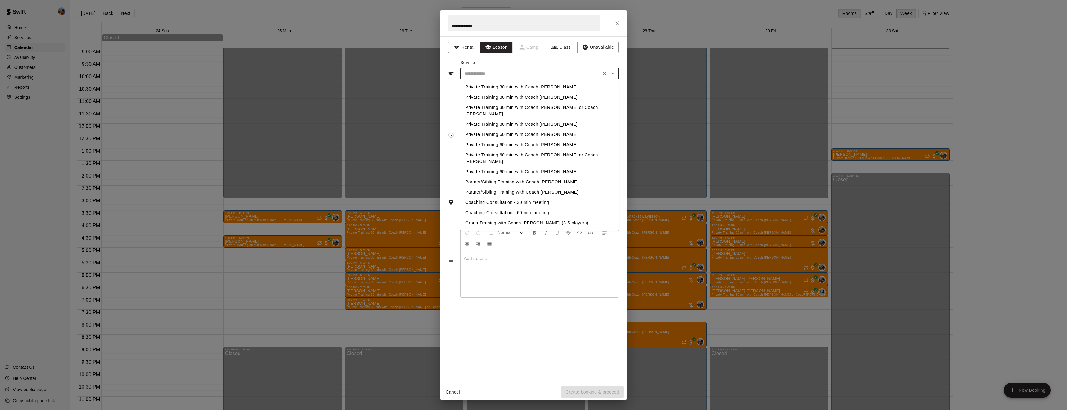
click at [516, 88] on li "Private Training 30 min with Coach [PERSON_NAME]" at bounding box center [539, 87] width 159 height 10
type input "**********"
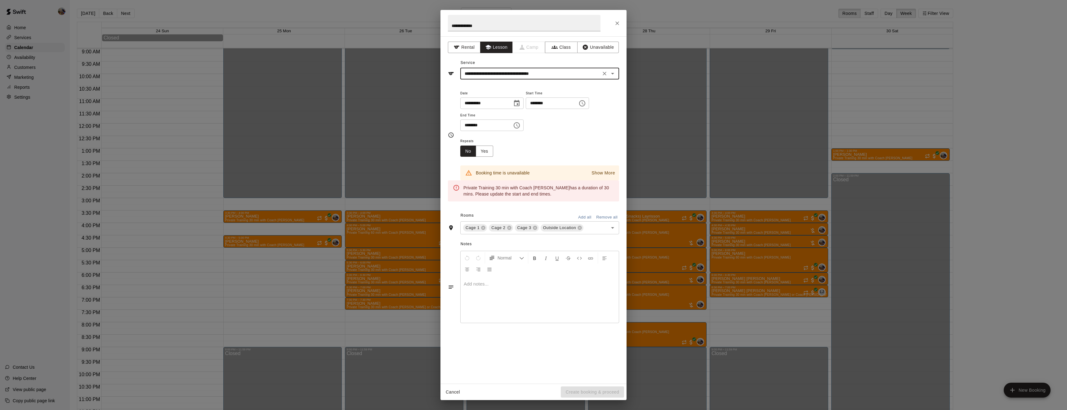
click at [523, 132] on button "Choose time, selected time is 8:15 PM" at bounding box center [517, 125] width 12 height 12
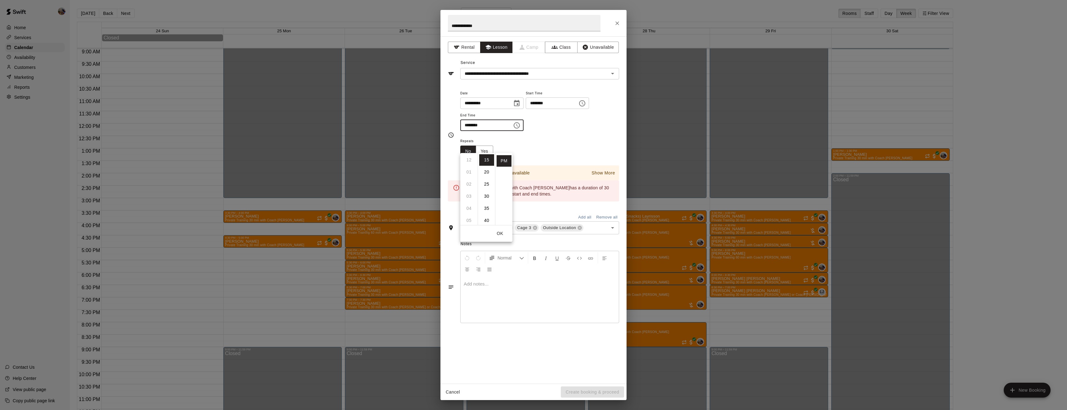
click at [475, 131] on input "********" at bounding box center [484, 124] width 48 height 11
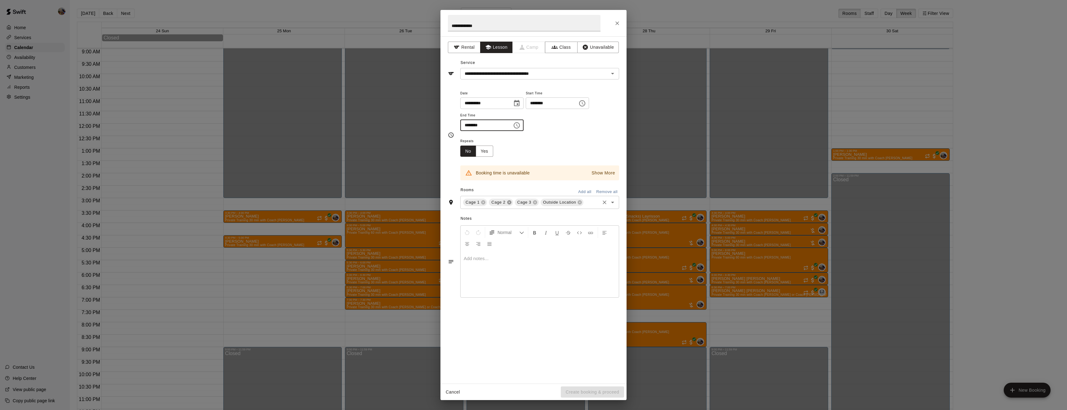
click at [508, 205] on icon at bounding box center [509, 202] width 5 height 5
click at [528, 205] on icon at bounding box center [528, 202] width 5 height 5
type input "********"
click at [615, 25] on icon "Close" at bounding box center [617, 23] width 6 height 6
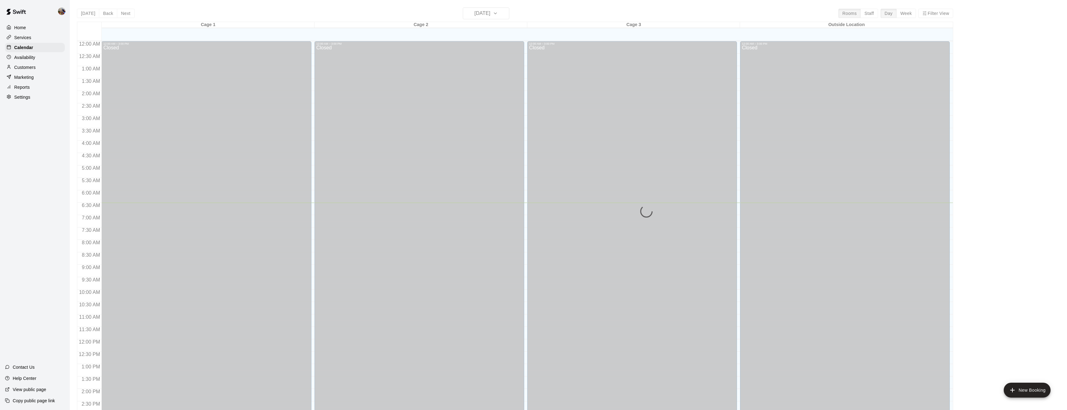
scroll to position [161, 0]
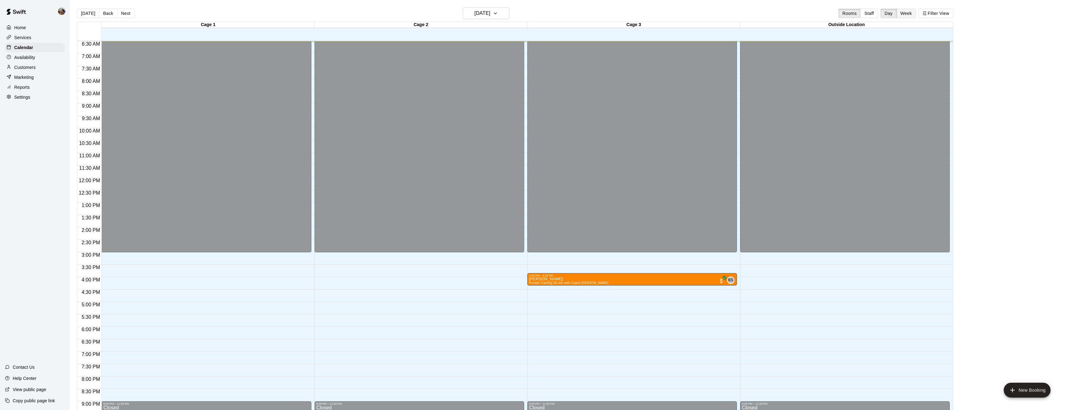
click at [901, 11] on button "Week" at bounding box center [907, 13] width 20 height 9
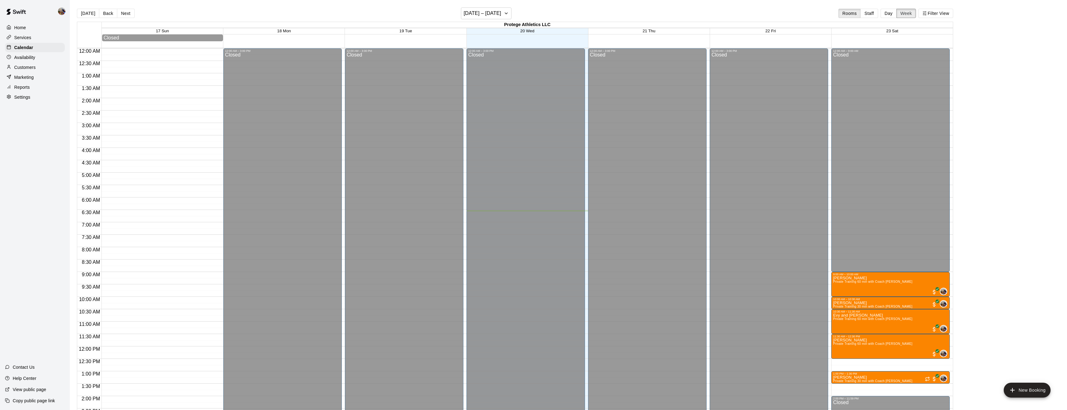
scroll to position [162, 0]
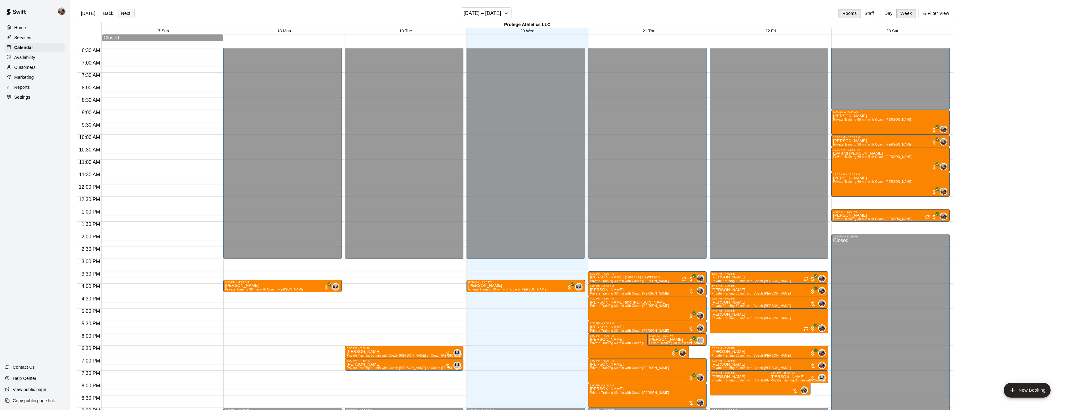
click at [124, 15] on button "Next" at bounding box center [125, 13] width 17 height 9
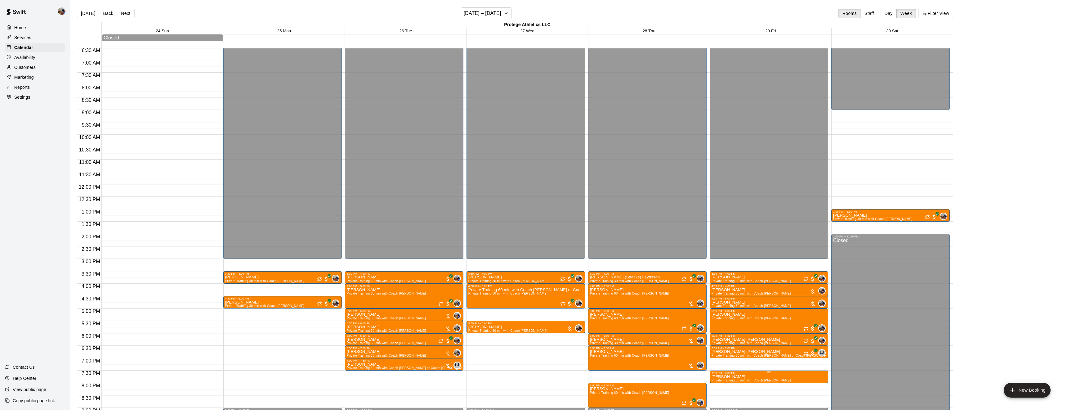
click at [719, 400] on icon "delete" at bounding box center [718, 399] width 4 height 6
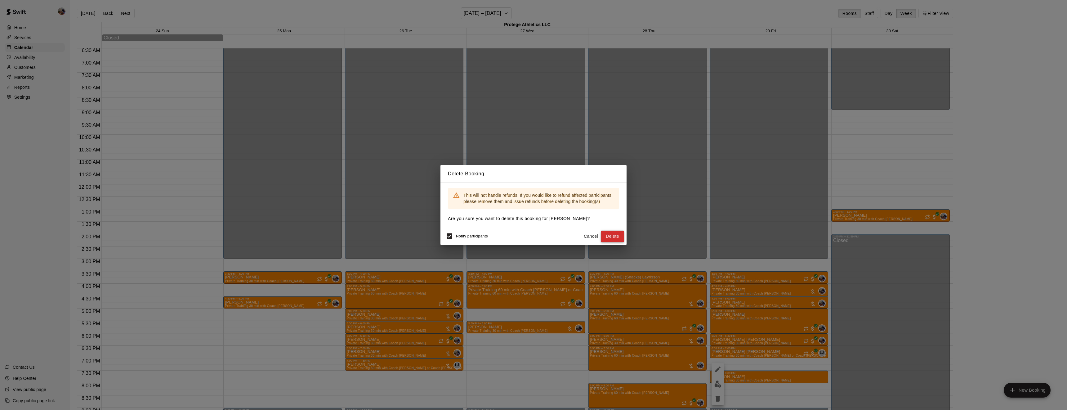
click at [609, 236] on button "Delete" at bounding box center [612, 236] width 23 height 11
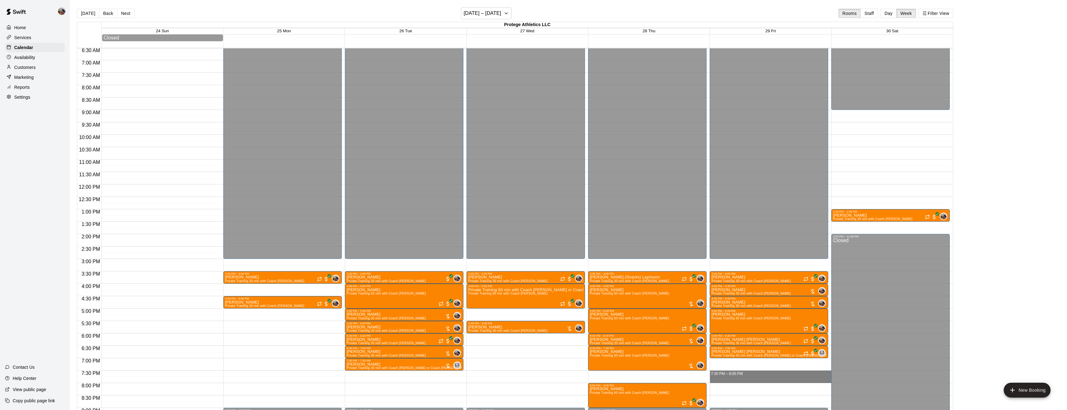
drag, startPoint x: 737, startPoint y: 372, endPoint x: 739, endPoint y: 382, distance: 9.7
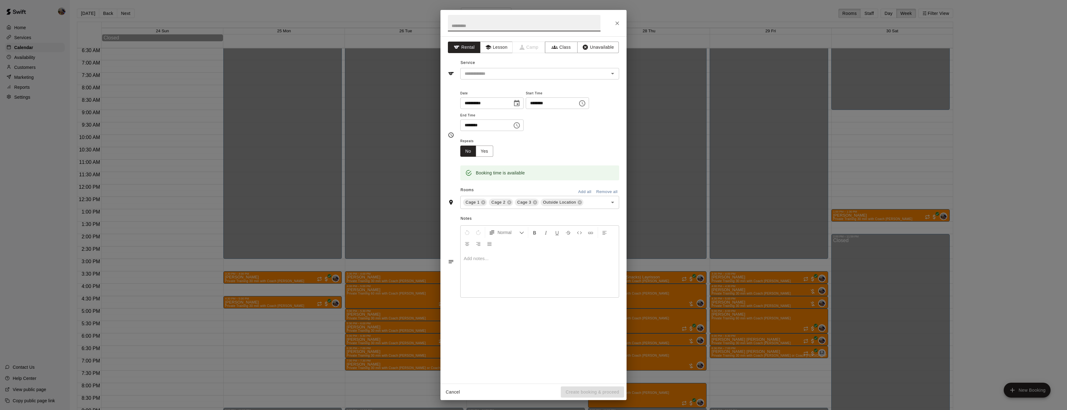
click at [474, 26] on input "text" at bounding box center [524, 23] width 153 height 16
type input "**********"
click at [497, 45] on button "Lesson" at bounding box center [496, 47] width 33 height 11
click at [508, 72] on input "text" at bounding box center [530, 74] width 137 height 8
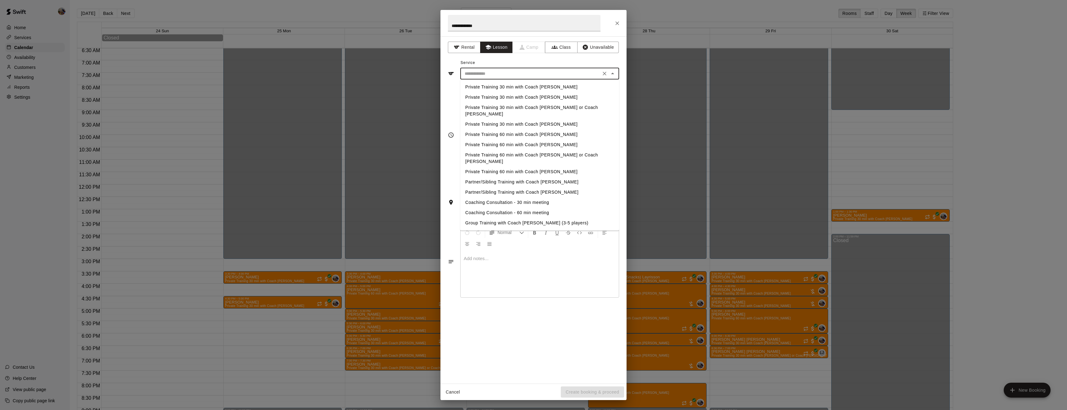
click at [509, 87] on li "Private Training 30 min with Coach [PERSON_NAME]" at bounding box center [539, 87] width 159 height 10
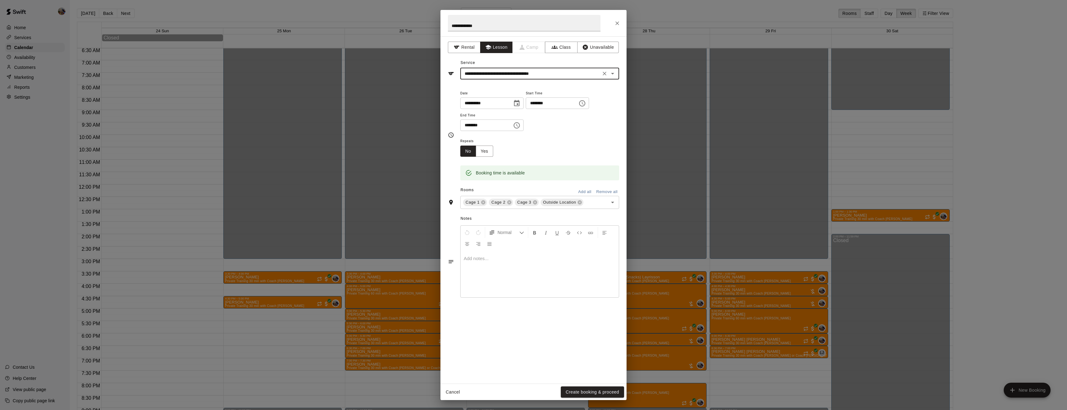
type input "**********"
click at [487, 157] on button "Yes" at bounding box center [484, 151] width 17 height 11
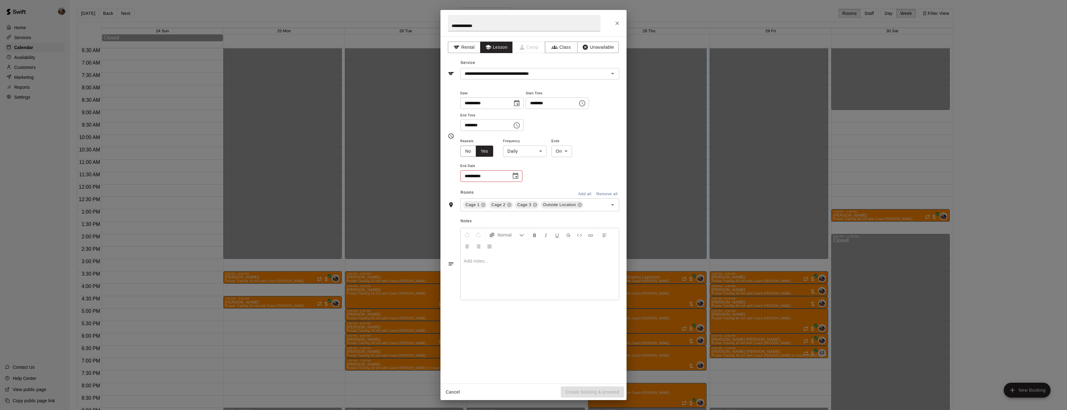
click at [542, 170] on body "Home Services Calendar Availability Customers Marketing Reports Settings Contac…" at bounding box center [533, 210] width 1067 height 420
click at [524, 194] on li "Weekly [DATE]" at bounding box center [525, 197] width 78 height 10
type input "******"
click at [507, 207] on icon at bounding box center [509, 204] width 5 height 5
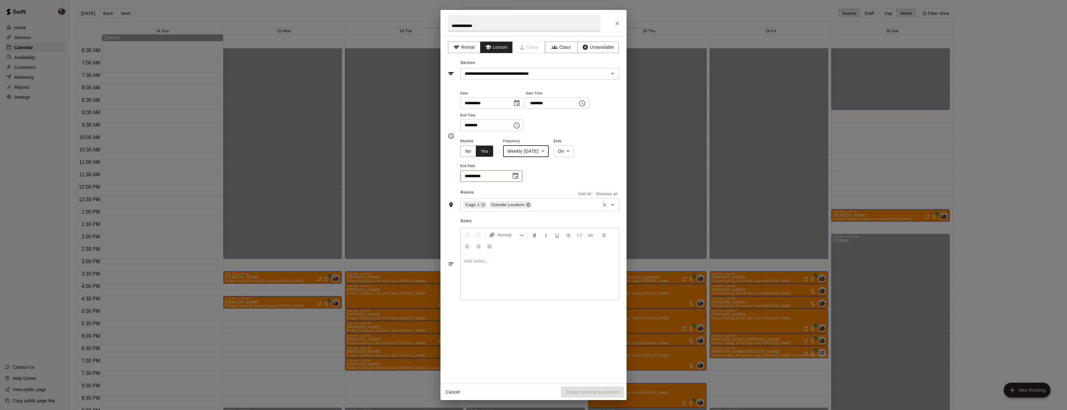
click at [528, 207] on icon at bounding box center [528, 205] width 4 height 4
click at [517, 179] on icon "Choose date" at bounding box center [516, 176] width 6 height 6
click at [550, 212] on icon "Next month" at bounding box center [549, 213] width 7 height 7
click at [549, 212] on icon "Next month" at bounding box center [550, 214] width 2 height 4
click at [536, 212] on icon "Previous month" at bounding box center [537, 213] width 7 height 7
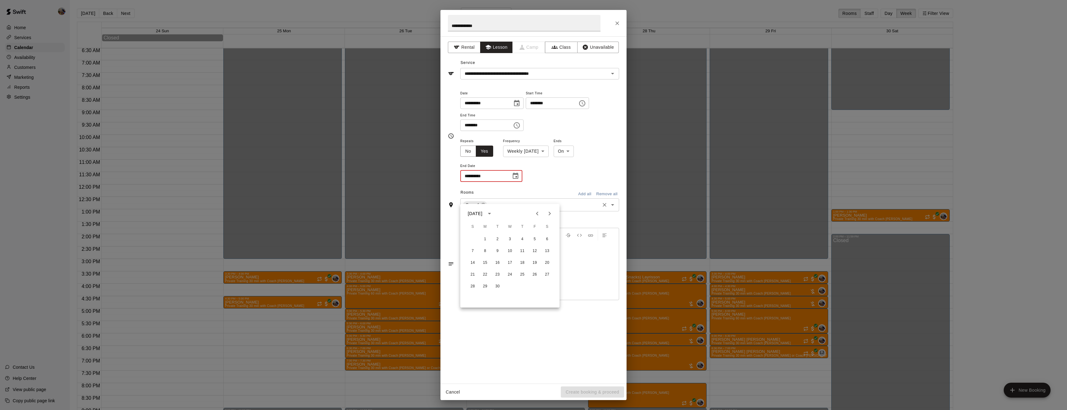
click at [538, 213] on icon "Previous month" at bounding box center [537, 213] width 7 height 7
click at [549, 211] on icon "Next month" at bounding box center [549, 213] width 7 height 7
click at [532, 252] on button "7" at bounding box center [534, 250] width 11 height 11
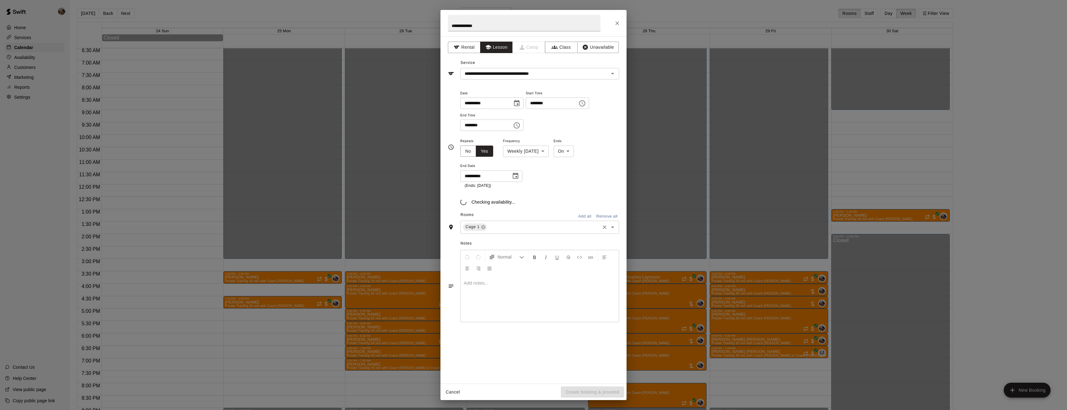
type input "**********"
click at [593, 388] on button "Create booking & proceed" at bounding box center [592, 391] width 63 height 11
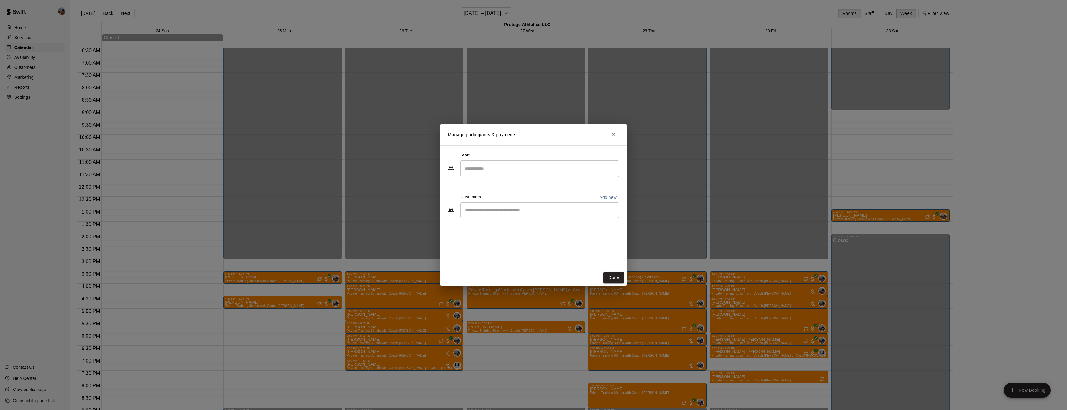
click at [495, 167] on input "Search staff" at bounding box center [539, 168] width 153 height 11
click at [490, 187] on p "Blaine Johnson" at bounding box center [495, 187] width 38 height 7
type input "******"
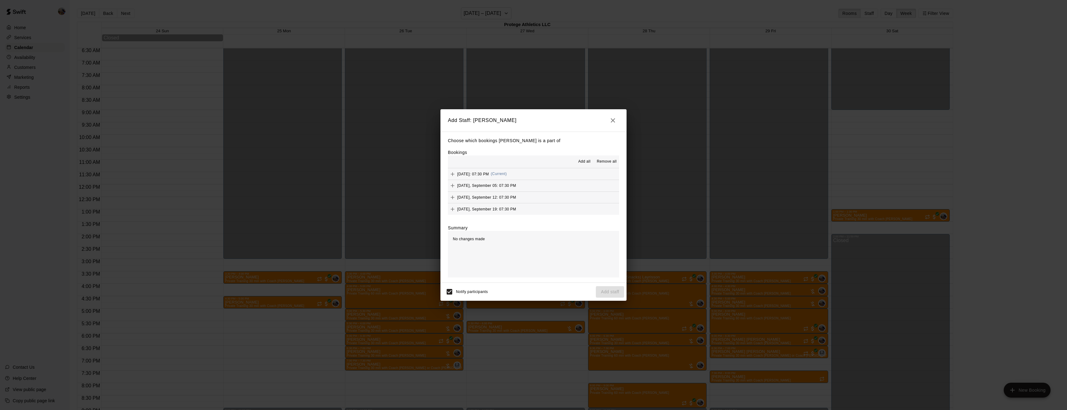
click at [587, 161] on span "Add all" at bounding box center [584, 162] width 12 height 6
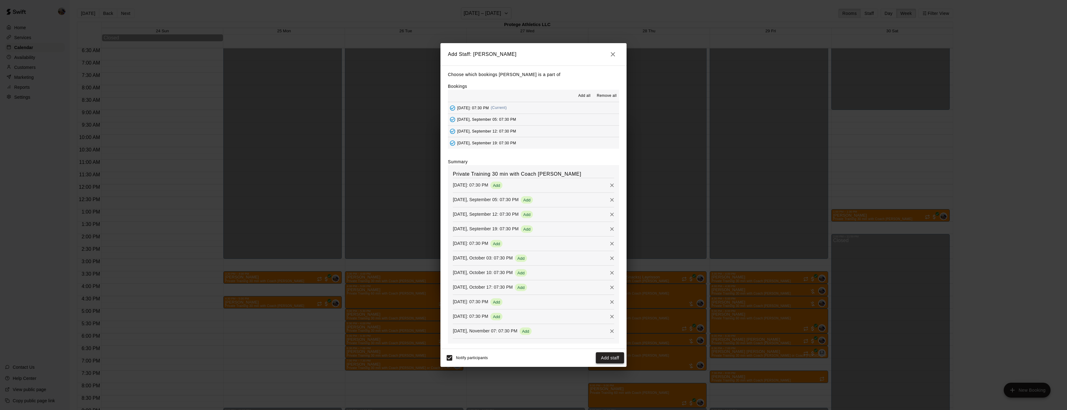
click at [619, 358] on button "Add staff" at bounding box center [610, 357] width 28 height 11
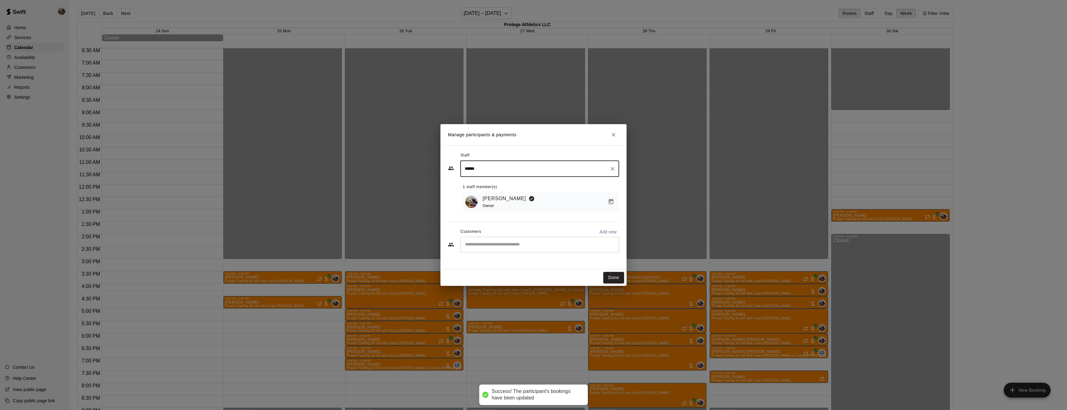
click at [523, 248] on div "​" at bounding box center [539, 245] width 159 height 16
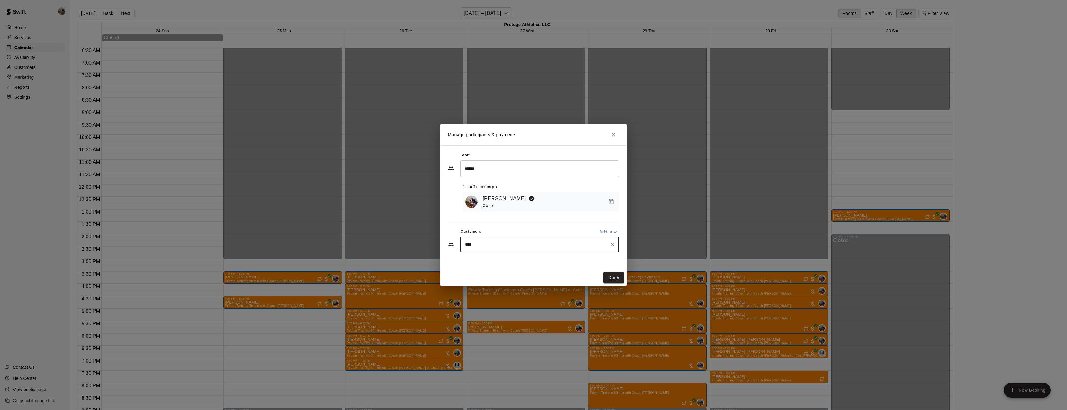
type input "*****"
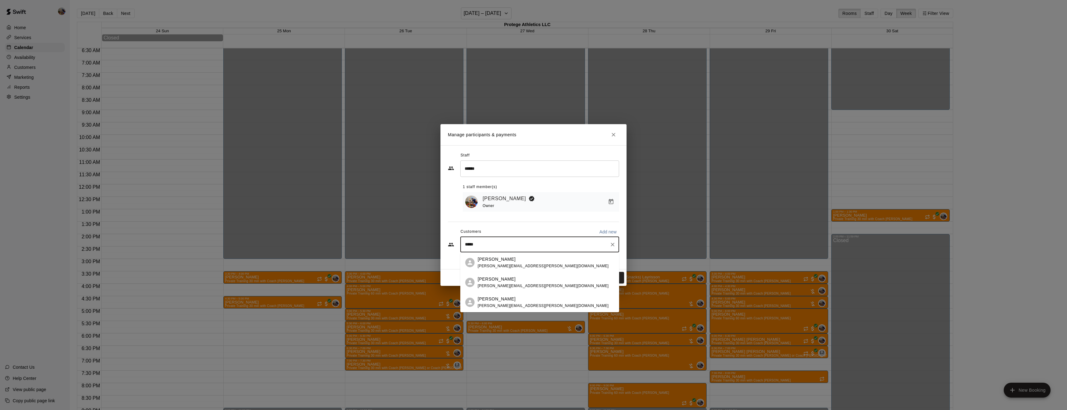
click at [519, 266] on span "tamara.g.woods@gmail.com" at bounding box center [543, 266] width 131 height 4
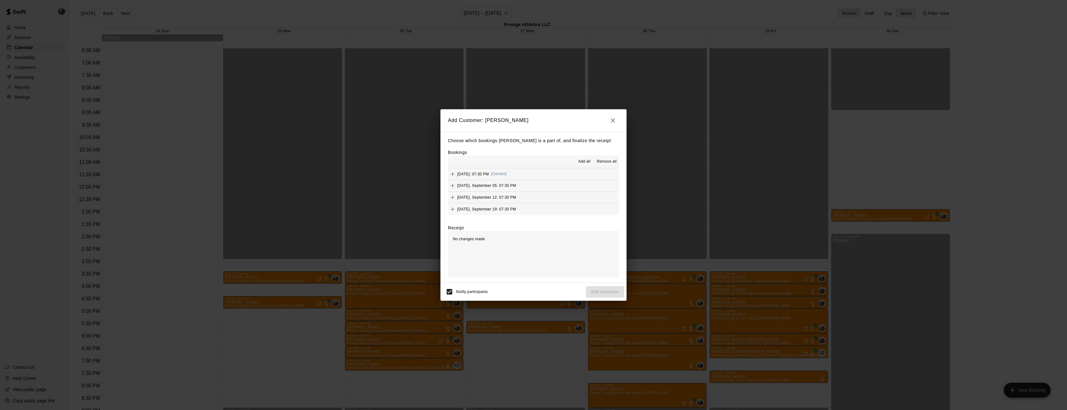
click at [586, 160] on span "Add all" at bounding box center [584, 162] width 12 height 6
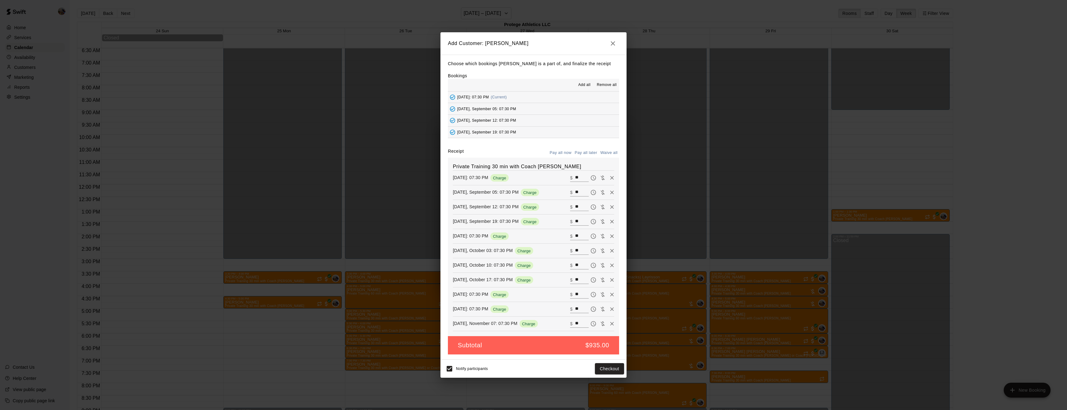
click at [614, 151] on button "Waive all" at bounding box center [609, 153] width 20 height 10
type input "*"
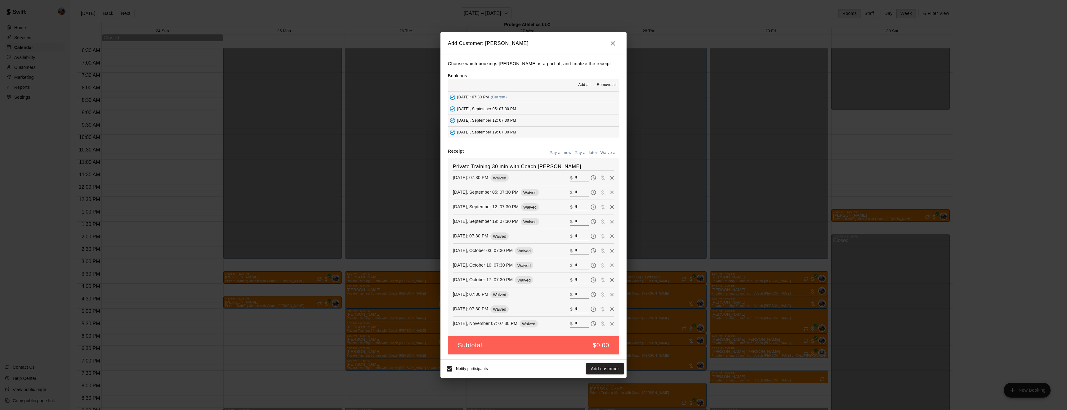
type input "*"
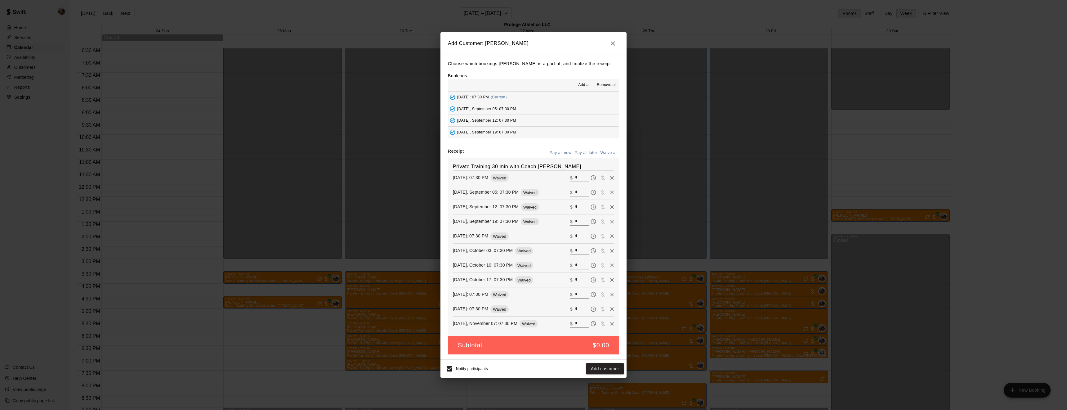
type input "*"
click at [595, 370] on button "Add customer" at bounding box center [605, 368] width 38 height 11
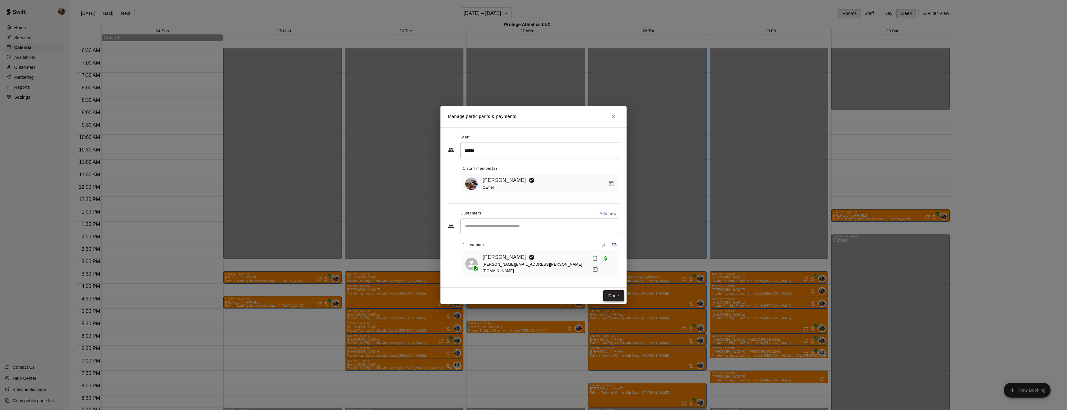
click at [614, 293] on button "Done" at bounding box center [614, 295] width 21 height 11
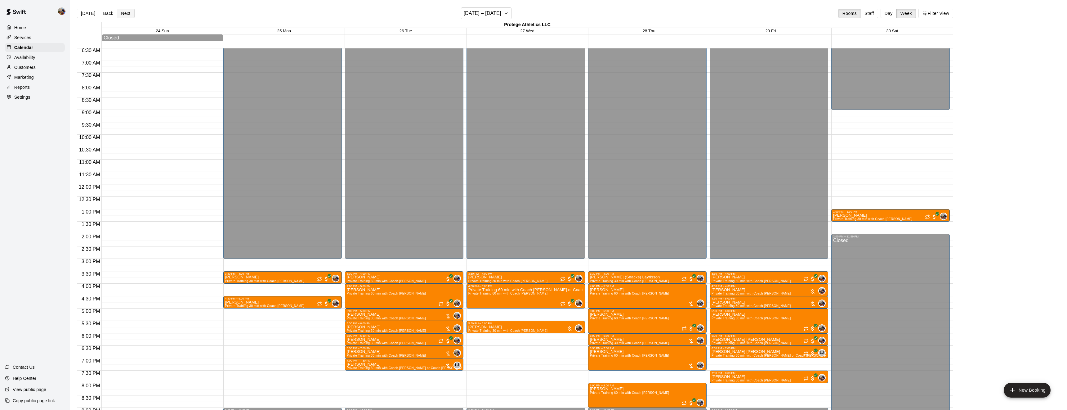
click at [130, 11] on button "Next" at bounding box center [125, 13] width 17 height 9
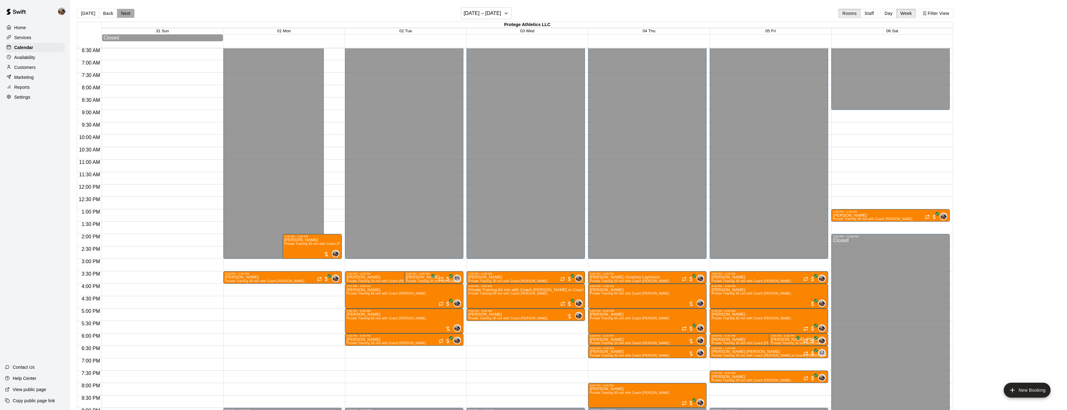
click at [130, 11] on button "Next" at bounding box center [125, 13] width 17 height 9
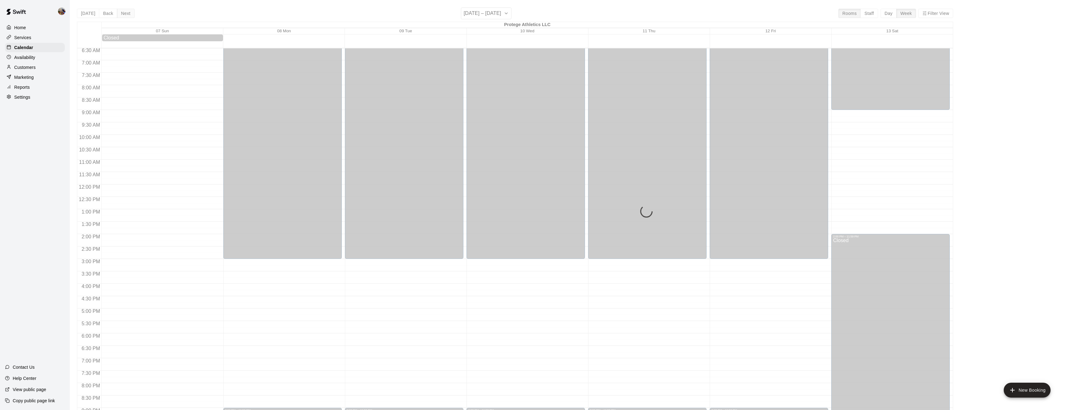
click at [130, 11] on button "Next" at bounding box center [125, 13] width 17 height 9
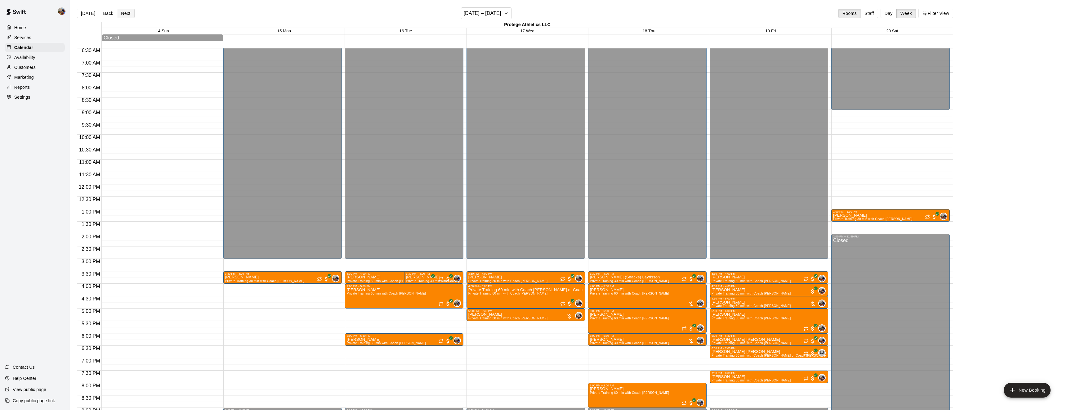
click at [130, 11] on button "Next" at bounding box center [125, 13] width 17 height 9
click at [128, 11] on button "Next" at bounding box center [125, 13] width 17 height 9
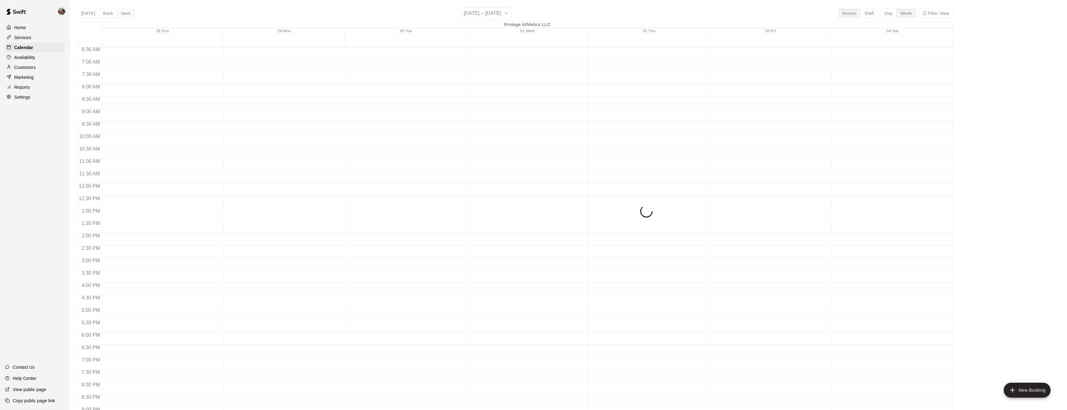
click at [128, 12] on button "Next" at bounding box center [125, 13] width 17 height 9
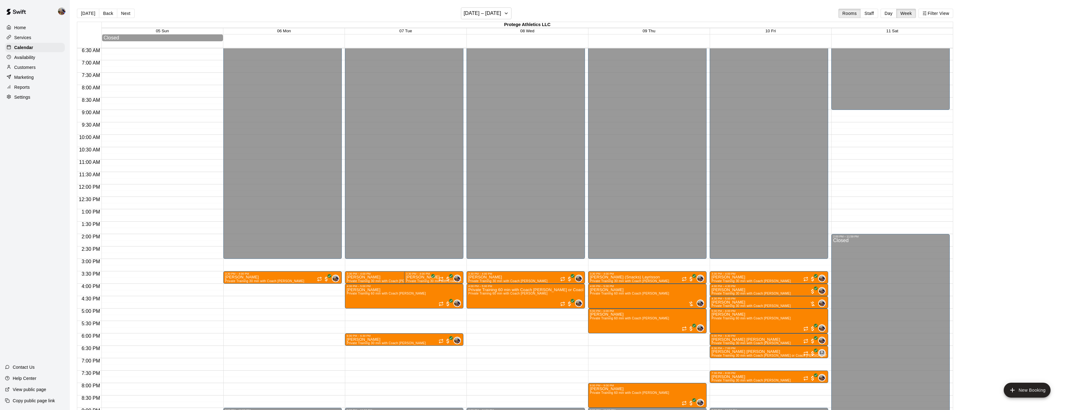
click at [127, 7] on div "Today Back Next October 05 – 11 Rooms Staff Day Week Filter View" at bounding box center [515, 14] width 877 height 14
click at [123, 11] on button "Next" at bounding box center [125, 13] width 17 height 9
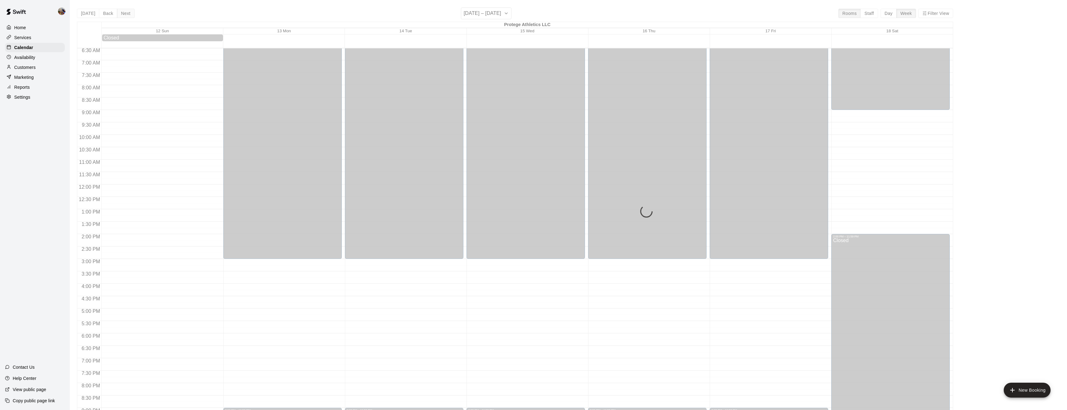
click at [123, 11] on button "Next" at bounding box center [125, 13] width 17 height 9
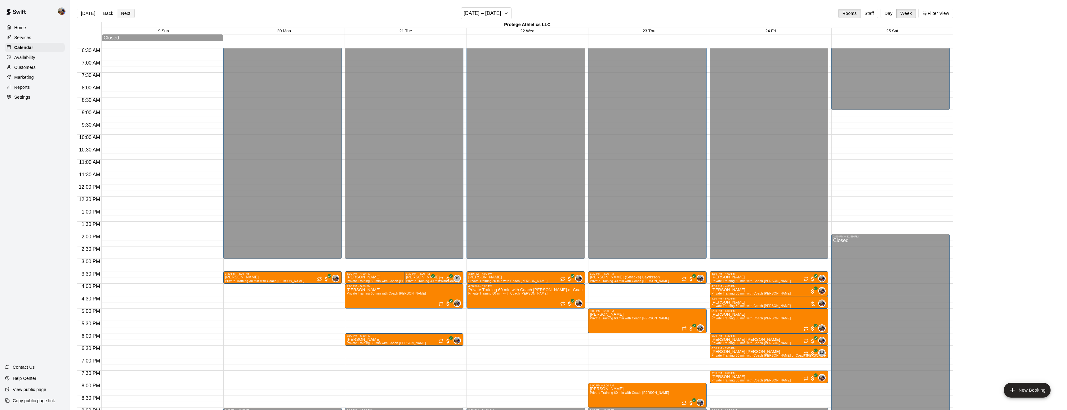
click at [123, 11] on button "Next" at bounding box center [125, 13] width 17 height 9
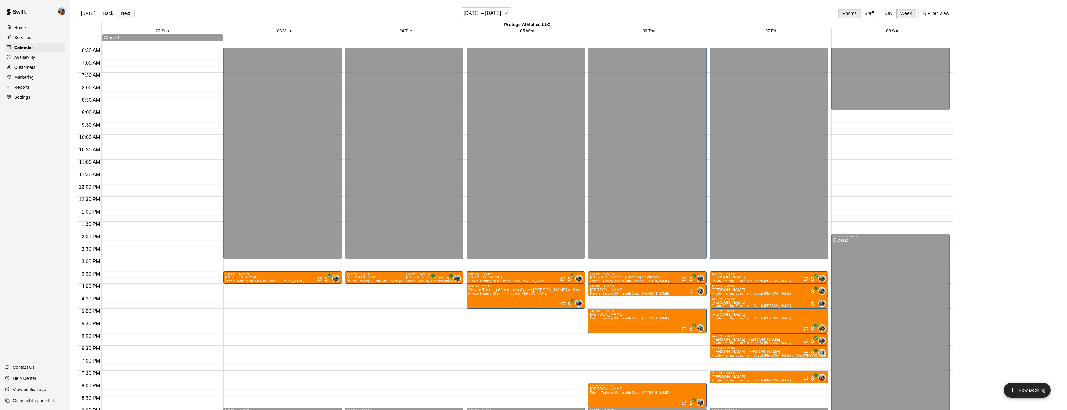
click at [124, 12] on button "Next" at bounding box center [125, 13] width 17 height 9
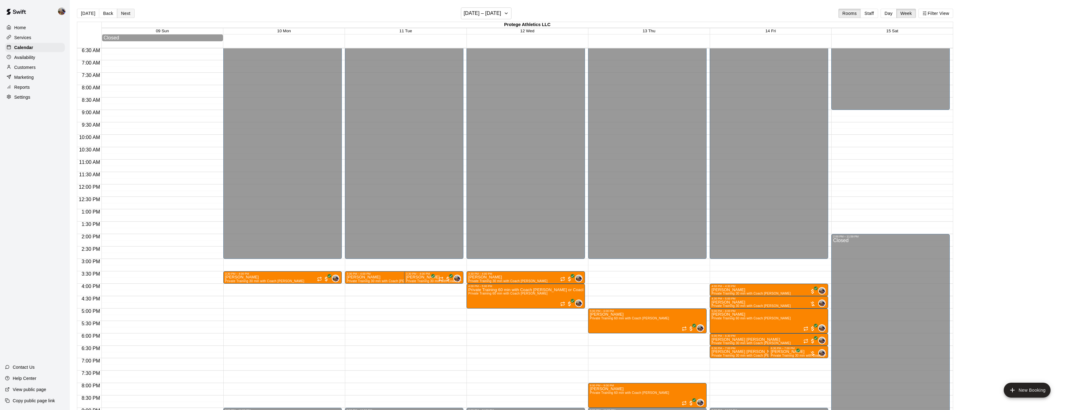
click at [124, 12] on button "Next" at bounding box center [125, 13] width 17 height 9
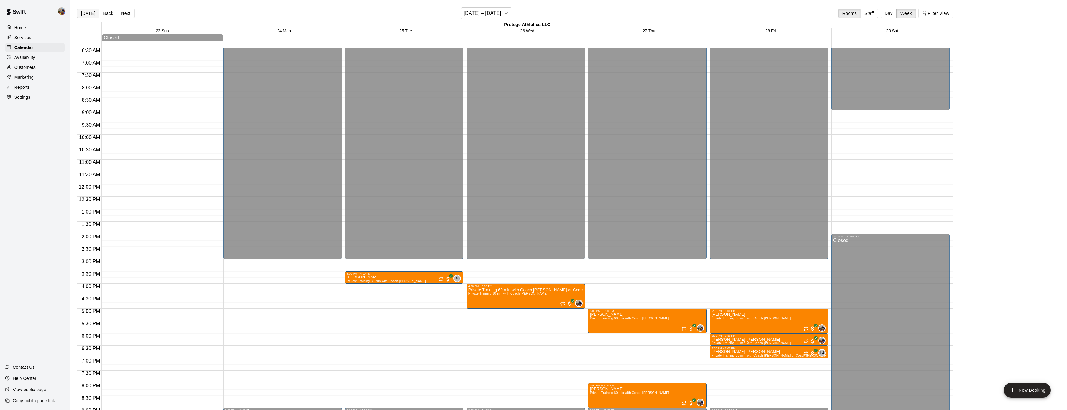
click at [89, 16] on button "[DATE]" at bounding box center [88, 13] width 22 height 9
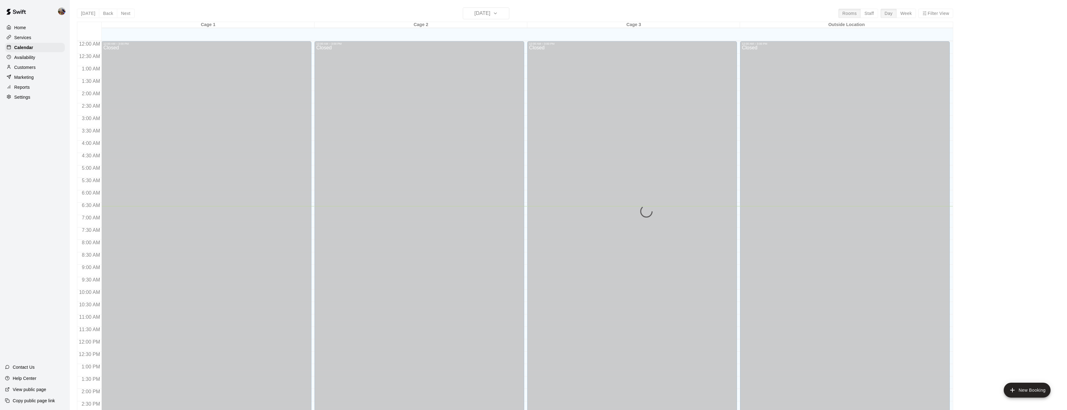
scroll to position [165, 0]
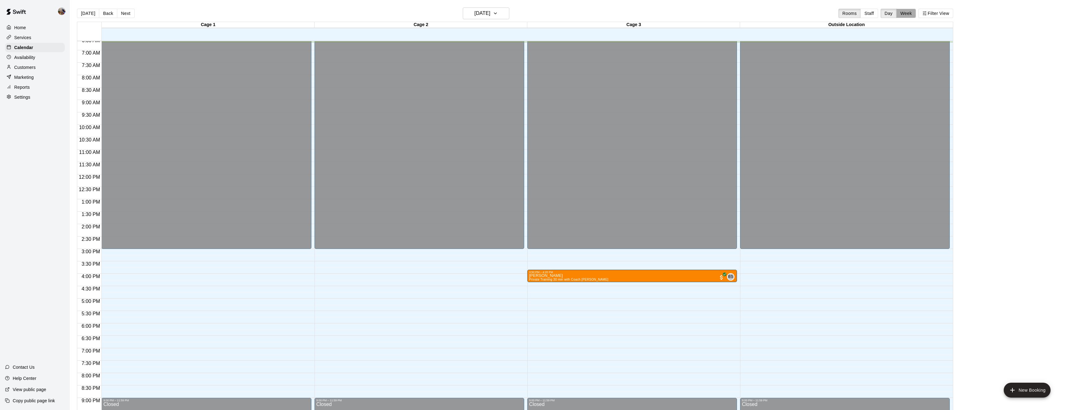
click at [910, 12] on button "Week" at bounding box center [907, 13] width 20 height 9
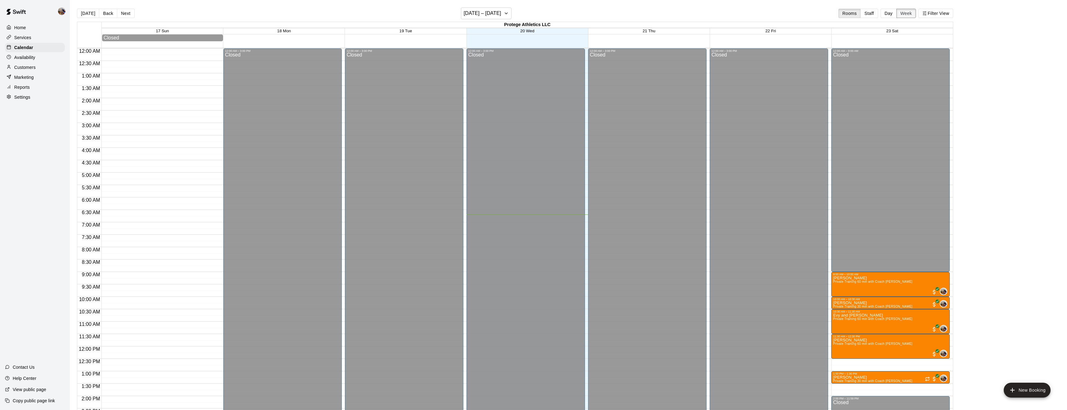
scroll to position [166, 0]
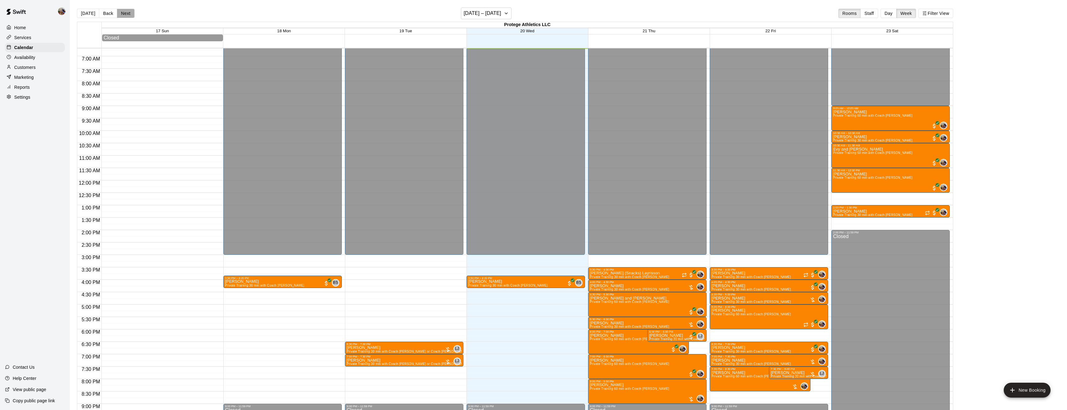
click at [123, 12] on button "Next" at bounding box center [125, 13] width 17 height 9
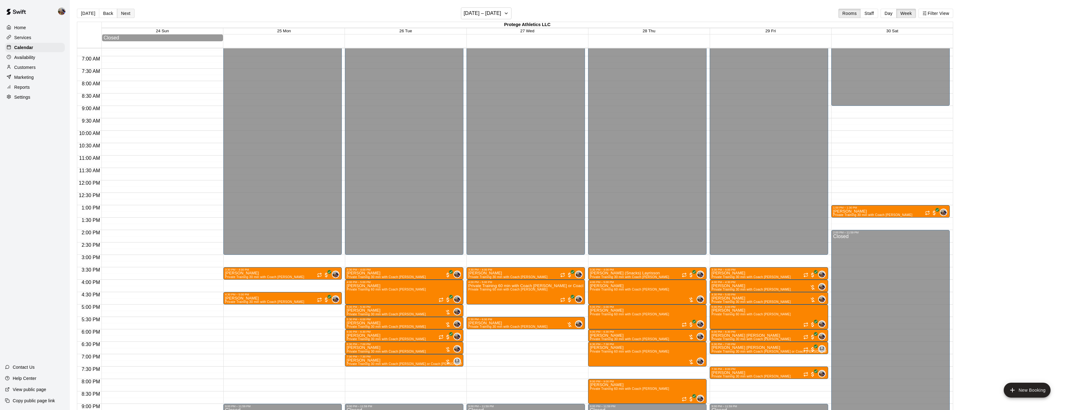
click at [123, 12] on button "Next" at bounding box center [125, 13] width 17 height 9
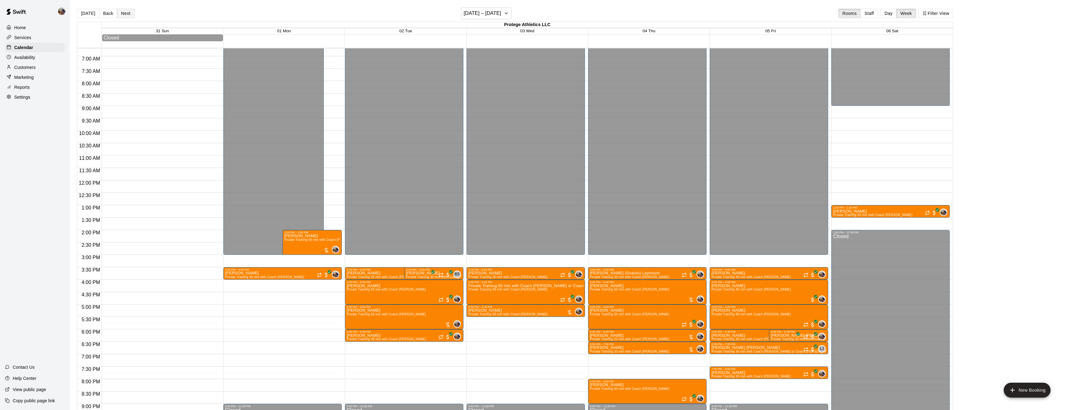
click at [123, 12] on button "Next" at bounding box center [125, 13] width 17 height 9
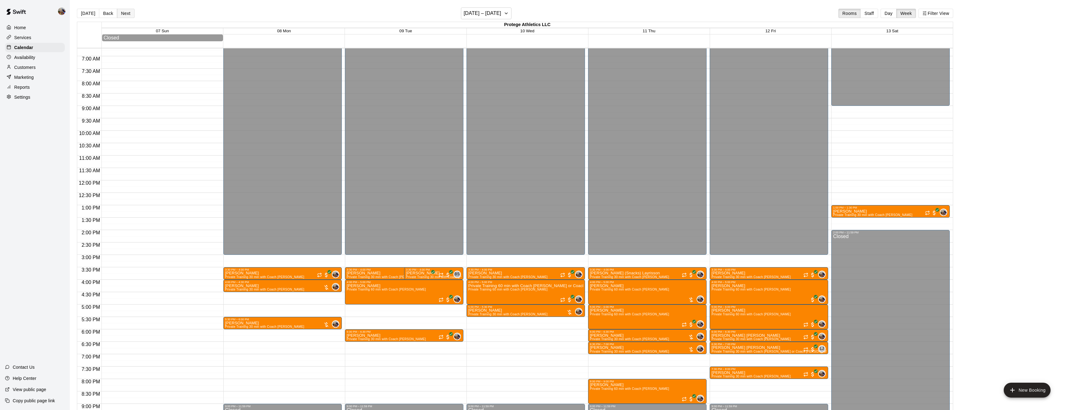
click at [123, 12] on button "Next" at bounding box center [125, 13] width 17 height 9
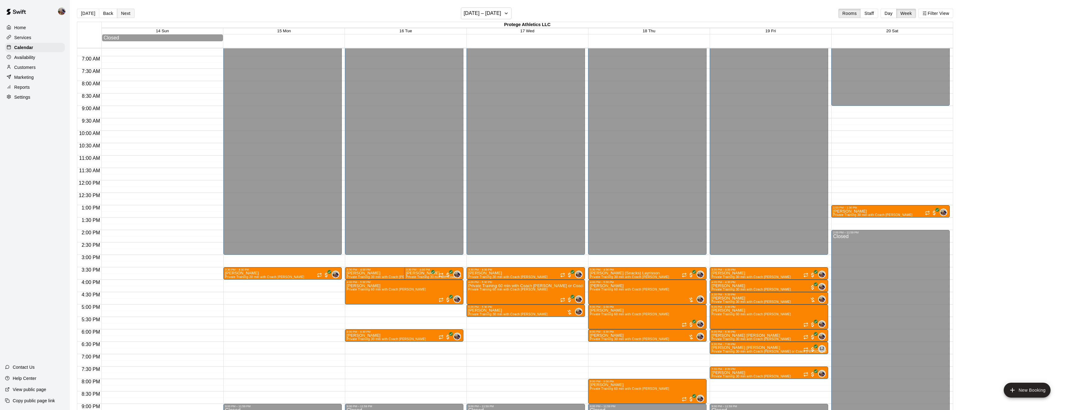
click at [123, 12] on button "Next" at bounding box center [125, 13] width 17 height 9
click at [108, 12] on button "Back" at bounding box center [108, 13] width 18 height 9
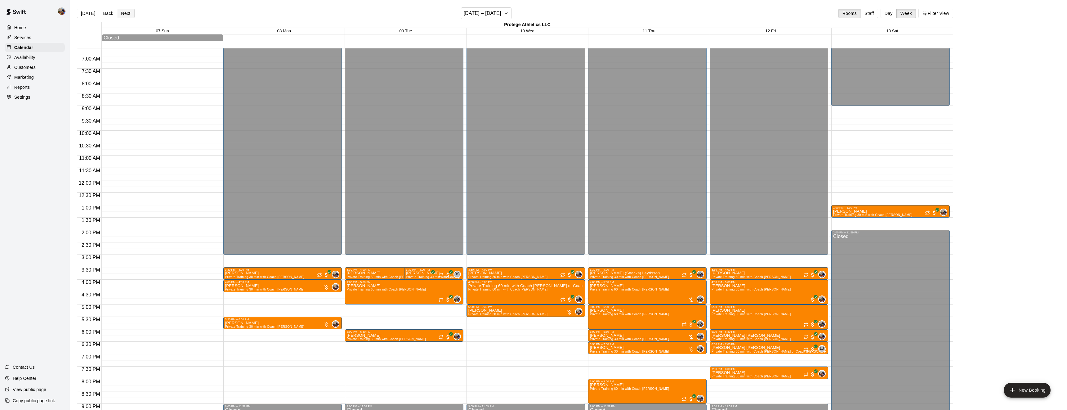
click at [126, 11] on button "Next" at bounding box center [125, 13] width 17 height 9
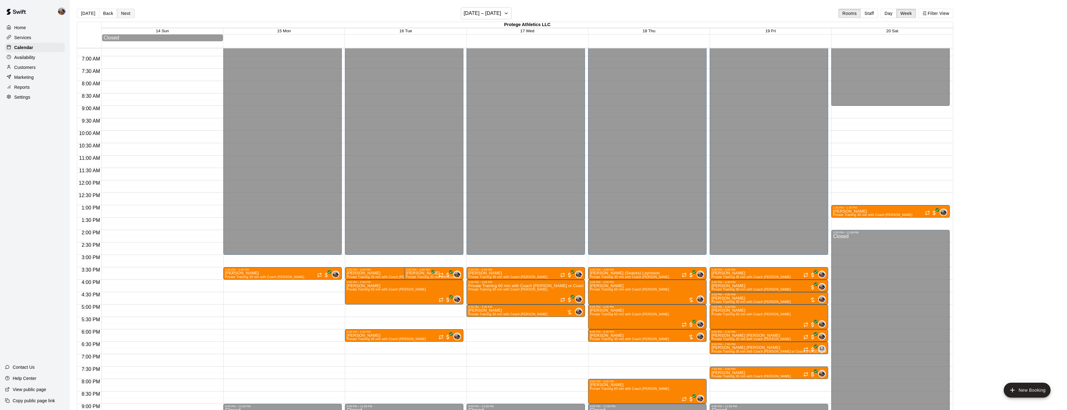
click at [126, 11] on button "Next" at bounding box center [125, 13] width 17 height 9
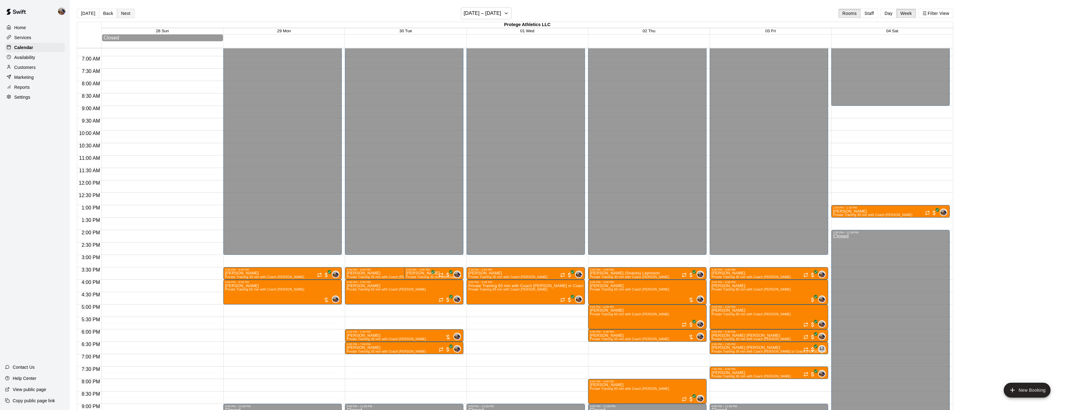
click at [126, 11] on button "Next" at bounding box center [125, 13] width 17 height 9
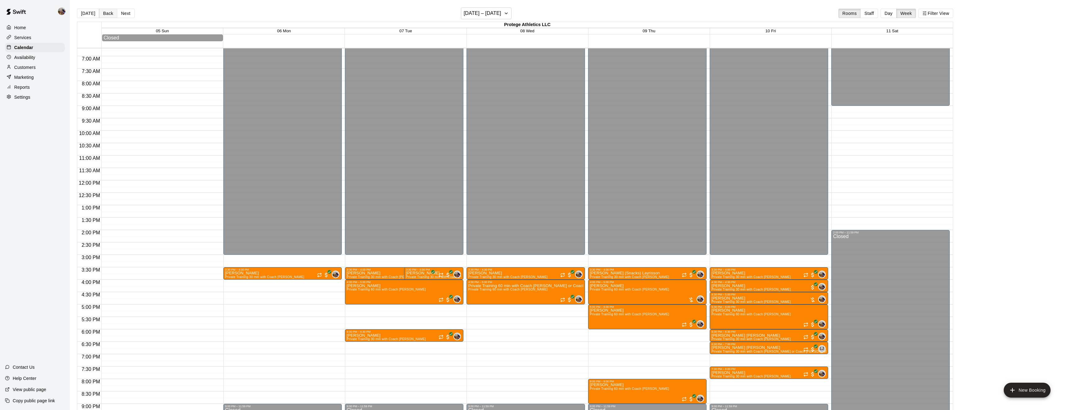
click at [109, 13] on button "Back" at bounding box center [108, 13] width 18 height 9
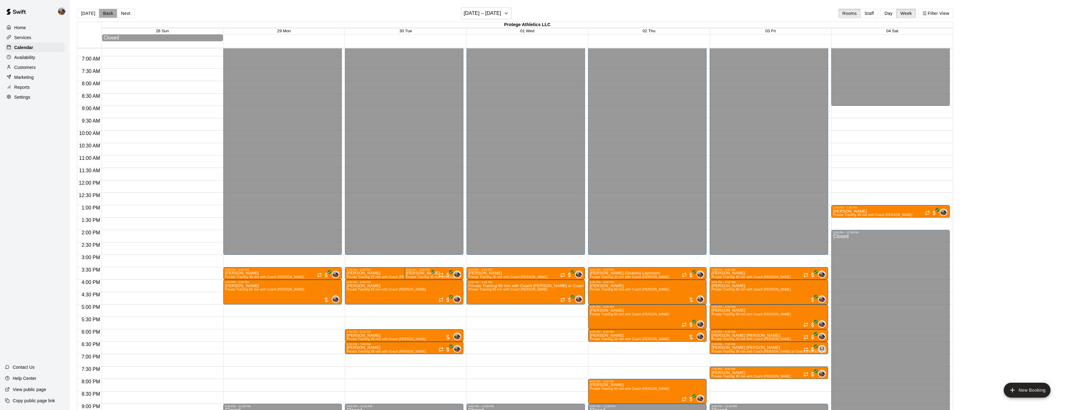
click at [109, 13] on button "Back" at bounding box center [108, 13] width 18 height 9
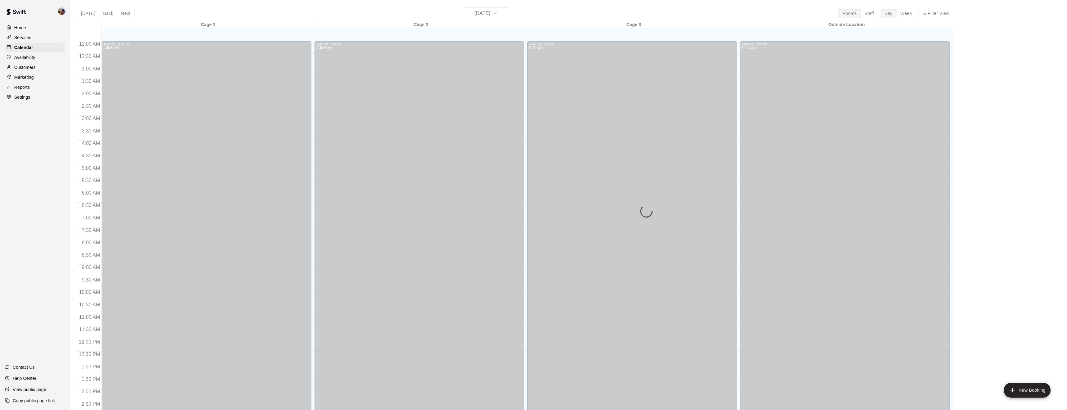
scroll to position [171, 0]
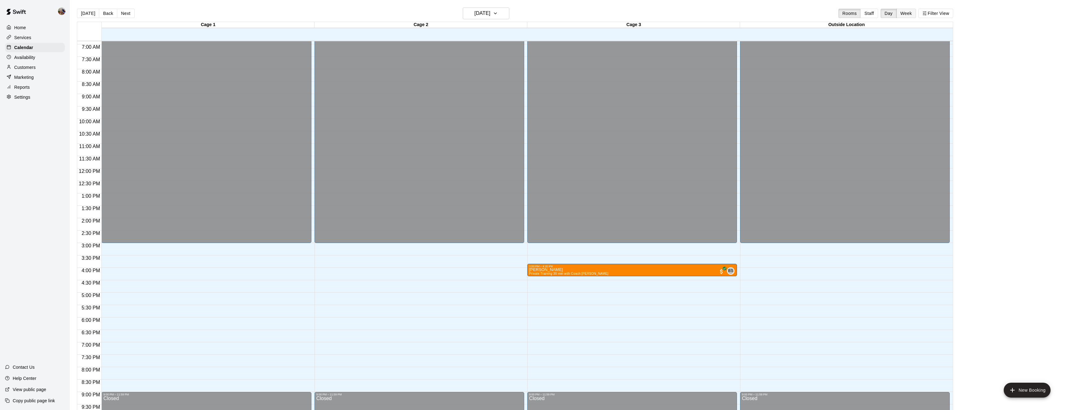
click at [909, 12] on button "Week" at bounding box center [907, 13] width 20 height 9
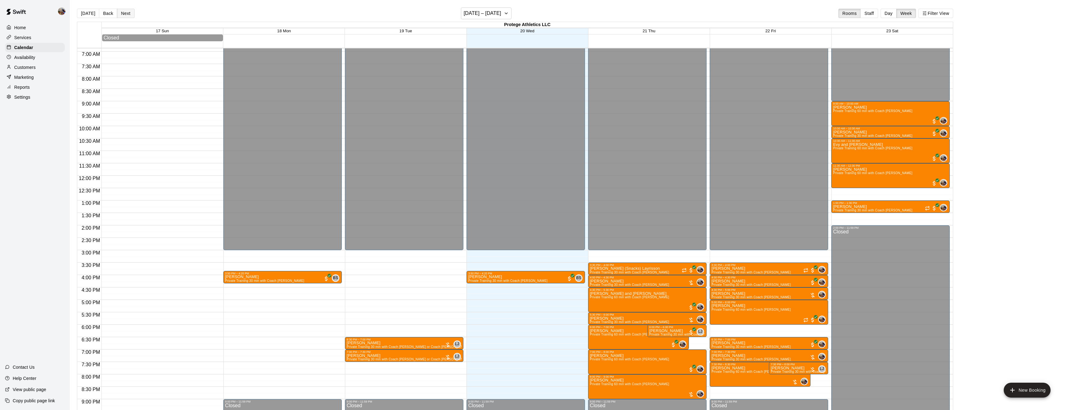
click at [128, 11] on button "Next" at bounding box center [125, 13] width 17 height 9
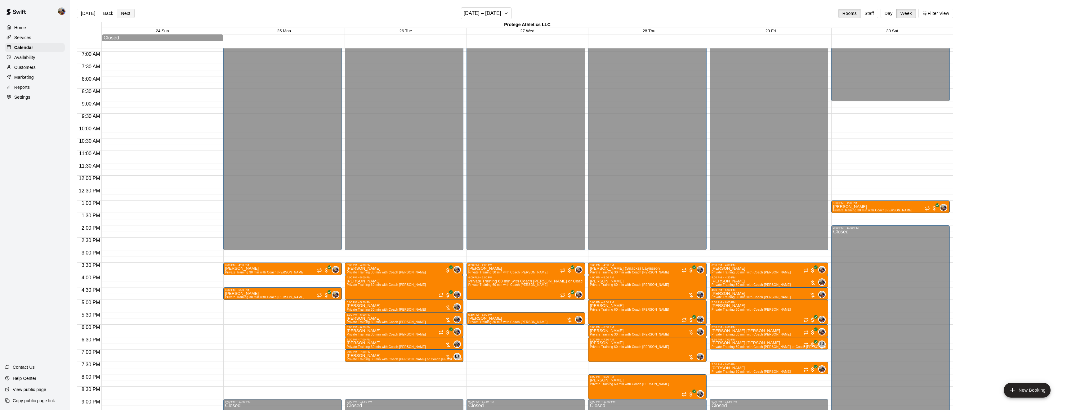
click at [128, 11] on button "Next" at bounding box center [125, 13] width 17 height 9
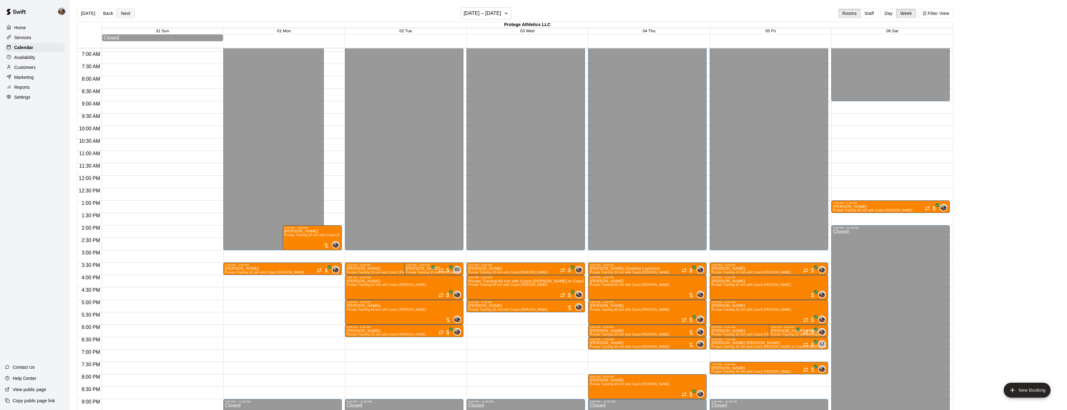
click at [128, 11] on button "Next" at bounding box center [125, 13] width 17 height 9
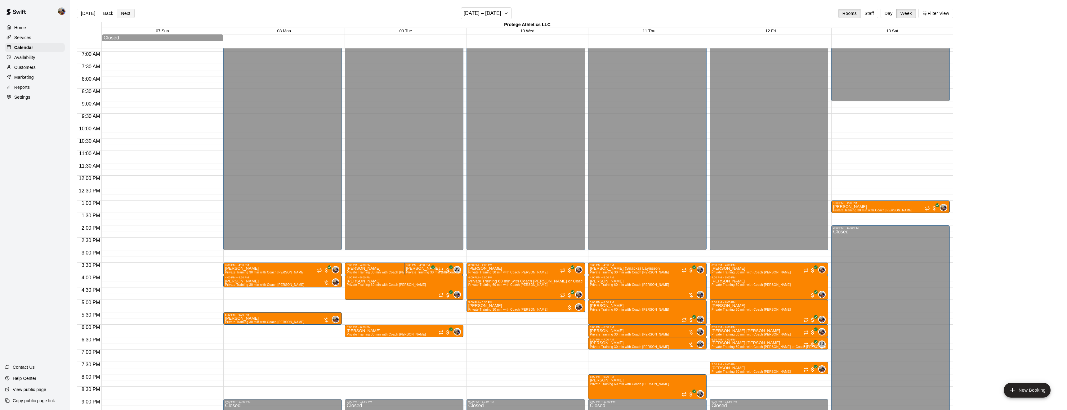
click at [128, 11] on button "Next" at bounding box center [125, 13] width 17 height 9
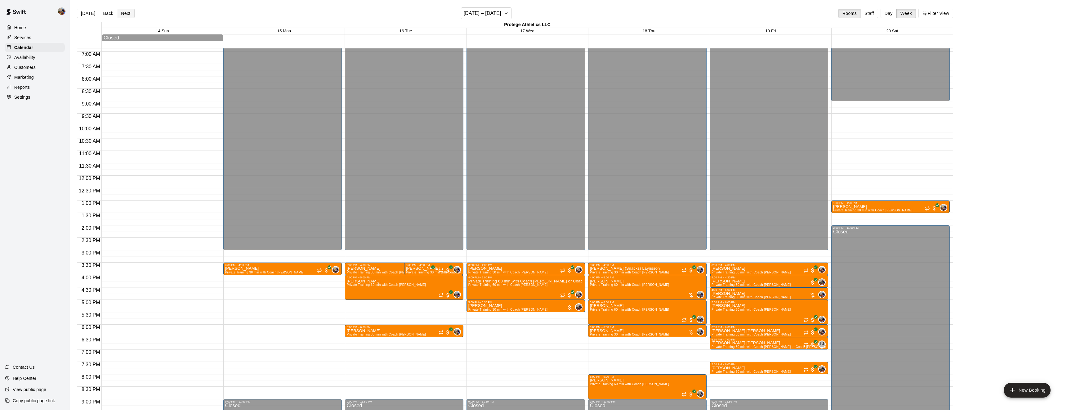
click at [128, 11] on button "Next" at bounding box center [125, 13] width 17 height 9
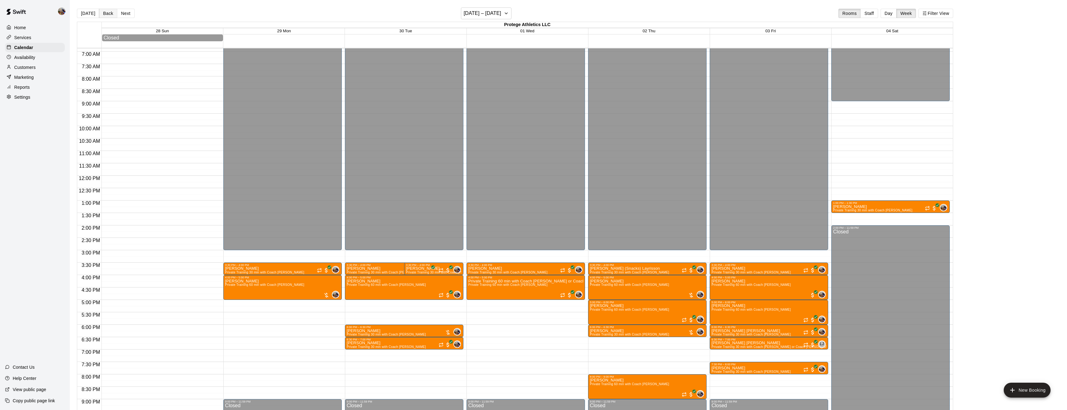
click at [108, 14] on button "Back" at bounding box center [108, 13] width 18 height 9
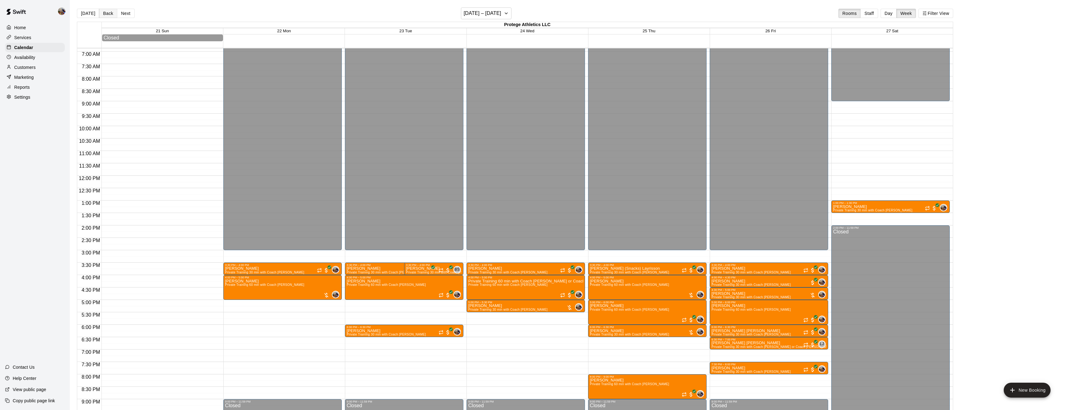
click at [108, 14] on button "Back" at bounding box center [108, 13] width 18 height 9
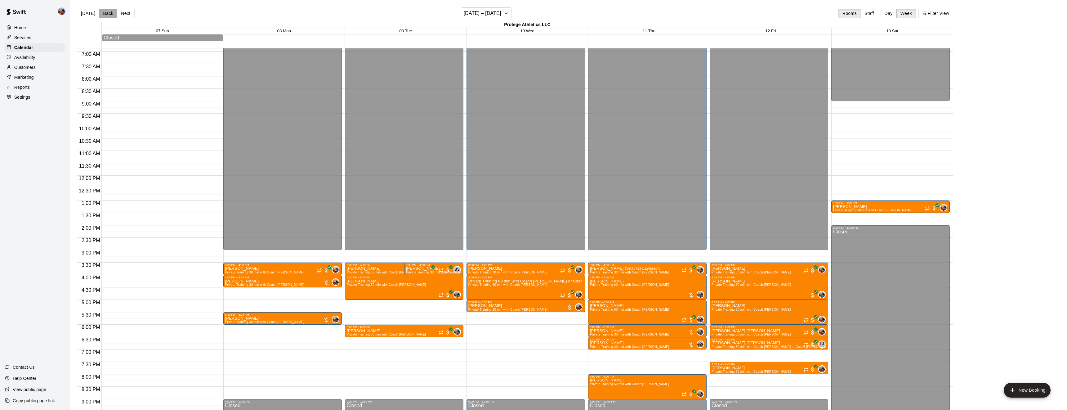
click at [108, 14] on button "Back" at bounding box center [108, 13] width 18 height 9
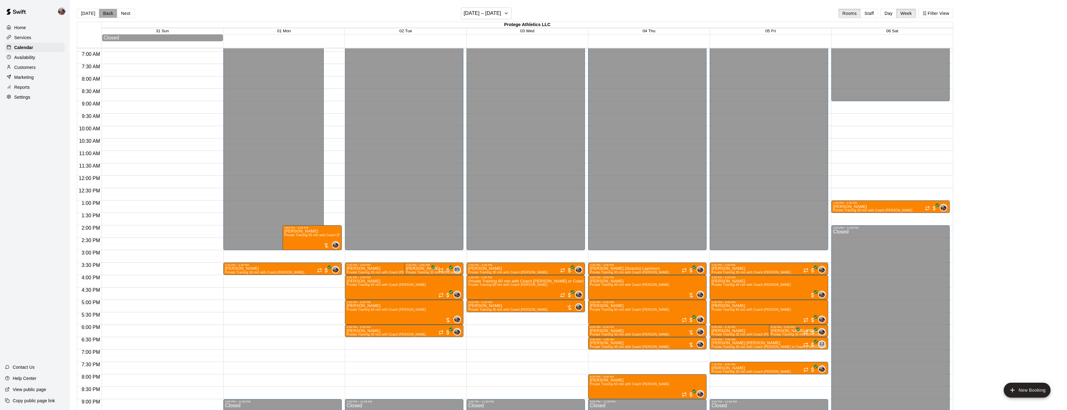
click at [108, 14] on button "Back" at bounding box center [108, 13] width 18 height 9
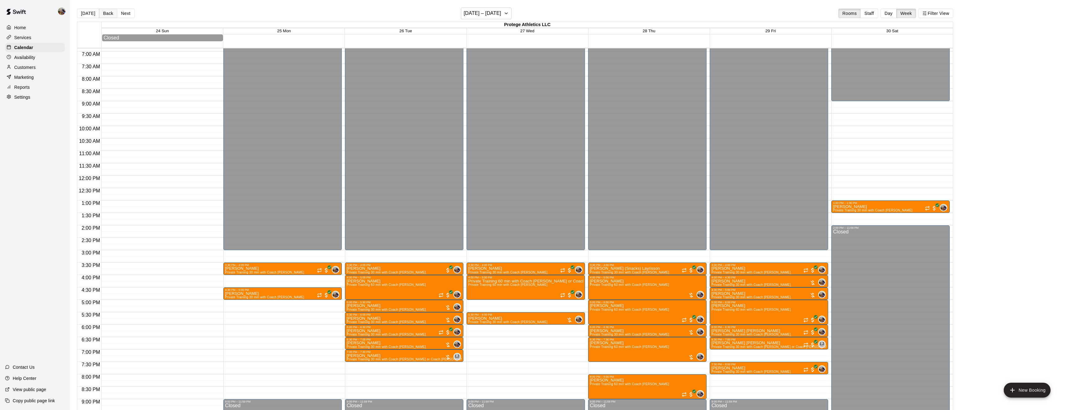
click at [108, 14] on button "Back" at bounding box center [108, 13] width 18 height 9
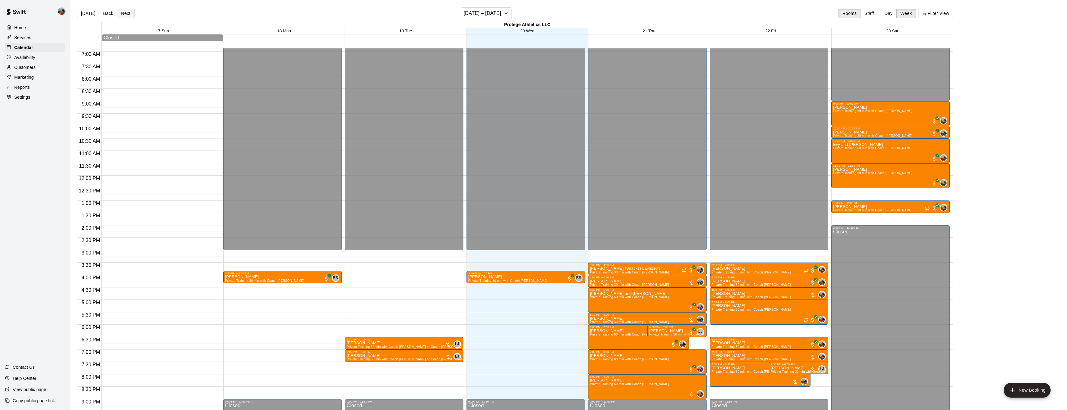
click at [123, 11] on button "Next" at bounding box center [125, 13] width 17 height 9
